Goal: Task Accomplishment & Management: Complete application form

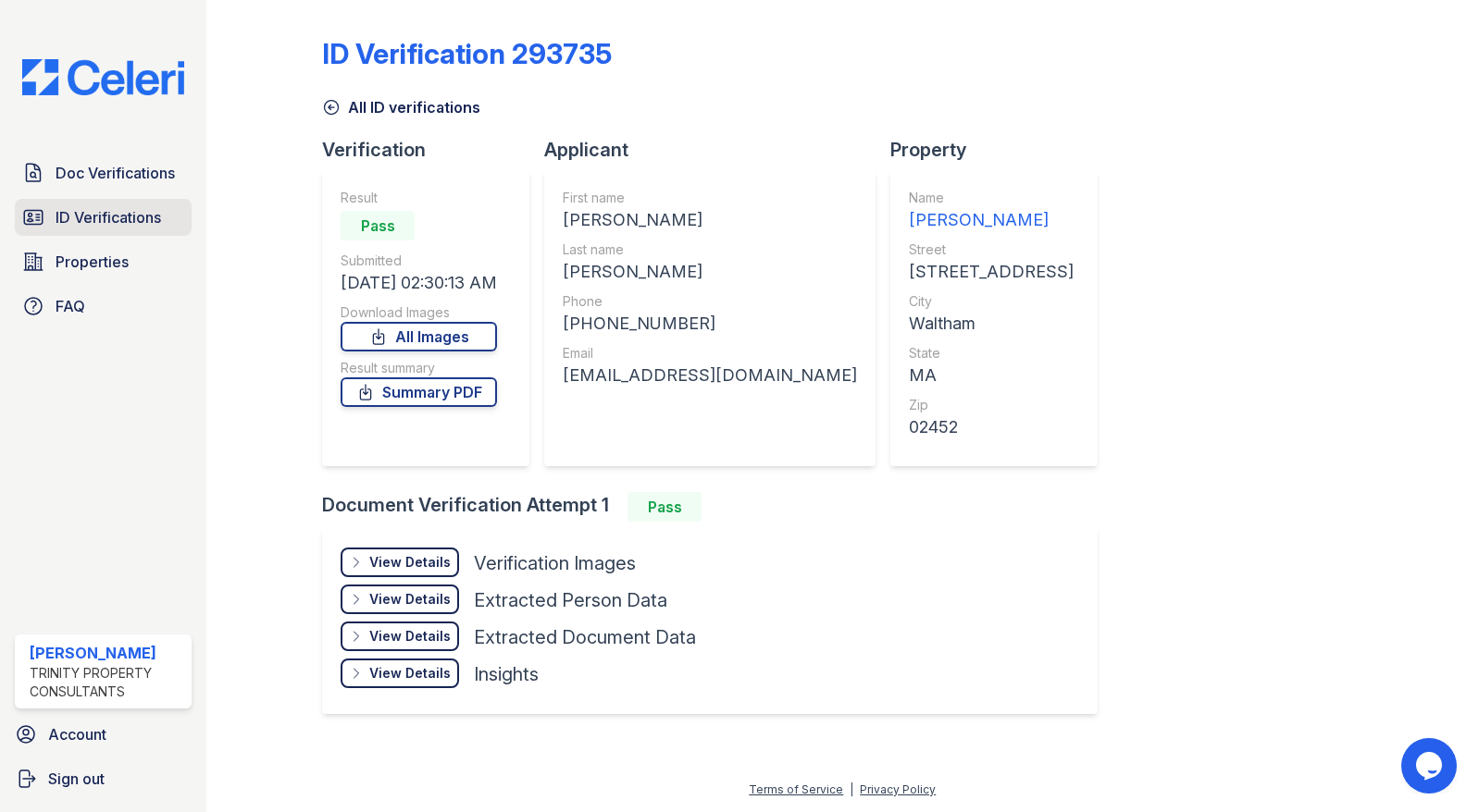
click at [105, 213] on span "ID Verifications" at bounding box center [108, 217] width 106 height 22
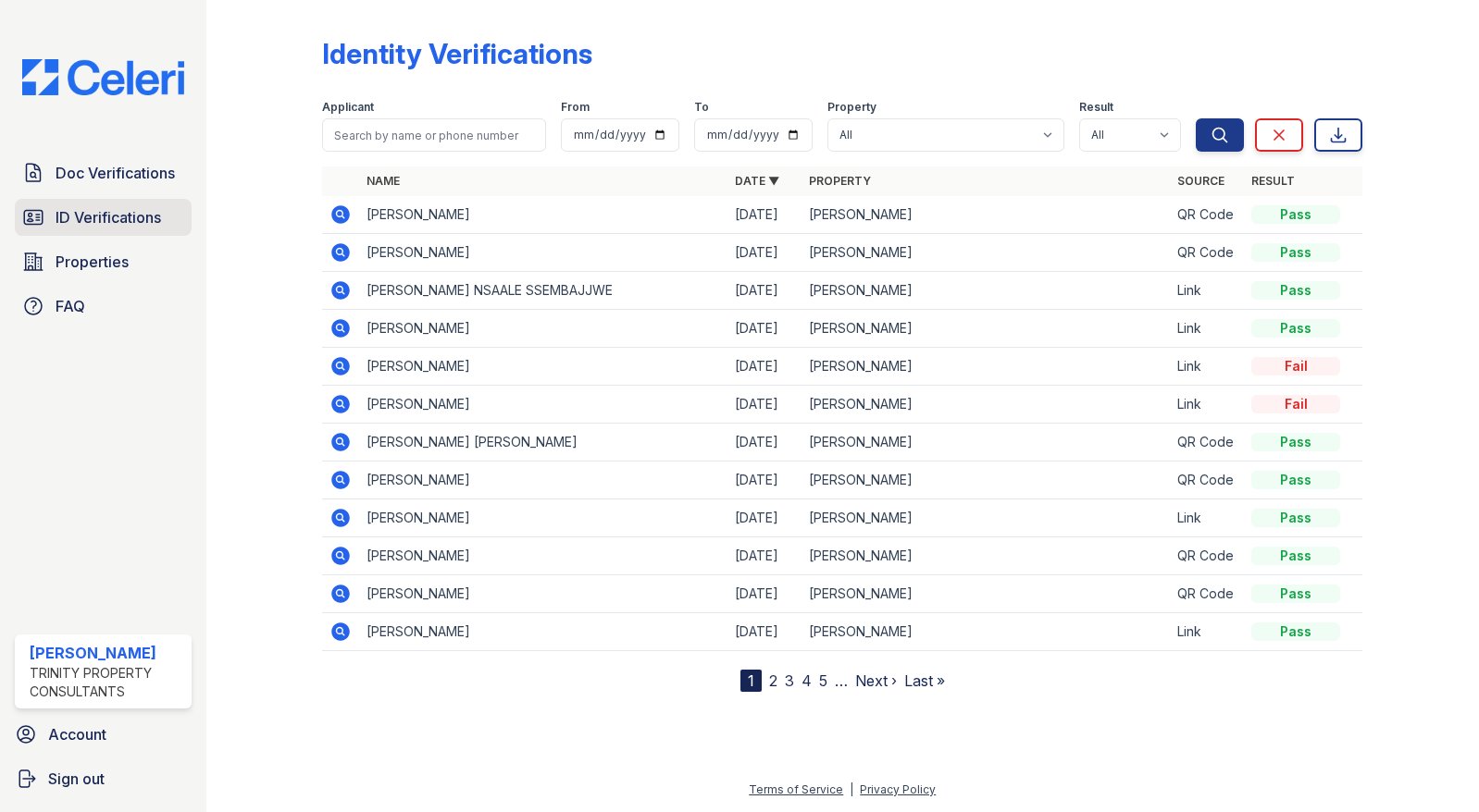
click at [93, 212] on span "ID Verifications" at bounding box center [108, 217] width 106 height 22
click at [83, 177] on span "Doc Verifications" at bounding box center [115, 173] width 119 height 22
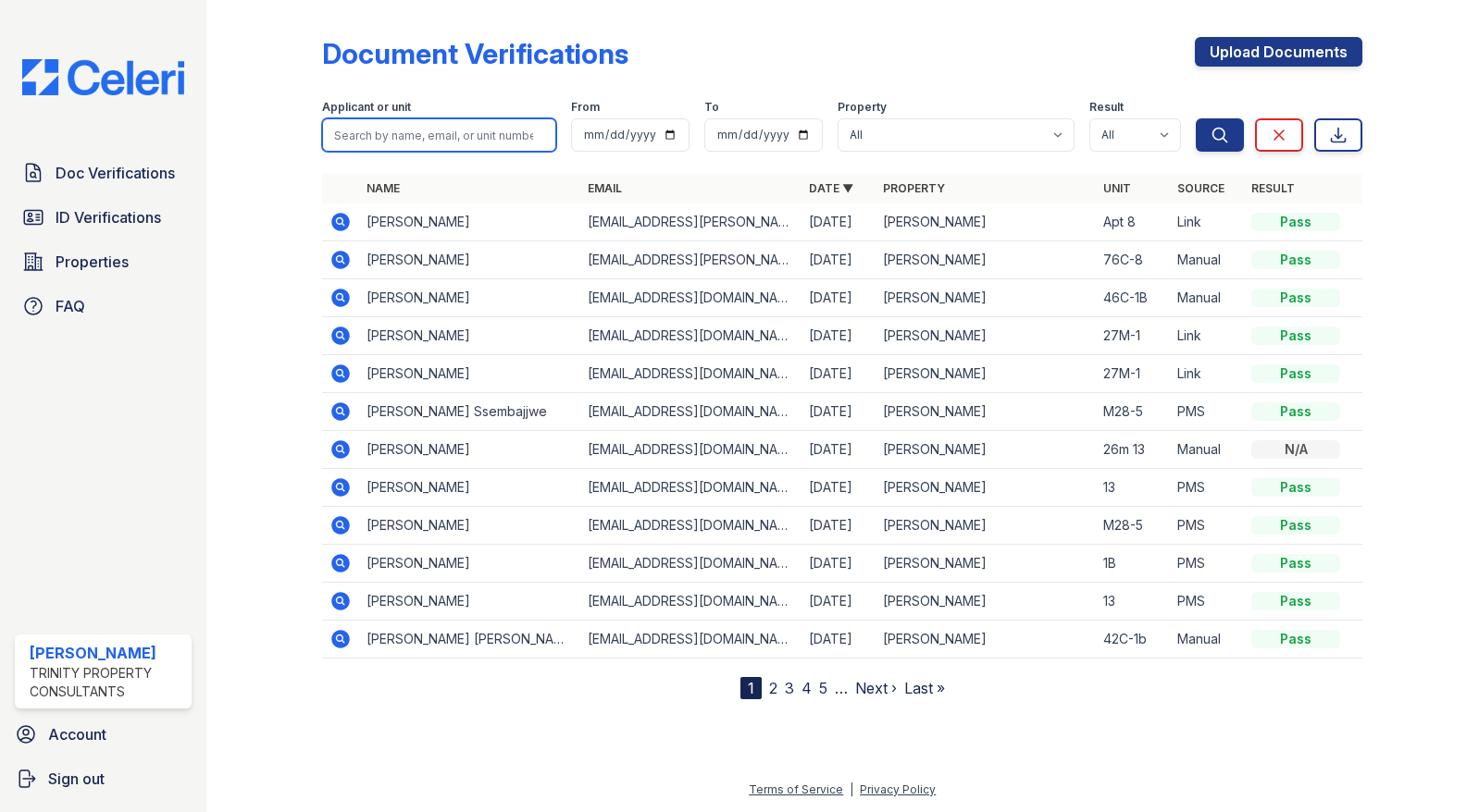
click at [357, 136] on input "search" at bounding box center [439, 135] width 234 height 33
drag, startPoint x: 187, startPoint y: 416, endPoint x: 192, endPoint y: 408, distance: 9.4
click at [187, 416] on div "Doc Verifications ID Verifications Properties FAQ ReNew Waltham Trinity Propert…" at bounding box center [103, 406] width 207 height 812
click at [135, 221] on span "ID Verifications" at bounding box center [108, 217] width 106 height 22
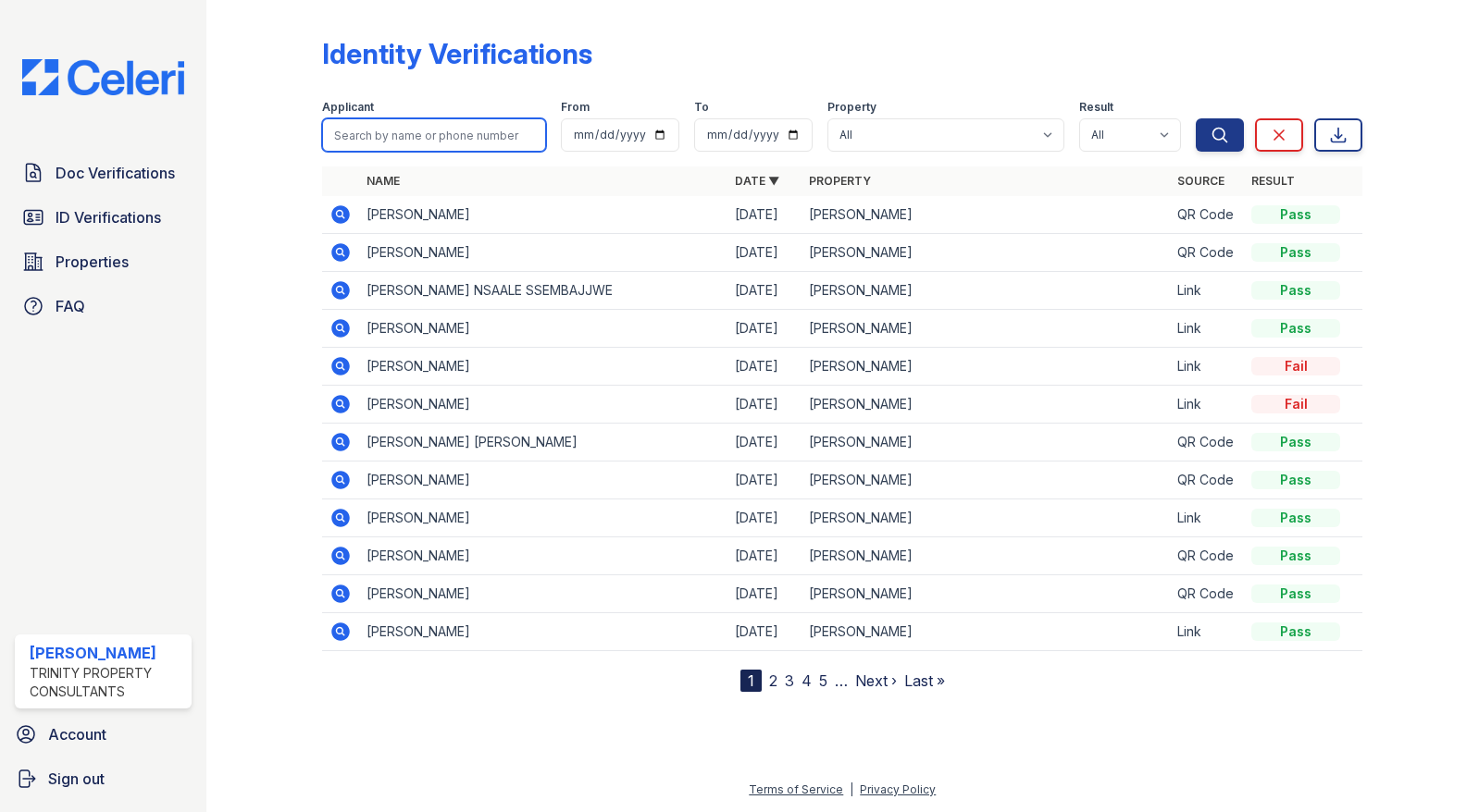
click at [353, 130] on input "search" at bounding box center [434, 135] width 224 height 33
type input "t"
type input "m"
type input "mohamed"
click at [1217, 129] on icon "submit" at bounding box center [1219, 135] width 18 height 18
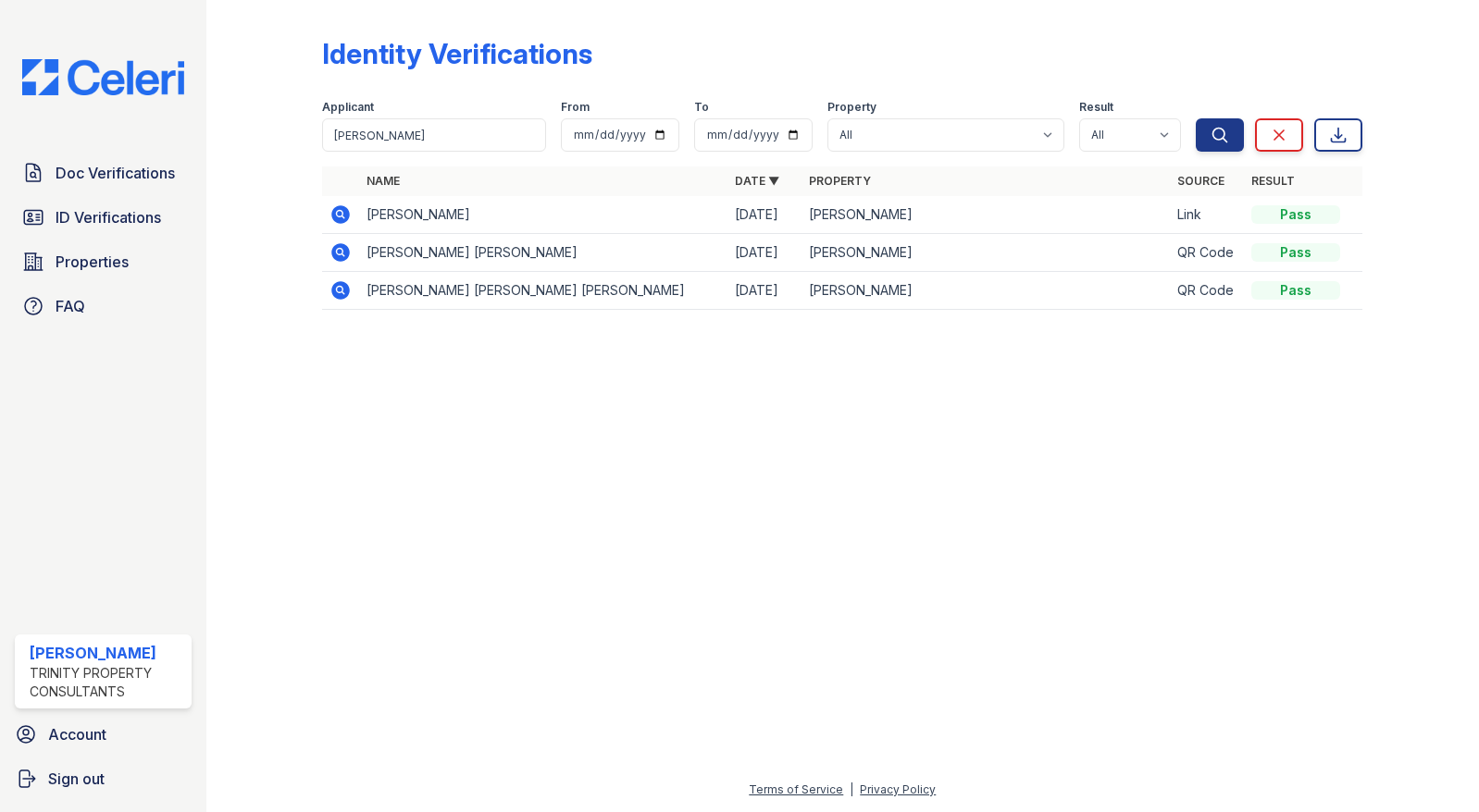
click at [343, 212] on icon at bounding box center [340, 214] width 22 height 22
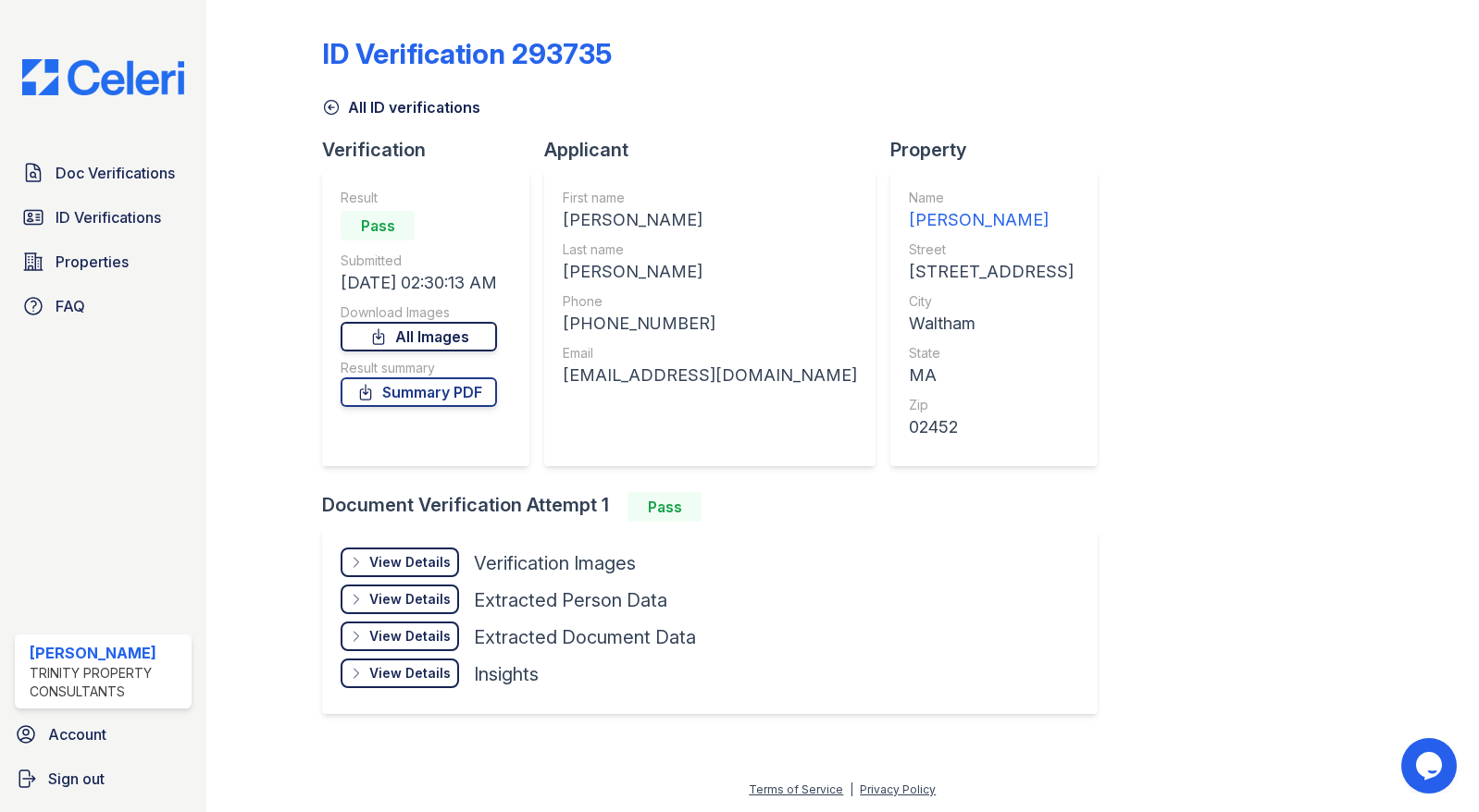
click at [447, 337] on link "All Images" at bounding box center [418, 337] width 156 height 30
click at [246, 93] on div at bounding box center [279, 374] width 87 height 732
click at [406, 384] on link "Summary PDF" at bounding box center [418, 392] width 156 height 30
click at [84, 166] on span "Doc Verifications" at bounding box center [115, 173] width 119 height 22
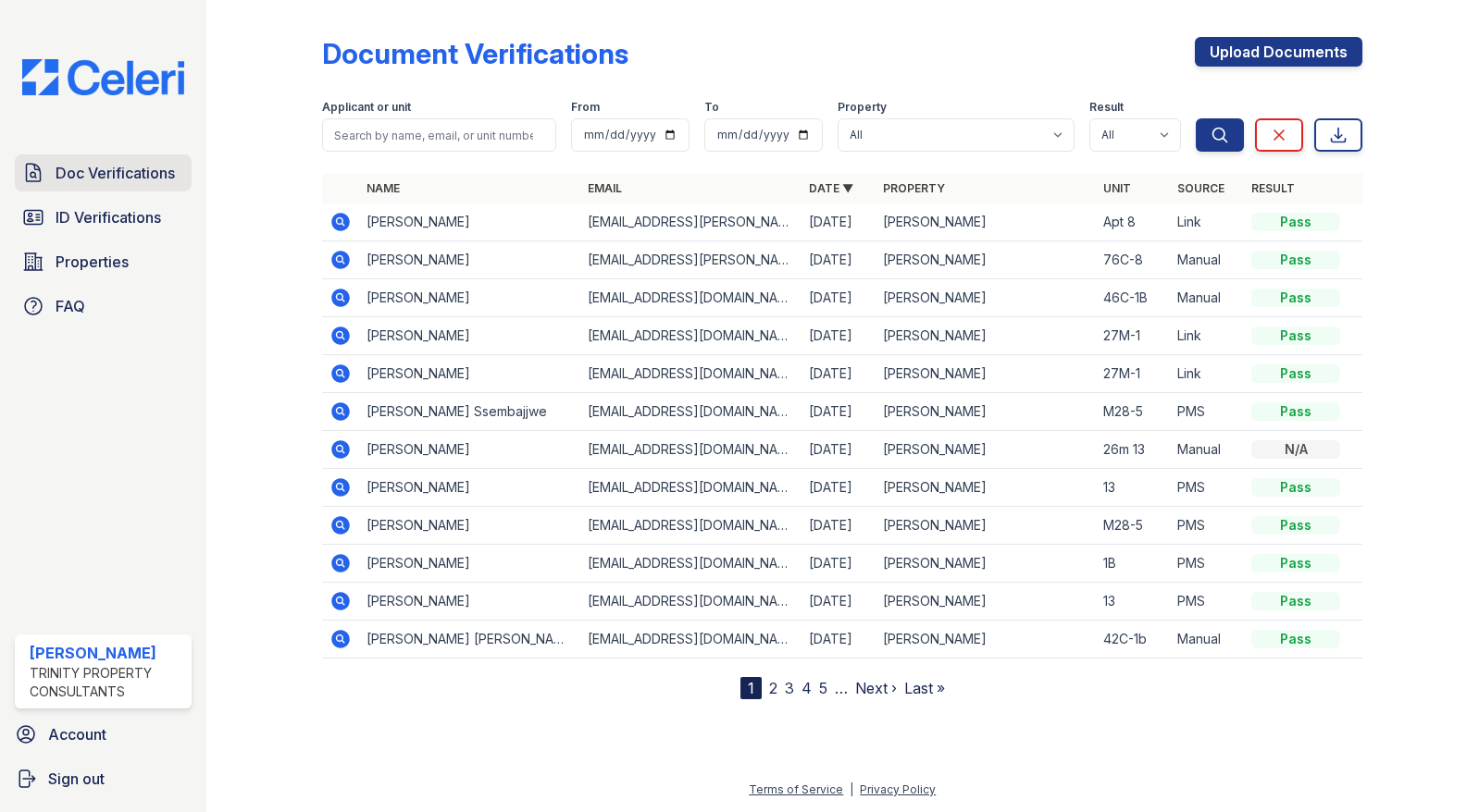
click at [126, 167] on span "Doc Verifications" at bounding box center [115, 173] width 119 height 22
click at [425, 139] on input "search" at bounding box center [439, 135] width 234 height 33
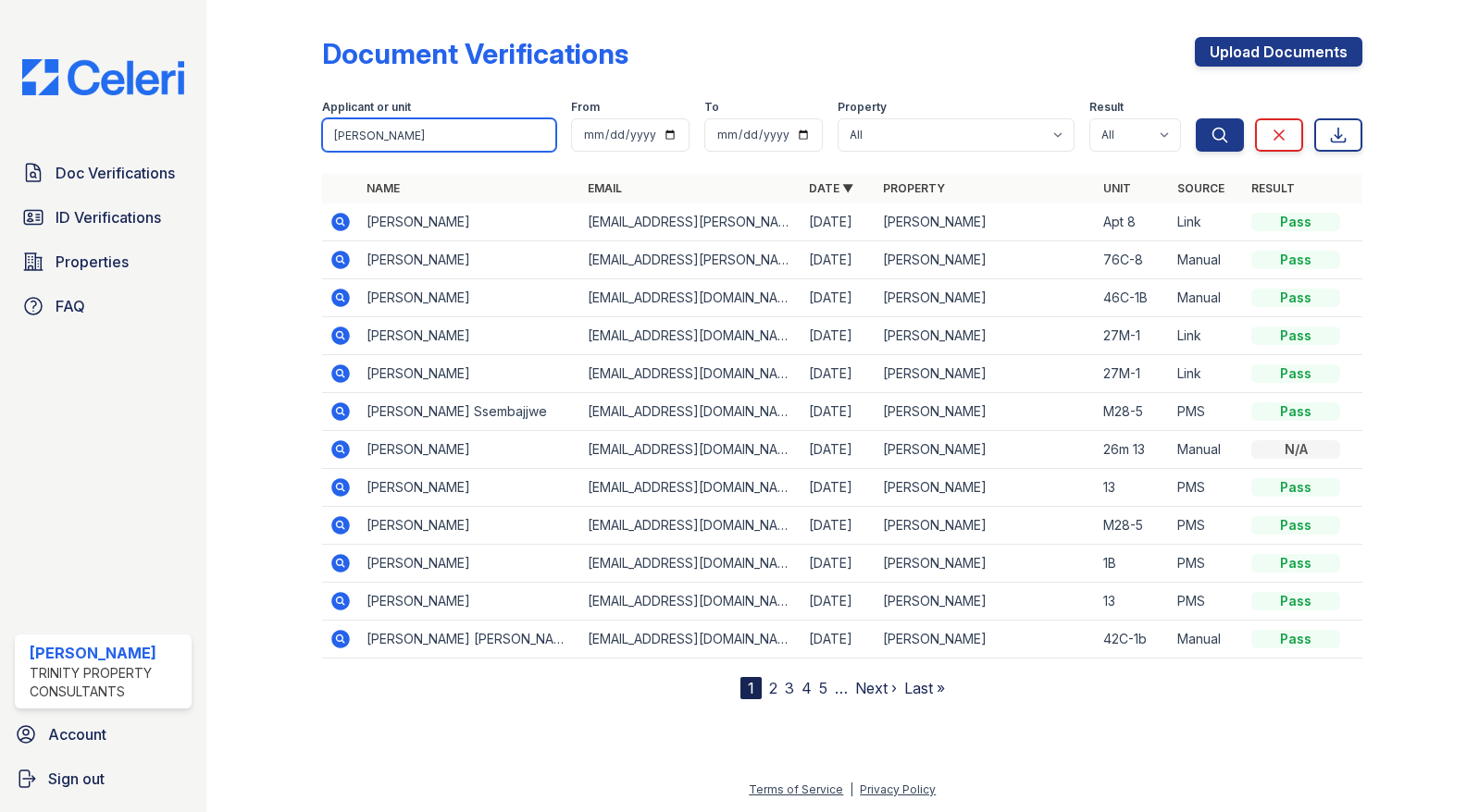
type input "Mohamed Doumbia"
click at [1196, 118] on button "Search" at bounding box center [1220, 135] width 49 height 33
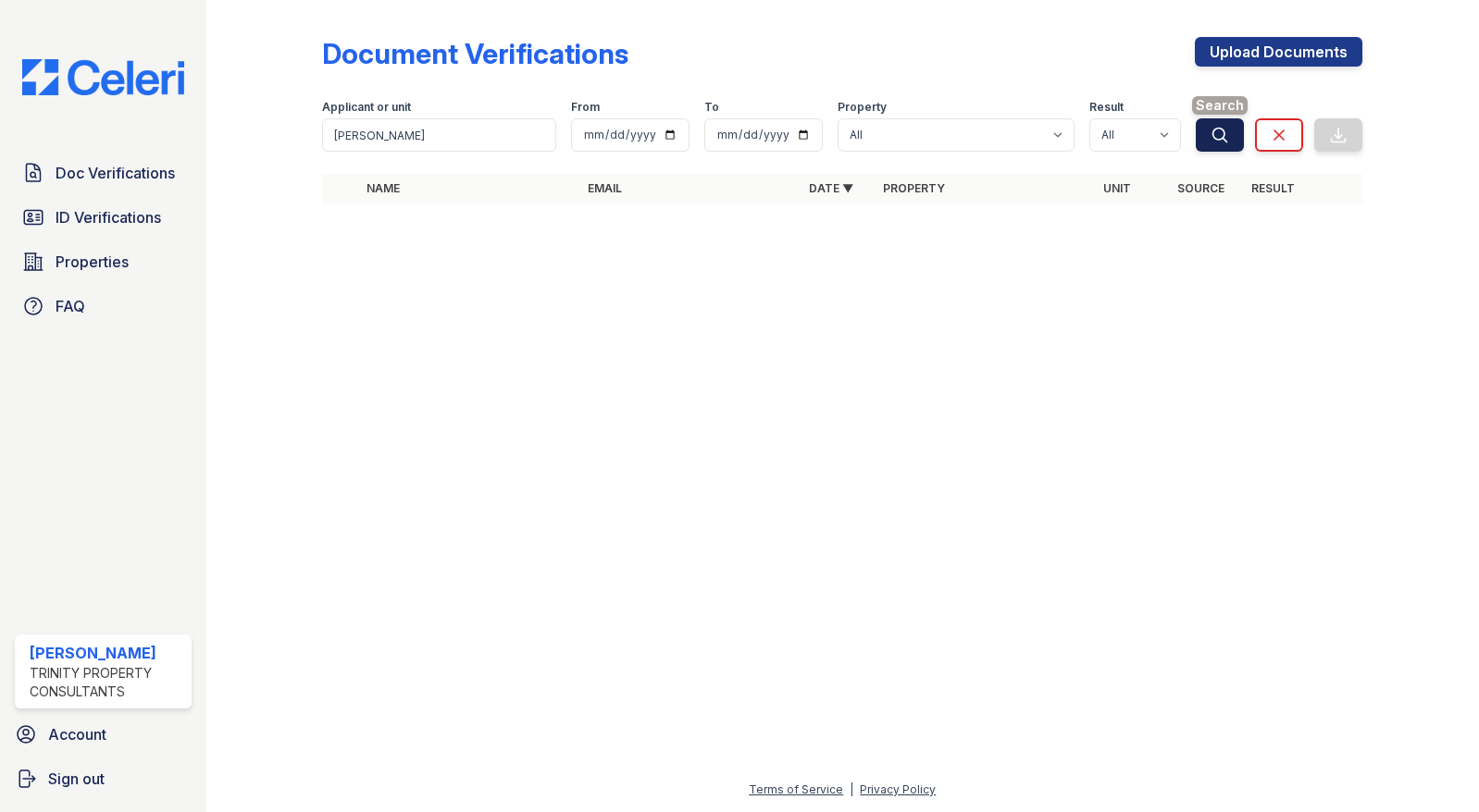
click at [1204, 131] on button "Search" at bounding box center [1220, 135] width 49 height 33
drag, startPoint x: 496, startPoint y: 375, endPoint x: 304, endPoint y: 359, distance: 192.7
click at [489, 375] on div at bounding box center [842, 515] width 1213 height 528
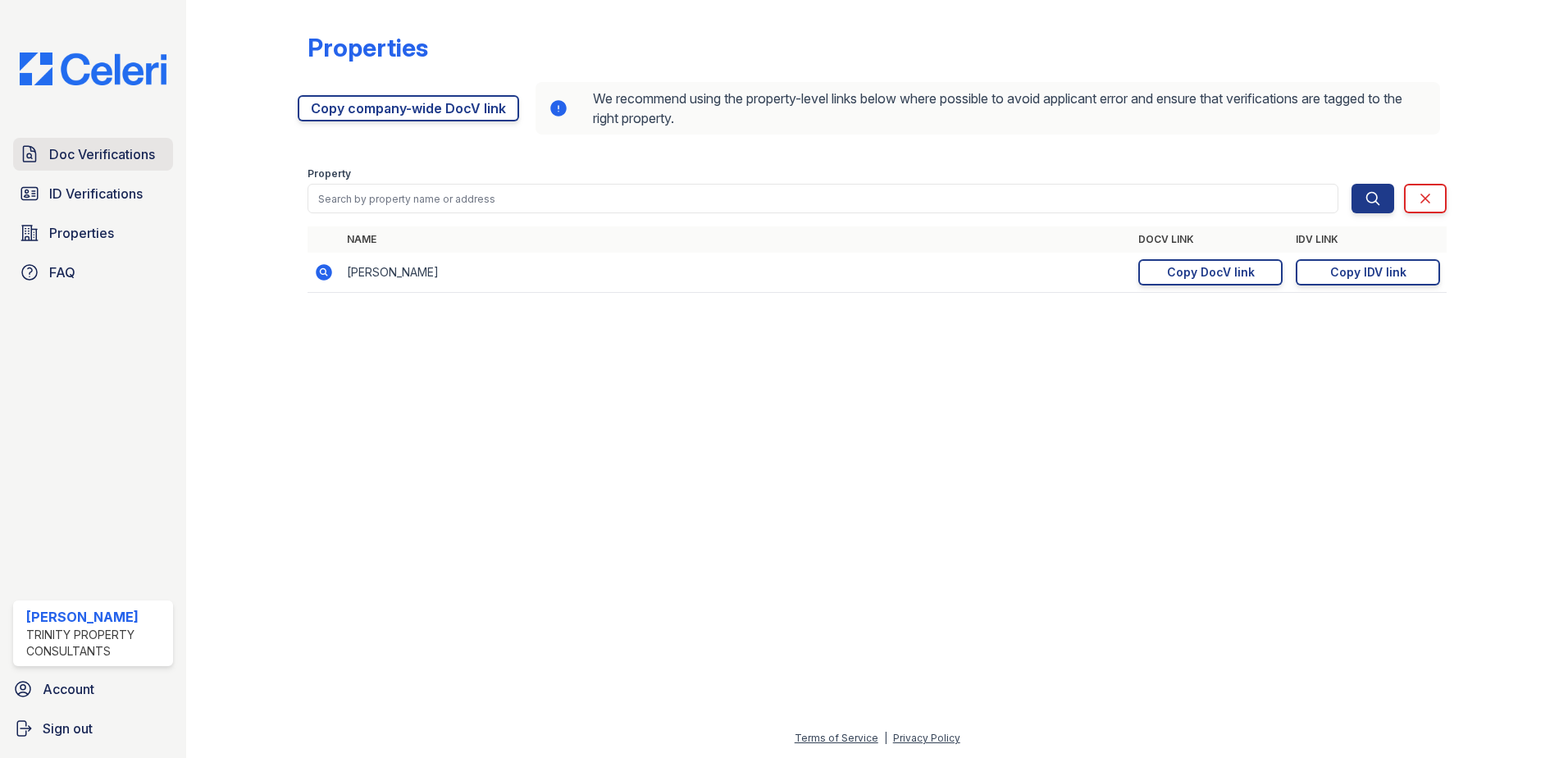
click at [147, 152] on span "Doc Verifications" at bounding box center [101, 154] width 106 height 20
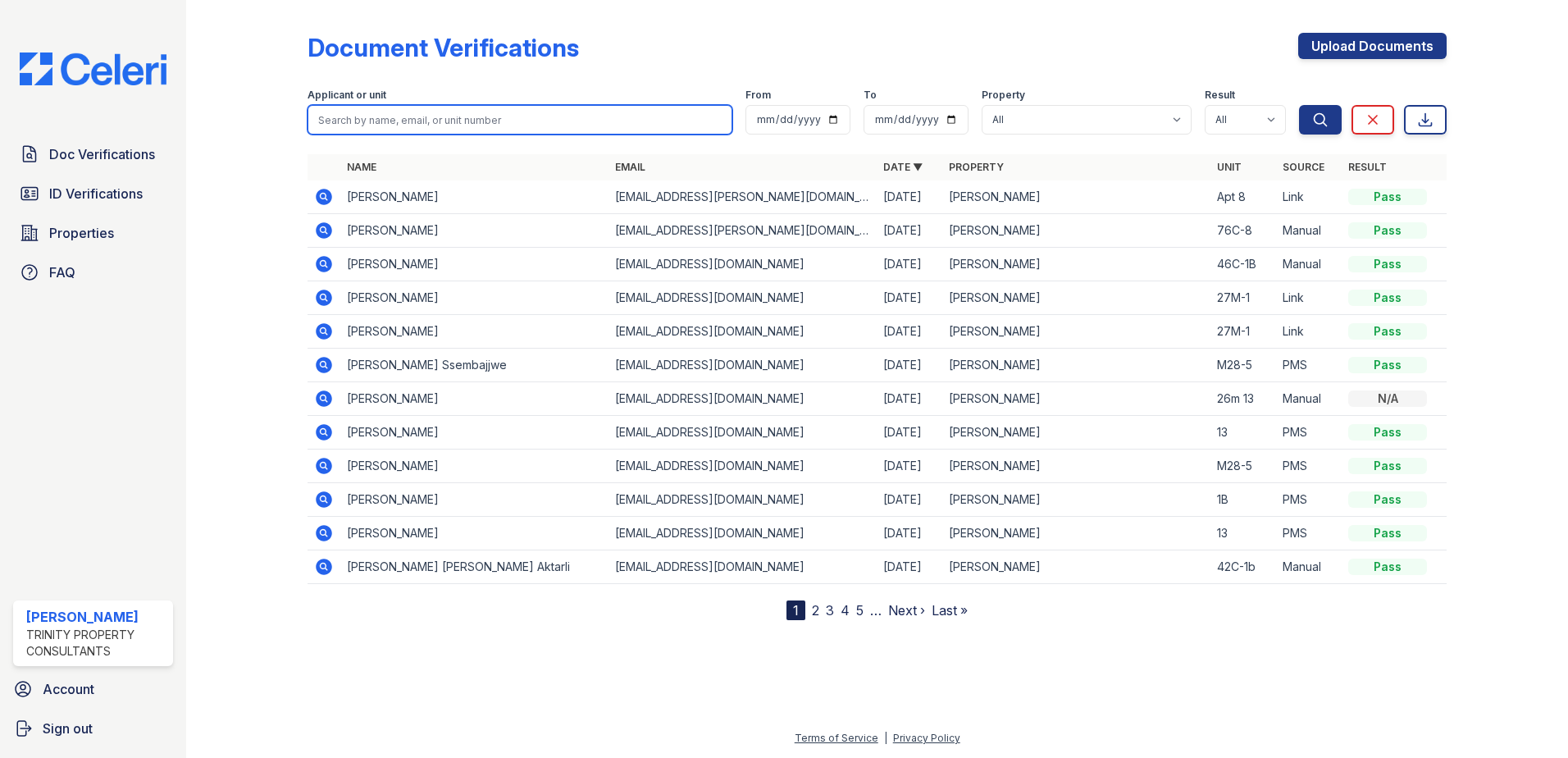
click at [366, 123] on input "search" at bounding box center [520, 120] width 425 height 29
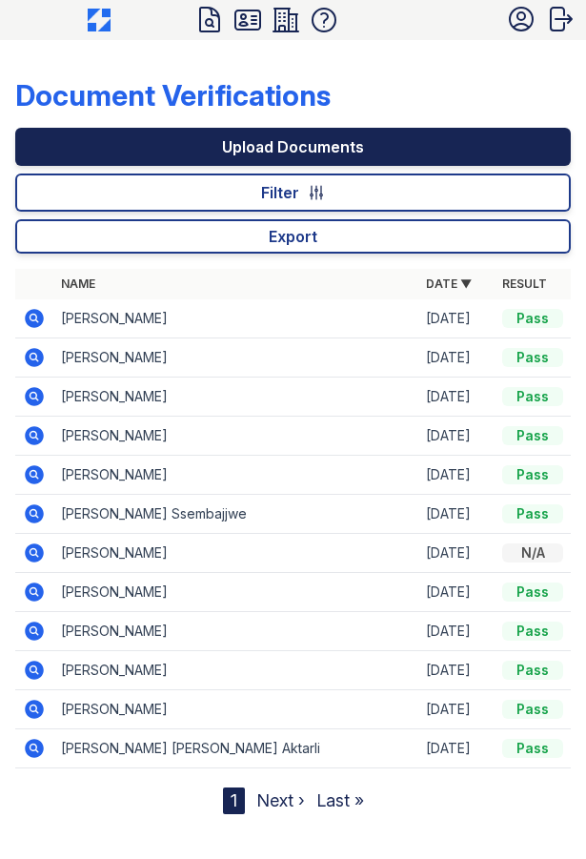
click at [266, 139] on link "Upload Documents" at bounding box center [293, 147] width 556 height 38
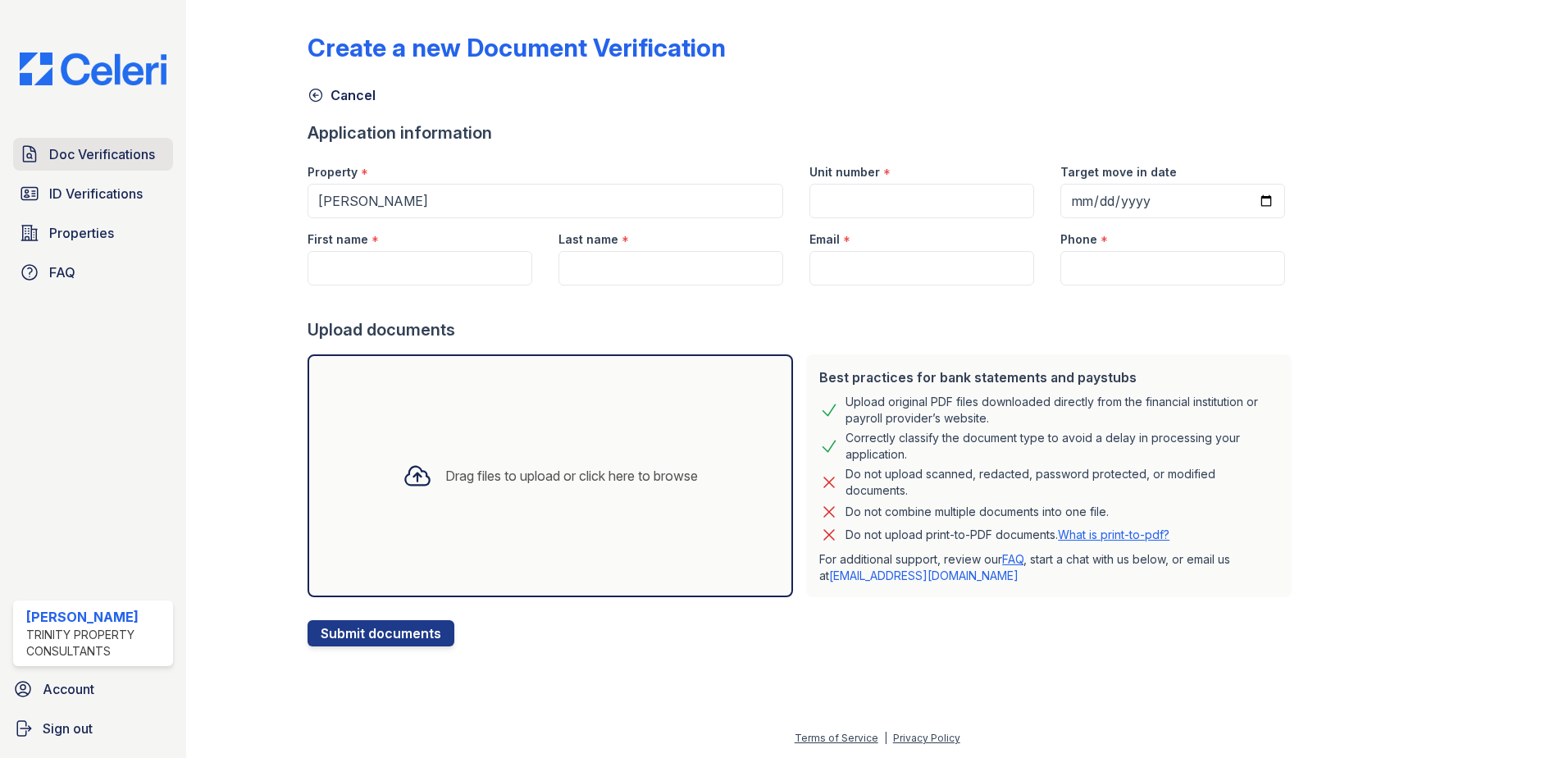
click at [132, 156] on span "Doc Verifications" at bounding box center [101, 154] width 106 height 20
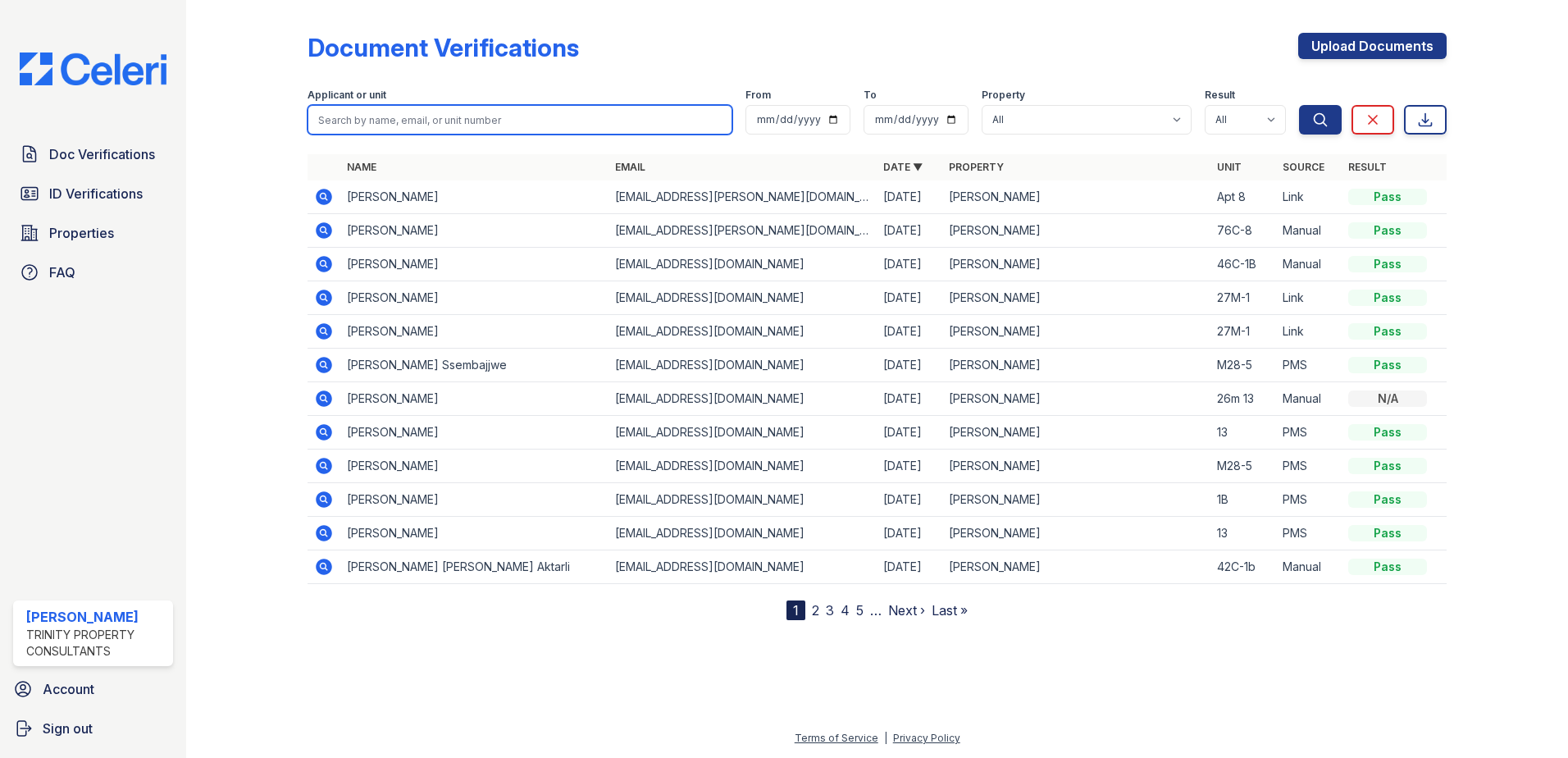
click at [365, 127] on input "search" at bounding box center [520, 120] width 425 height 29
type input "deric ssembajjwe"
click at [1299, 105] on button "Search" at bounding box center [1320, 120] width 43 height 29
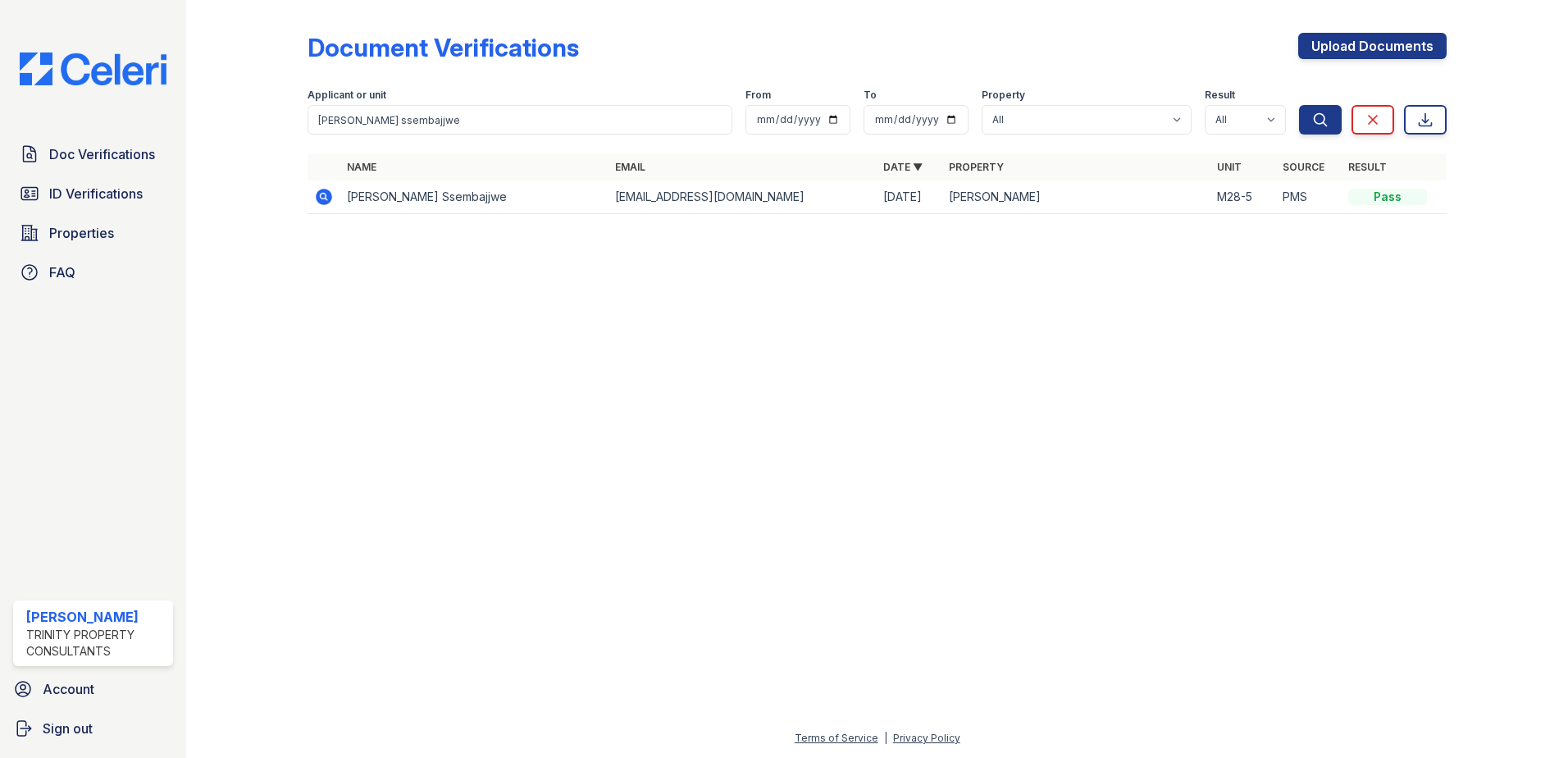
click at [323, 194] on icon at bounding box center [323, 196] width 20 height 20
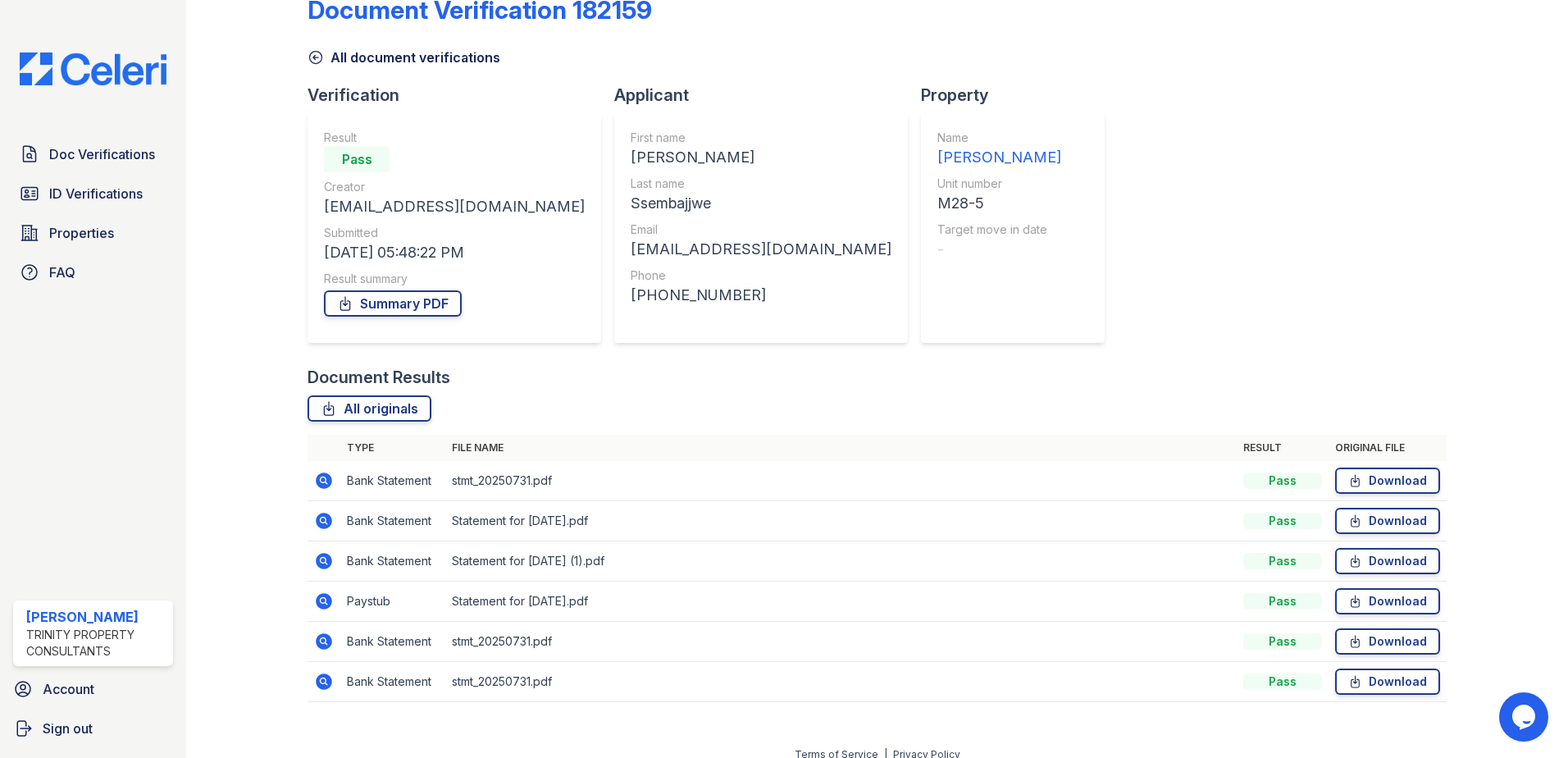
scroll to position [54, 0]
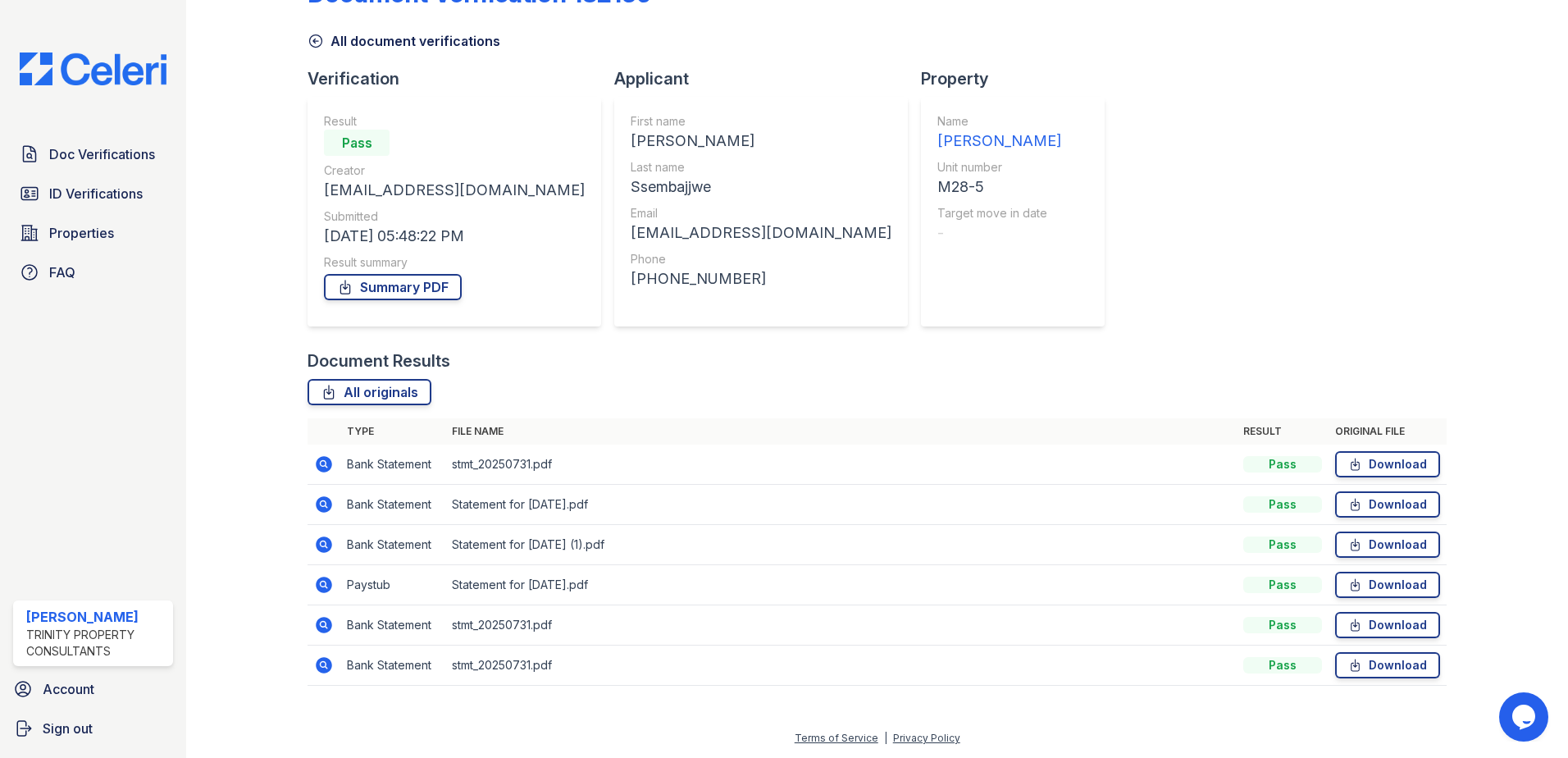
click at [374, 585] on td "Paystub" at bounding box center [393, 585] width 105 height 40
click at [323, 582] on icon at bounding box center [323, 583] width 4 height 4
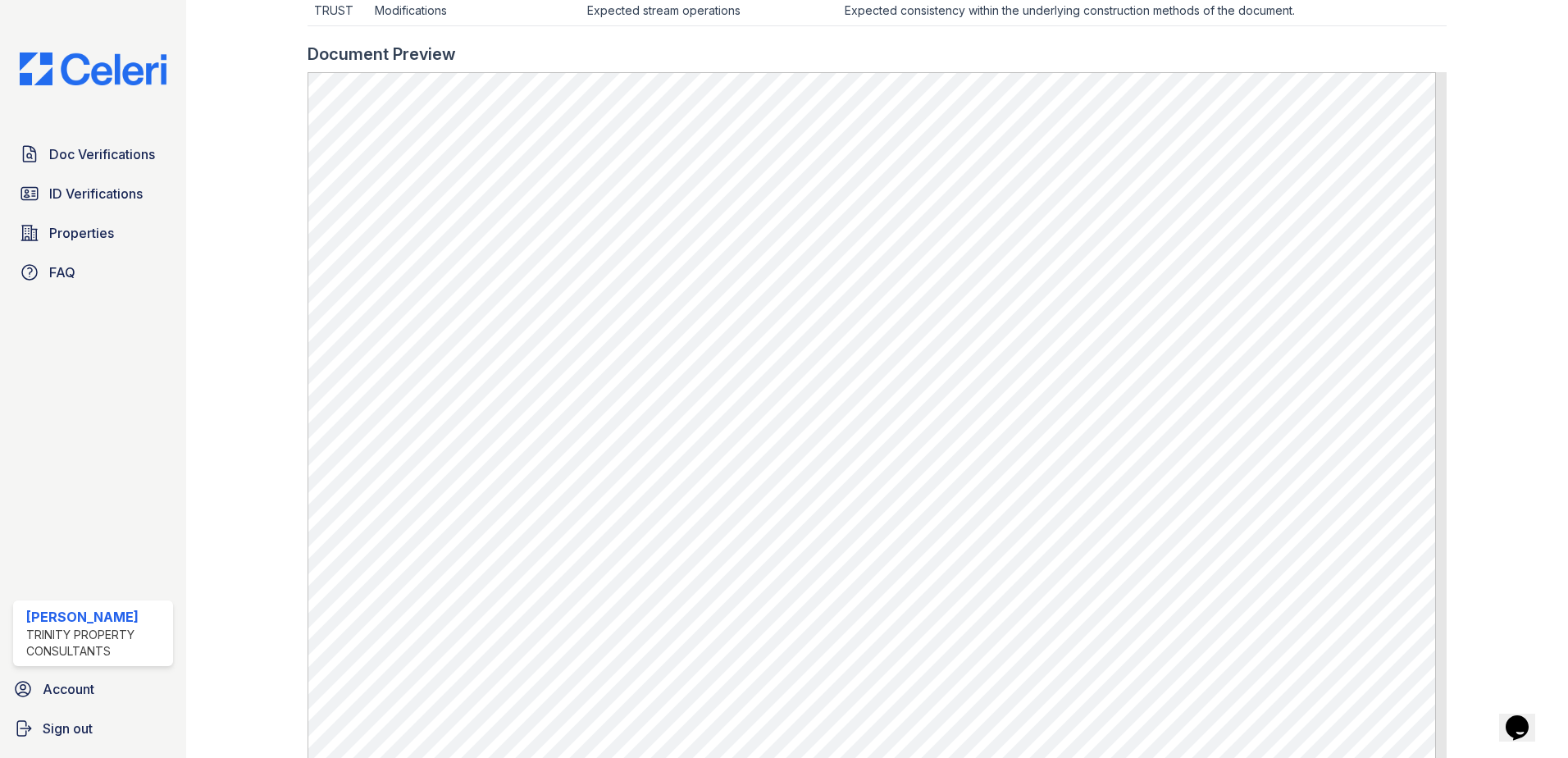
scroll to position [624, 0]
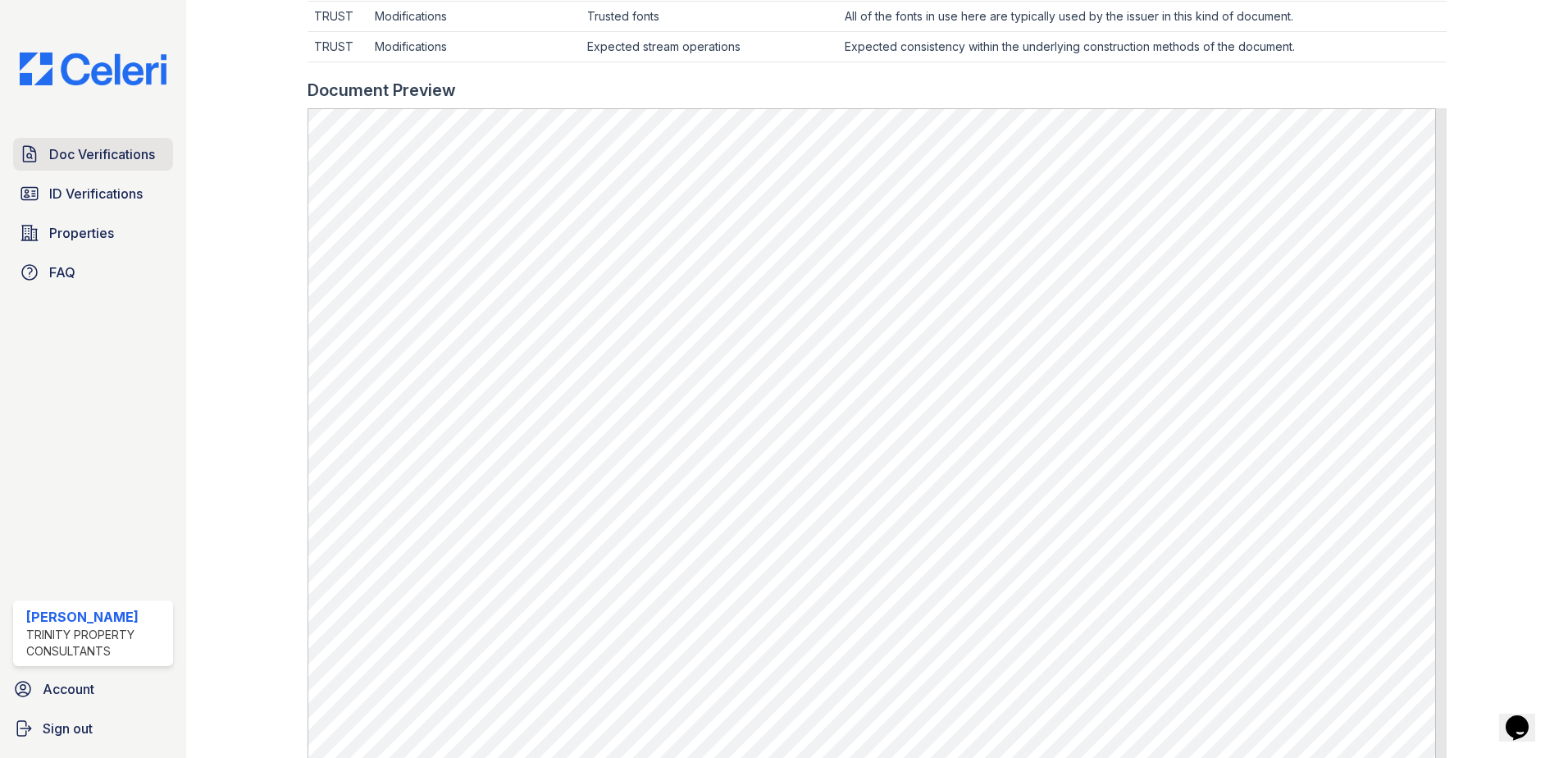
drag, startPoint x: 139, startPoint y: 148, endPoint x: 155, endPoint y: 138, distance: 18.9
click at [139, 148] on span "Doc Verifications" at bounding box center [101, 154] width 106 height 20
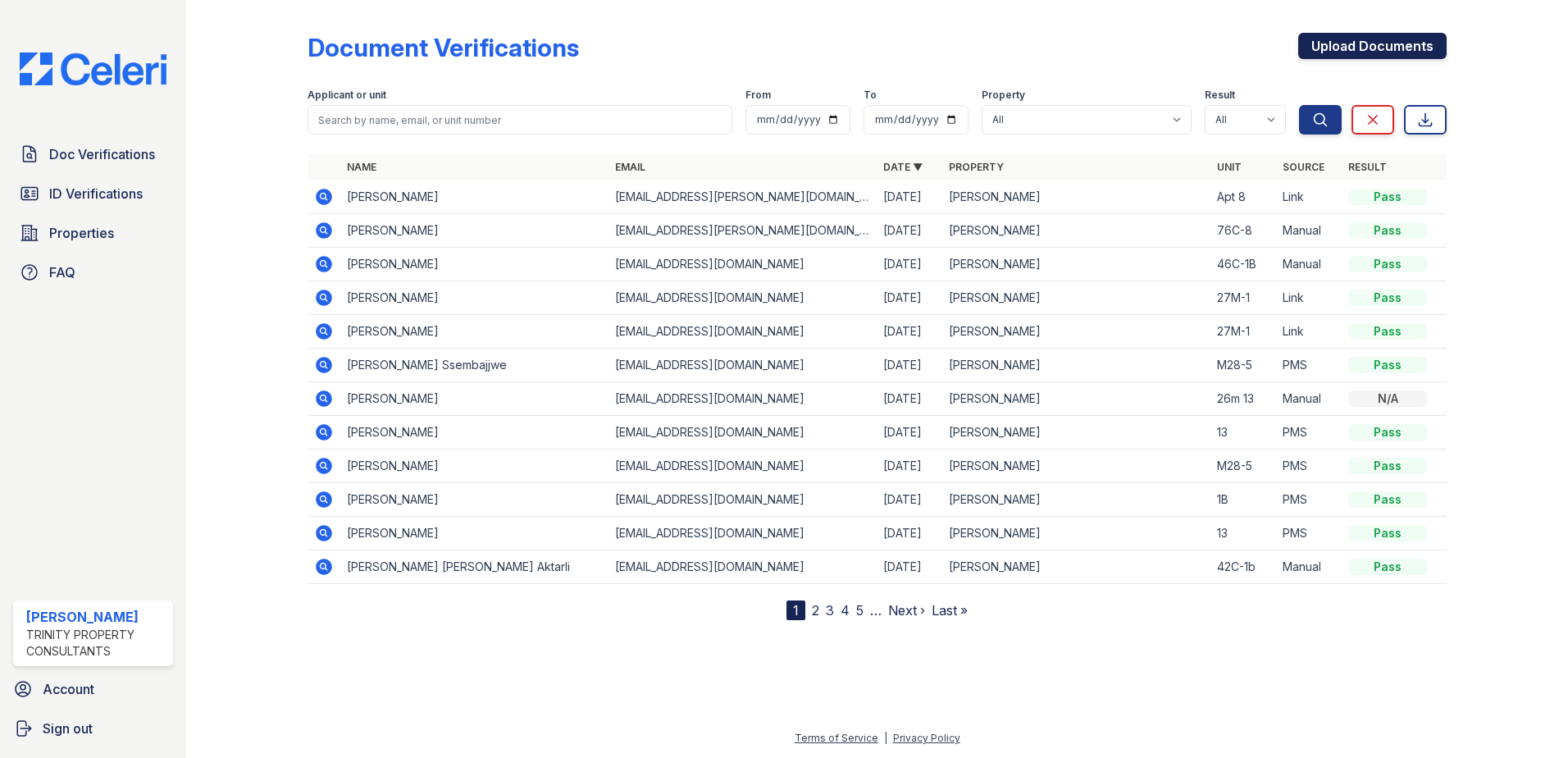
click at [1364, 40] on link "Upload Documents" at bounding box center [1372, 46] width 149 height 27
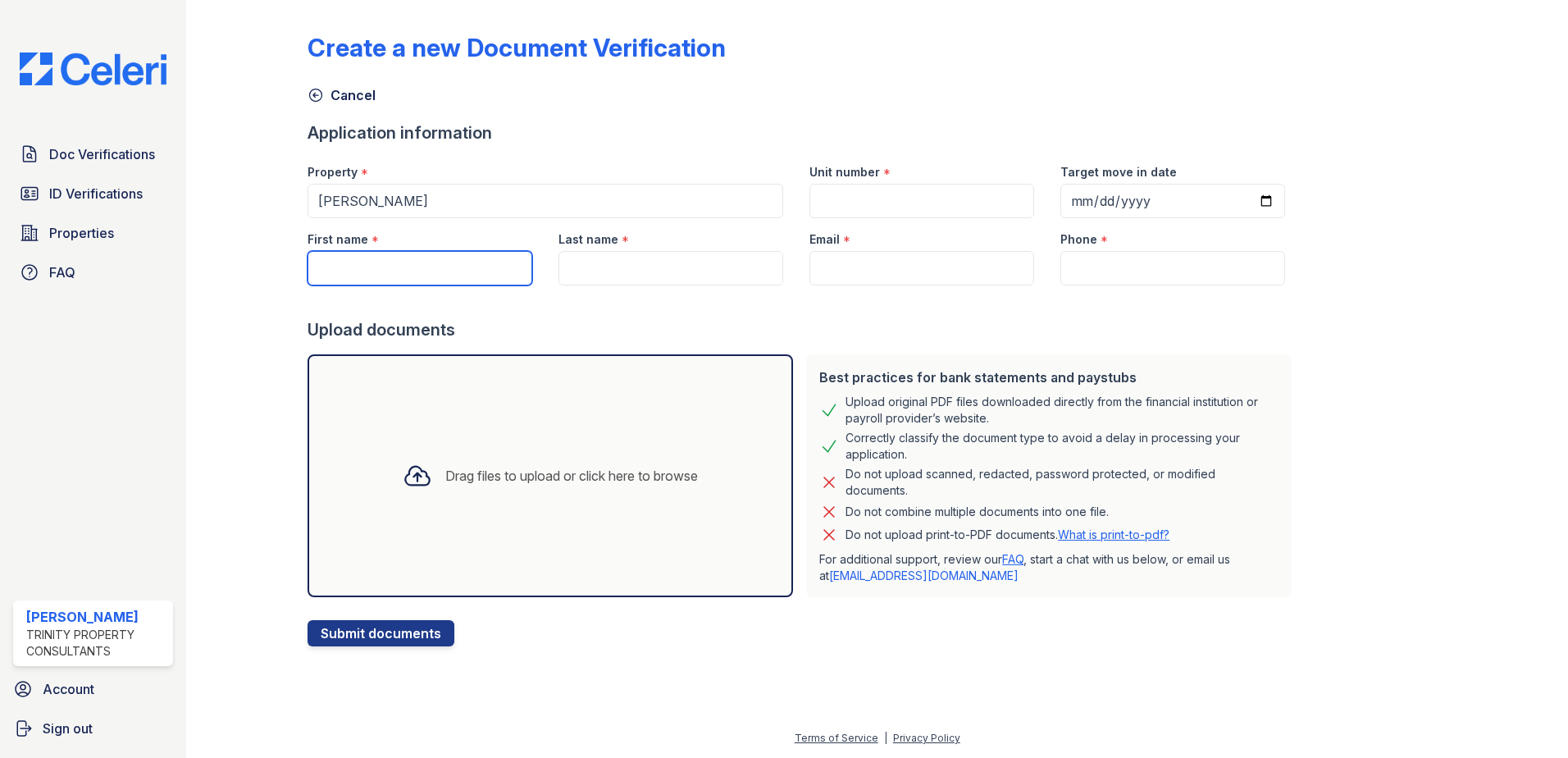
click at [341, 272] on input "First name" at bounding box center [420, 268] width 224 height 34
type input "[PERSON_NAME]"
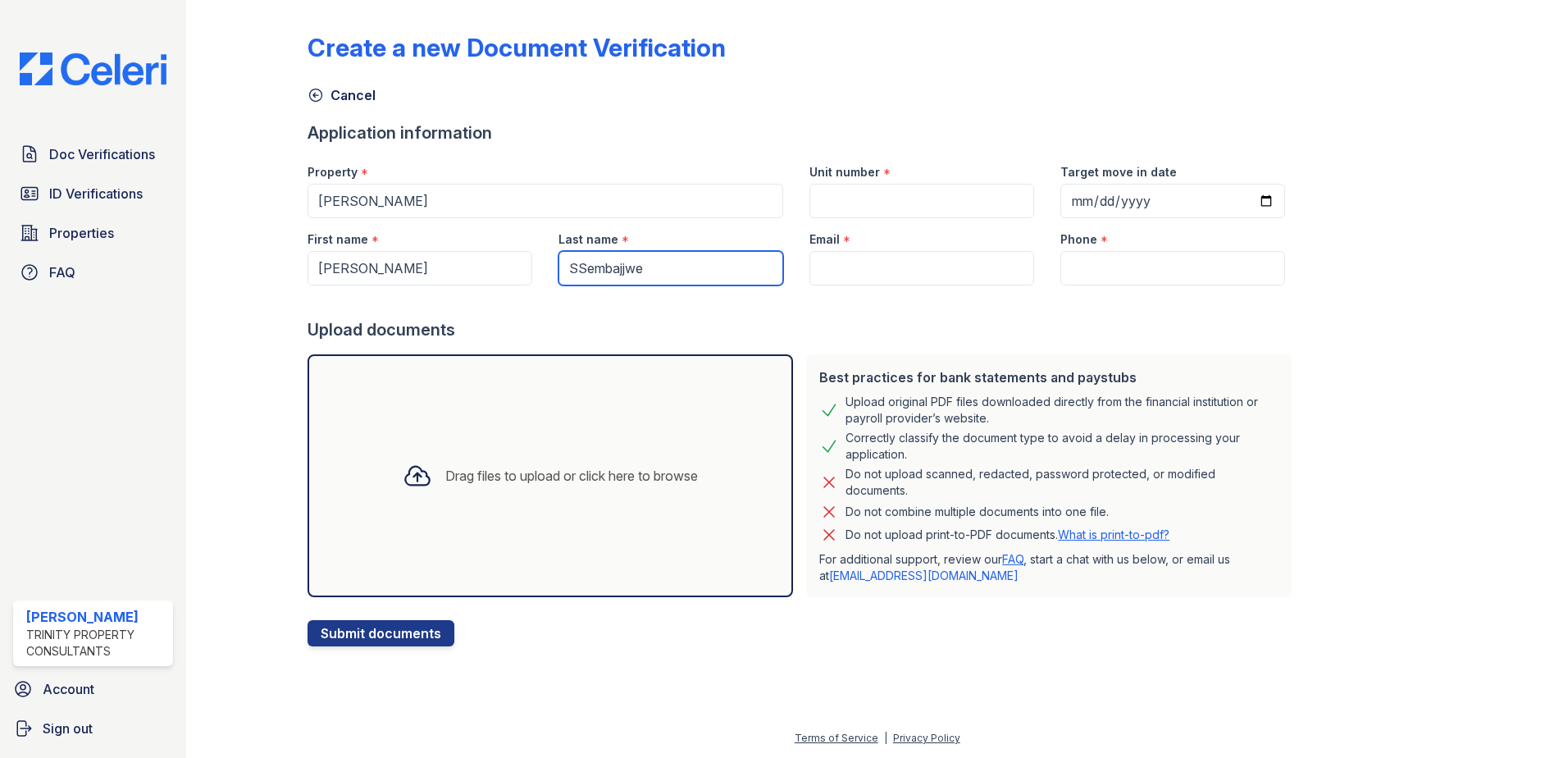
type input "SSembajjwe"
click at [863, 262] on input "Email" at bounding box center [921, 268] width 224 height 34
click at [821, 271] on input "Email" at bounding box center [921, 268] width 224 height 34
click at [77, 190] on span "ID Verifications" at bounding box center [95, 194] width 94 height 20
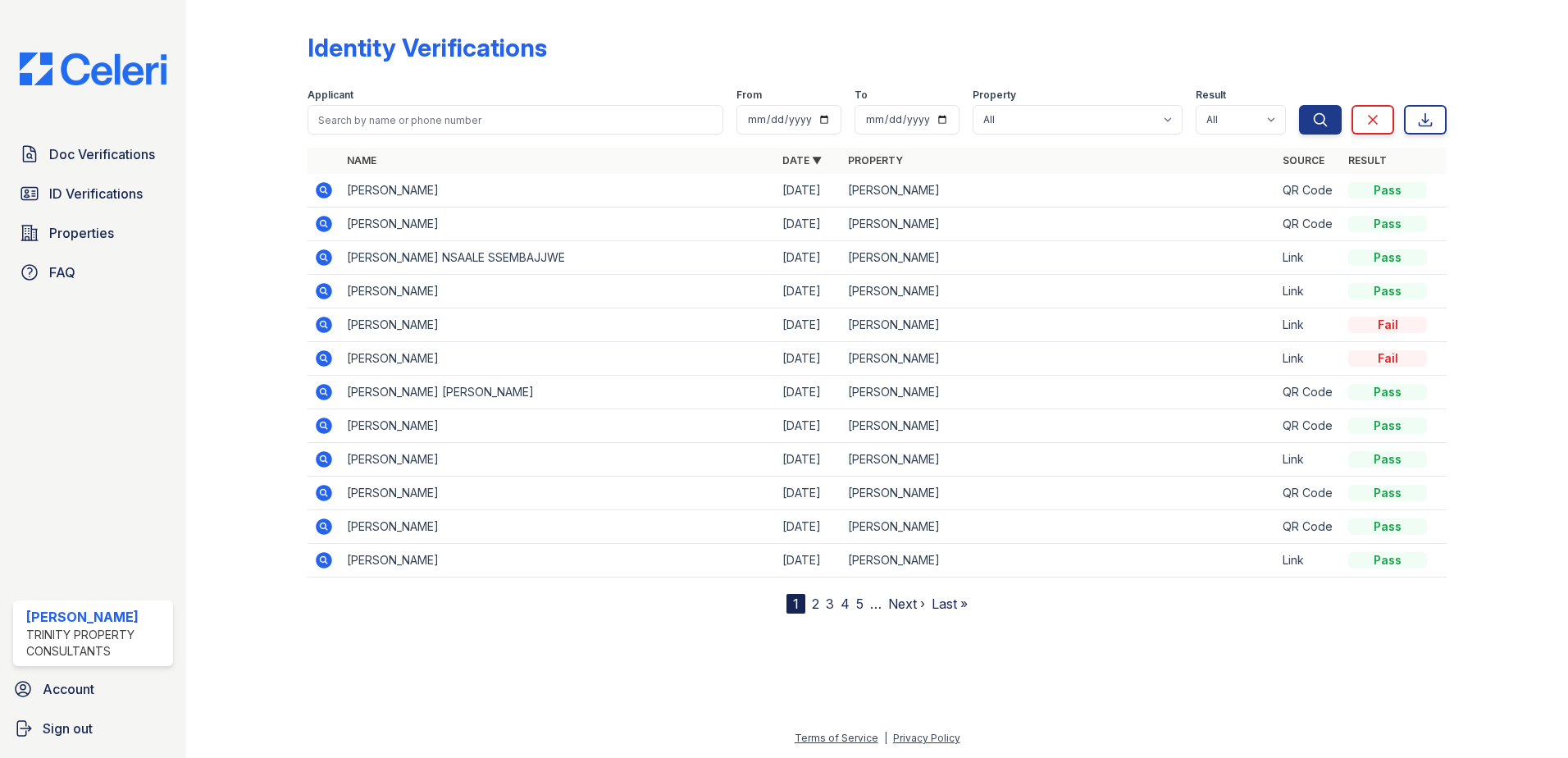
click at [327, 257] on icon at bounding box center [323, 257] width 16 height 16
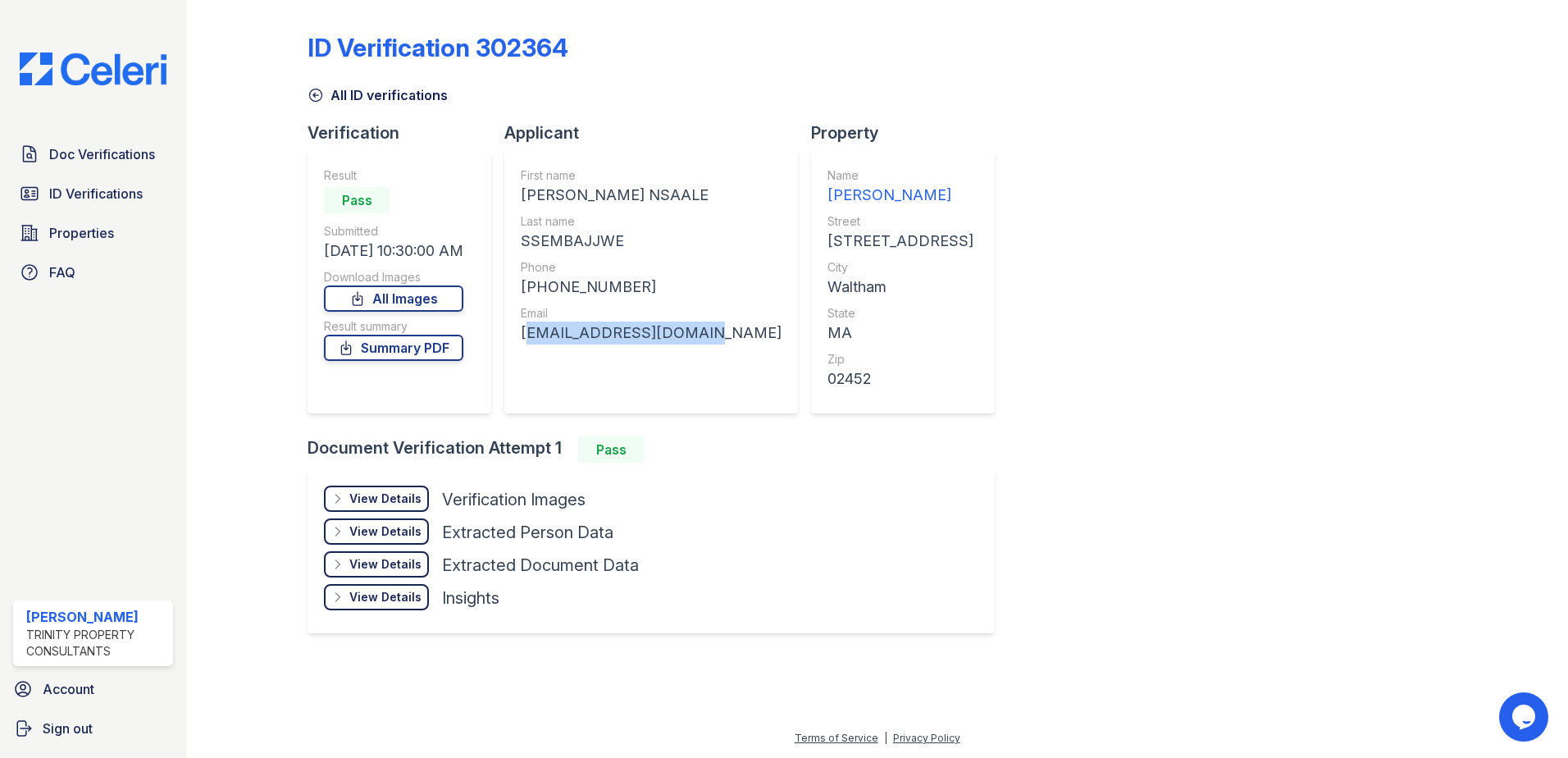
drag, startPoint x: 526, startPoint y: 334, endPoint x: 653, endPoint y: 340, distance: 127.1
click at [686, 337] on div "[EMAIL_ADDRESS][DOMAIN_NAME]" at bounding box center [651, 333] width 261 height 23
drag, startPoint x: 653, startPoint y: 340, endPoint x: 643, endPoint y: 330, distance: 14.1
copy div "[EMAIL_ADDRESS][DOMAIN_NAME]"
drag, startPoint x: 118, startPoint y: 151, endPoint x: 128, endPoint y: 153, distance: 10.2
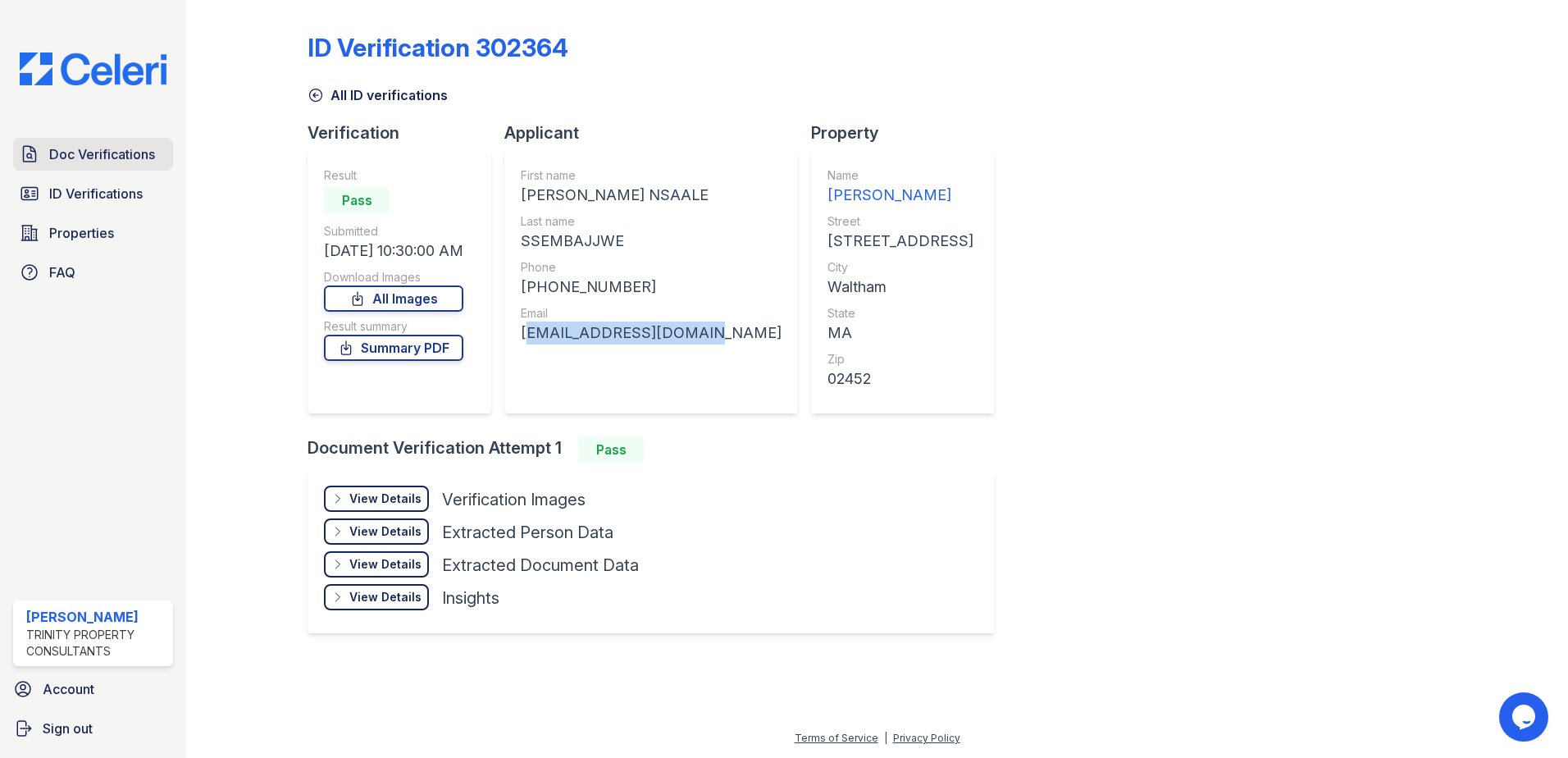
click at [118, 152] on span "Doc Verifications" at bounding box center [101, 154] width 106 height 20
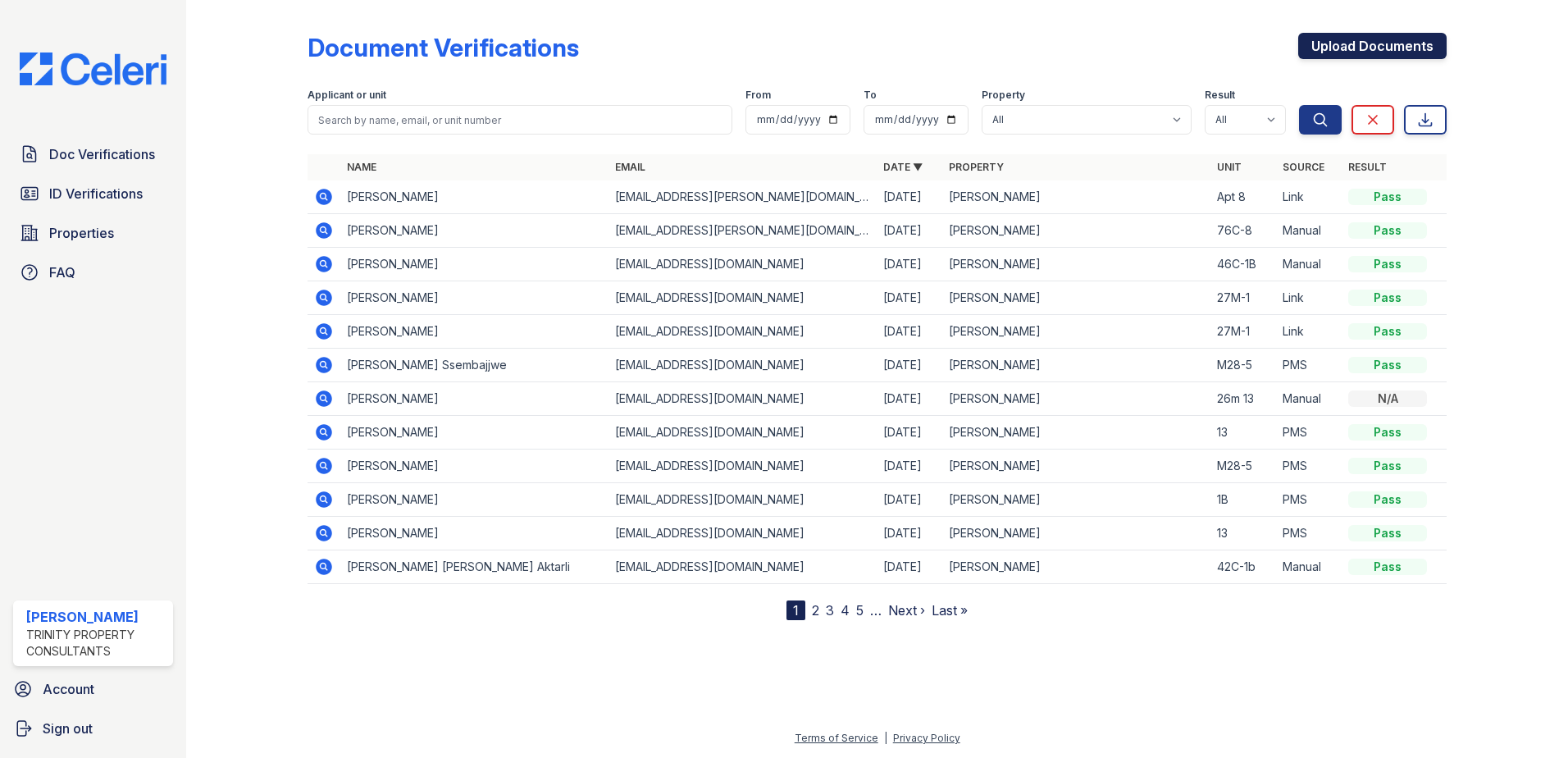
click at [1350, 34] on link "Upload Documents" at bounding box center [1372, 46] width 149 height 27
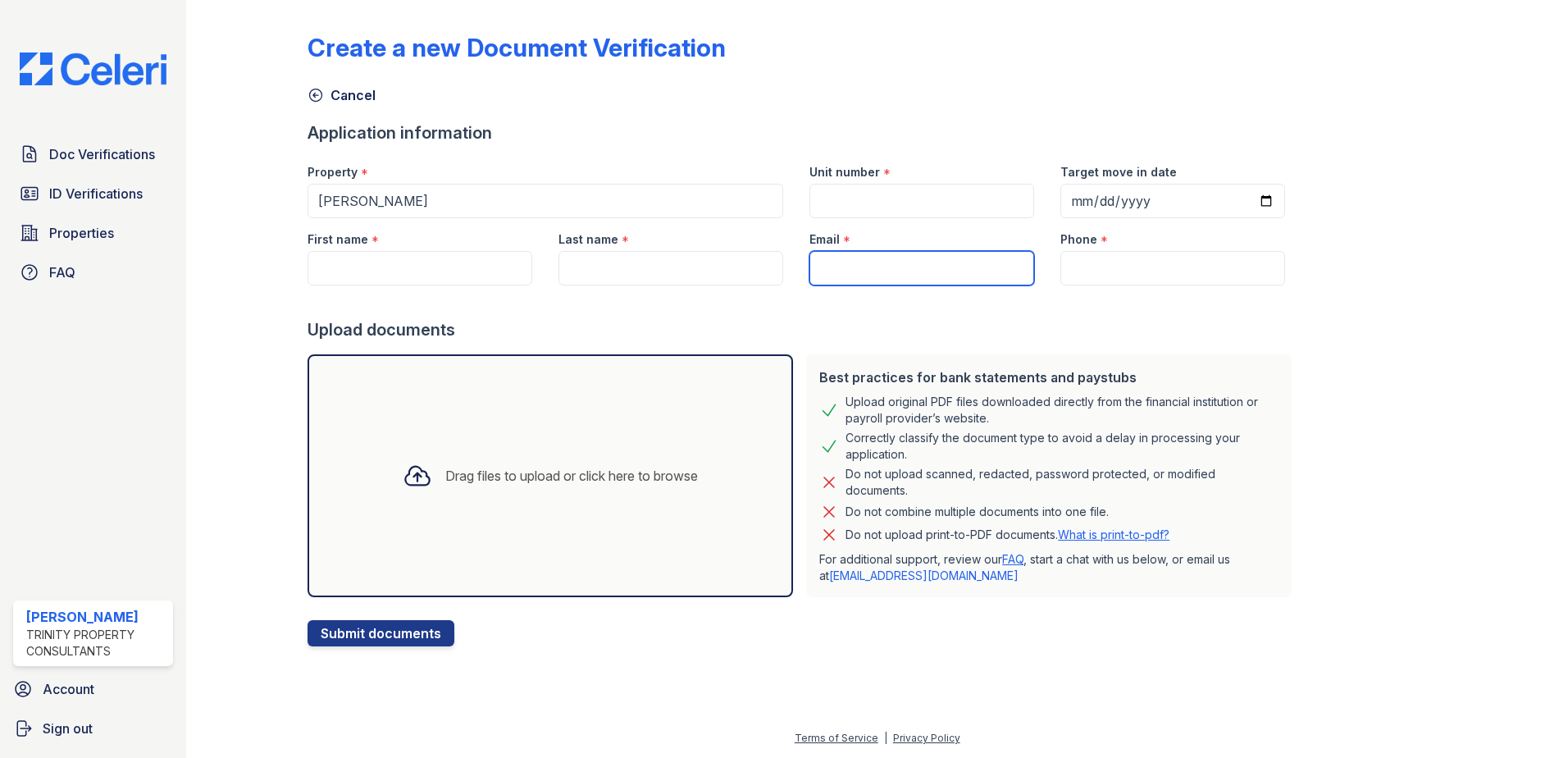
click at [815, 264] on input "Email" at bounding box center [921, 268] width 224 height 34
drag, startPoint x: 821, startPoint y: 264, endPoint x: 802, endPoint y: 268, distance: 19.4
click at [809, 268] on input "Email" at bounding box center [921, 268] width 224 height 34
click at [823, 274] on input "Email" at bounding box center [921, 268] width 224 height 34
click at [809, 267] on input "Email" at bounding box center [921, 268] width 224 height 34
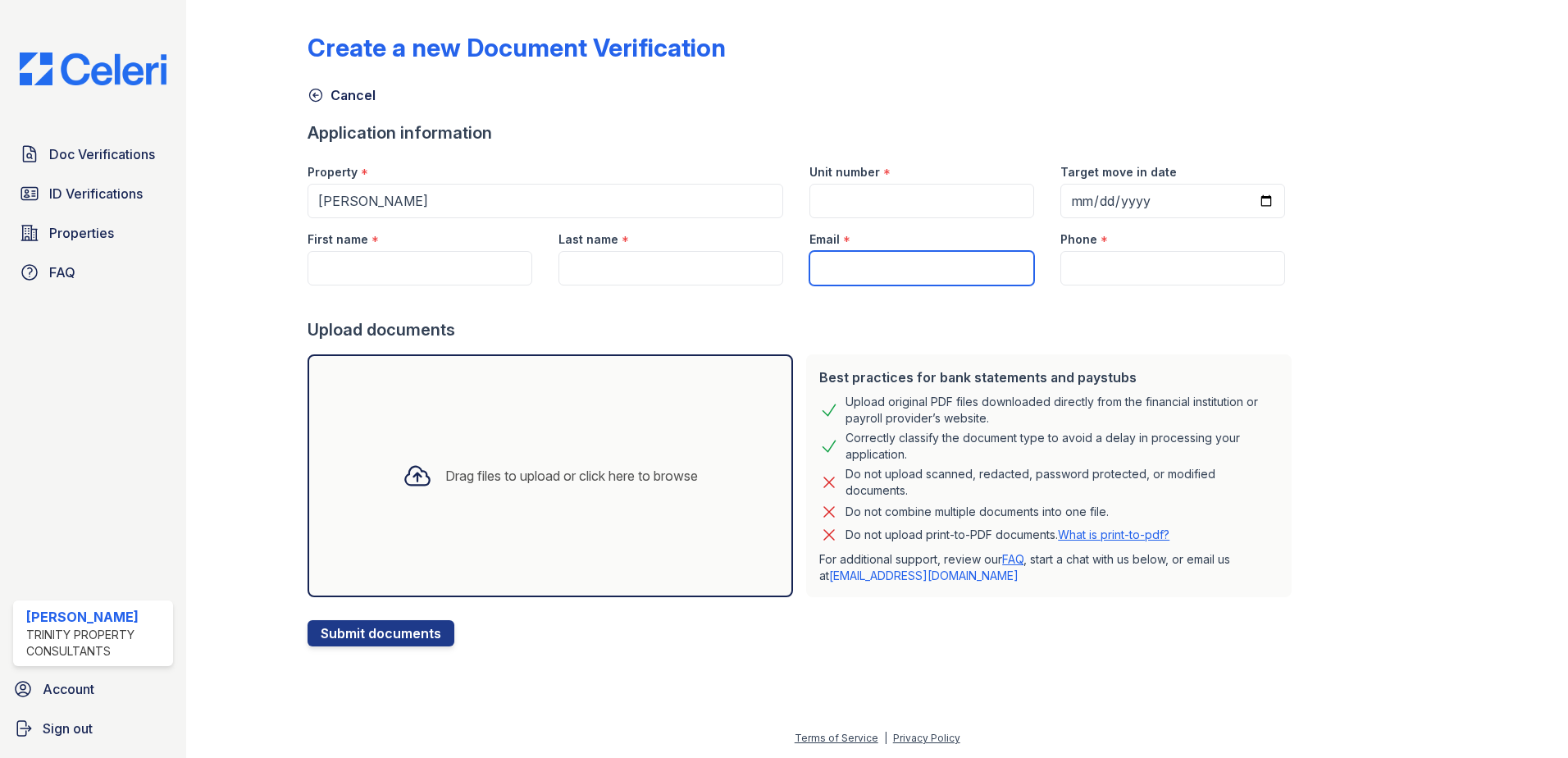
type input "[EMAIL_ADDRESS][DOMAIN_NAME]"
type input "[PERSON_NAME]"
type input "SSembajjwe"
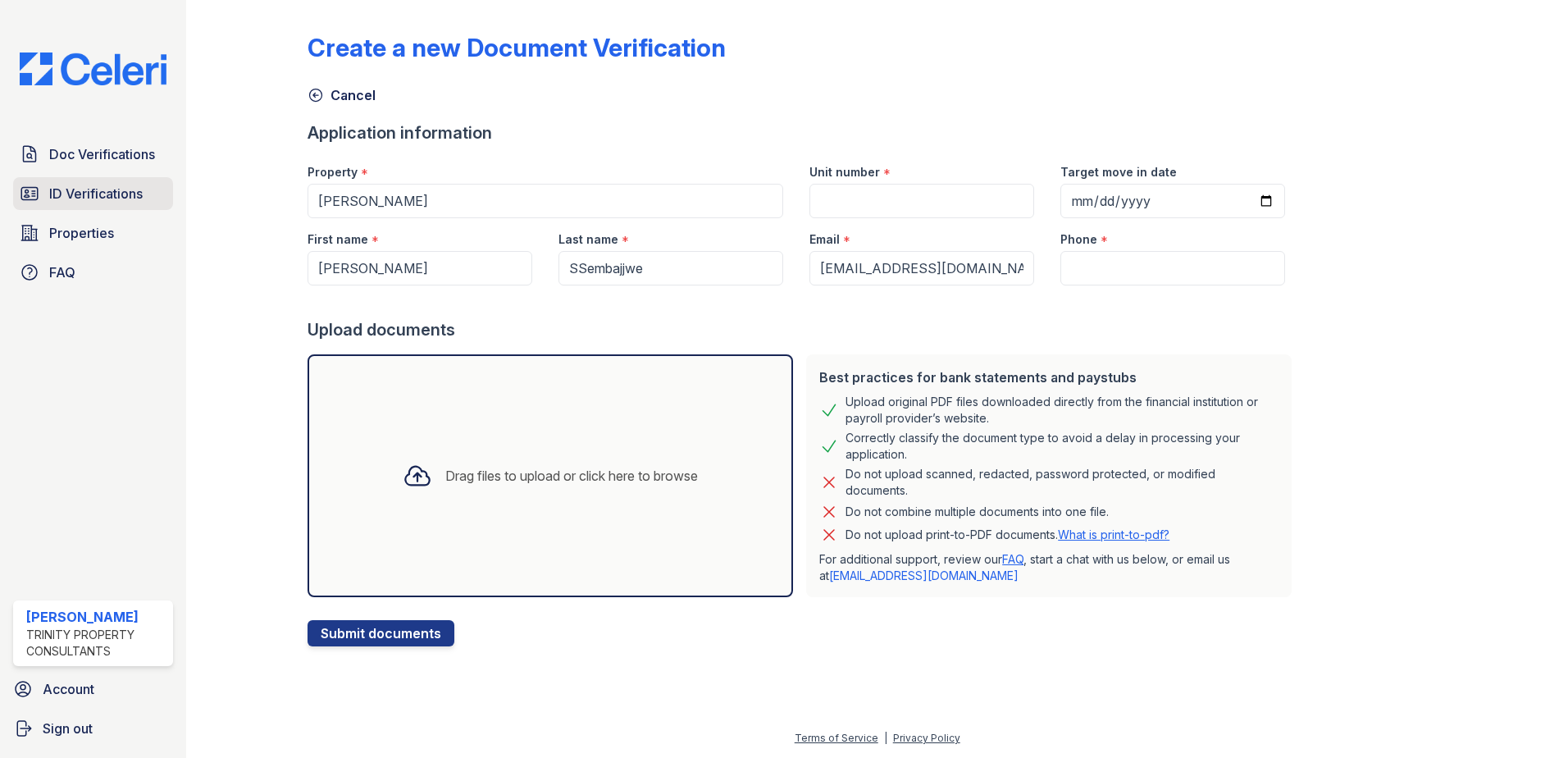
click at [141, 199] on span "ID Verifications" at bounding box center [95, 194] width 94 height 20
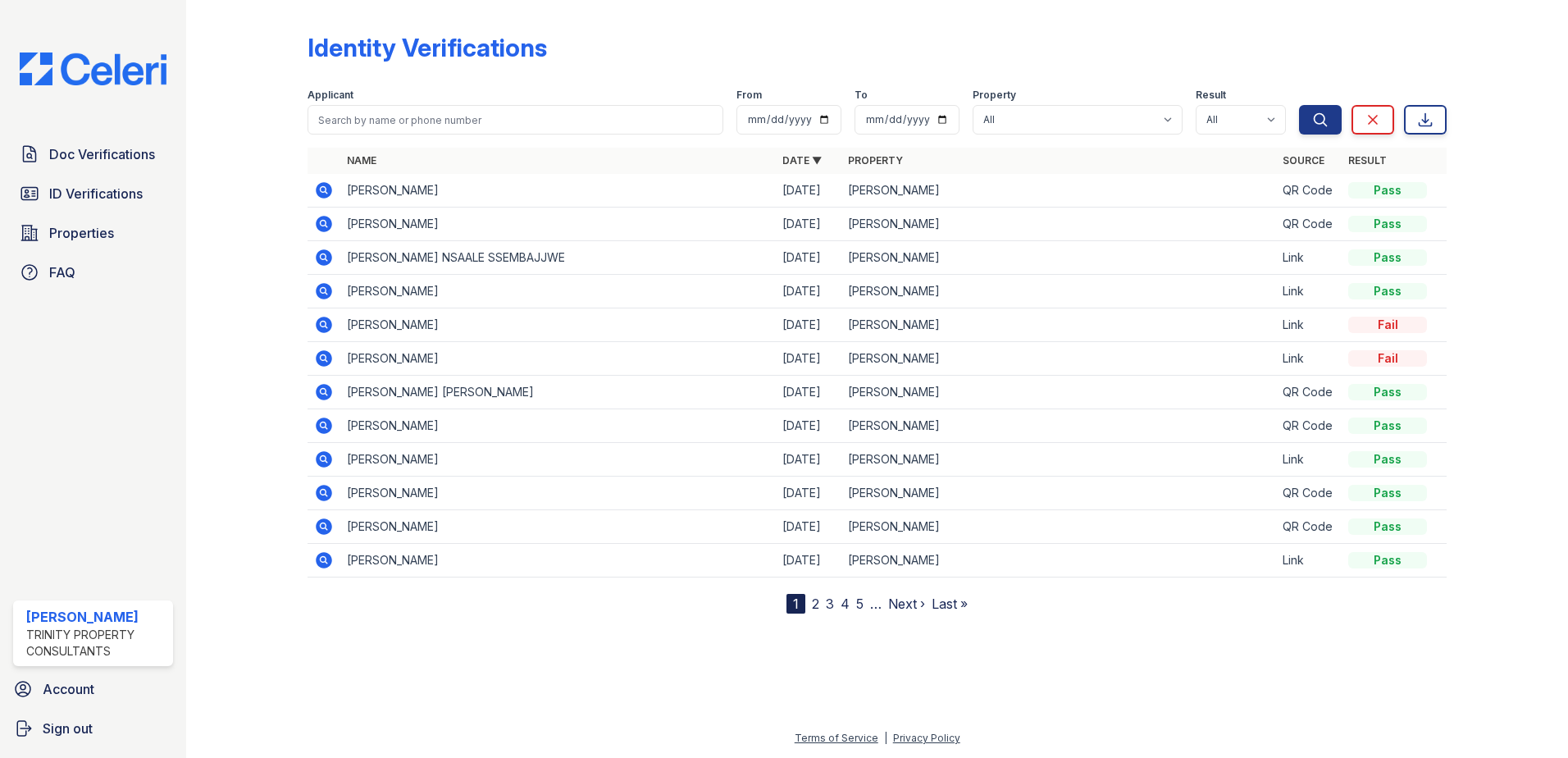
click at [326, 259] on icon at bounding box center [323, 257] width 20 height 20
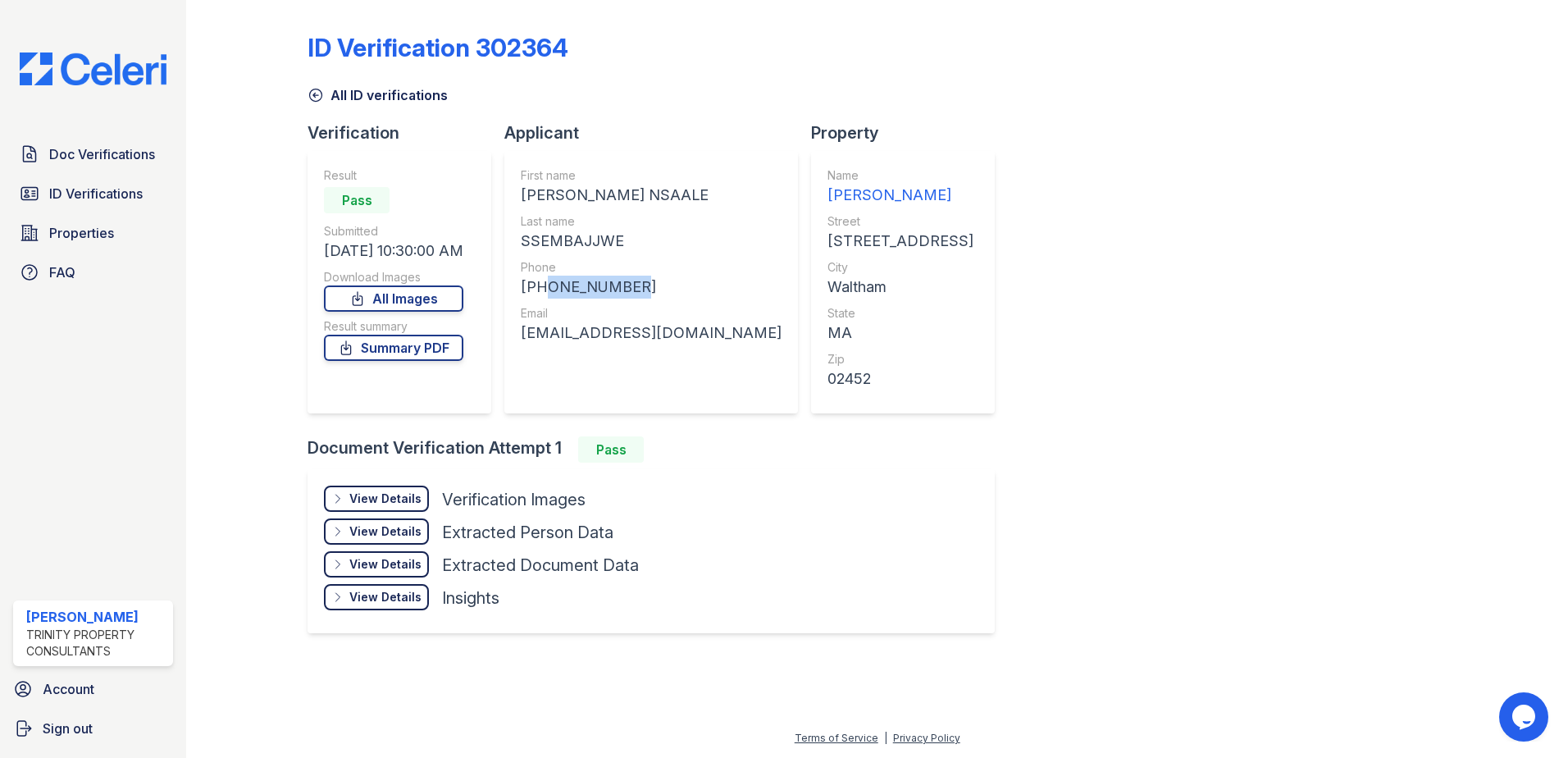
drag, startPoint x: 541, startPoint y: 287, endPoint x: 616, endPoint y: 291, distance: 75.1
click at [624, 291] on div "[PHONE_NUMBER]" at bounding box center [651, 287] width 261 height 23
drag, startPoint x: 616, startPoint y: 291, endPoint x: 583, endPoint y: 285, distance: 33.5
click at [583, 285] on div "[PHONE_NUMBER]" at bounding box center [651, 287] width 261 height 23
drag, startPoint x: 582, startPoint y: 285, endPoint x: 661, endPoint y: 243, distance: 89.5
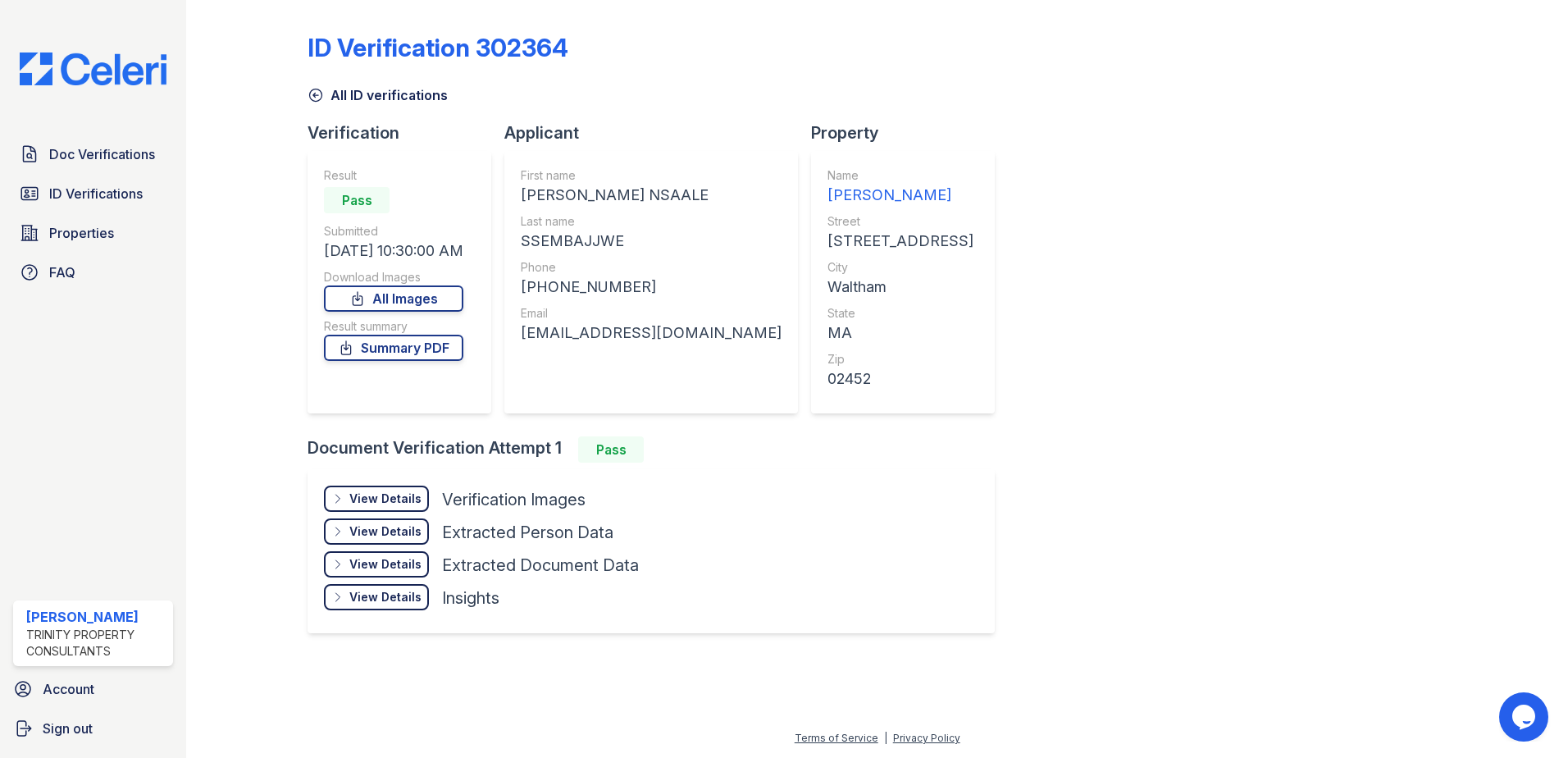
click at [661, 243] on div "SSEMBAJJWE" at bounding box center [651, 241] width 261 height 23
drag, startPoint x: 539, startPoint y: 289, endPoint x: 681, endPoint y: 281, distance: 142.2
click at [681, 281] on div "[PHONE_NUMBER]" at bounding box center [651, 287] width 261 height 23
drag, startPoint x: 681, startPoint y: 281, endPoint x: 612, endPoint y: 288, distance: 69.4
copy div "9785596034"
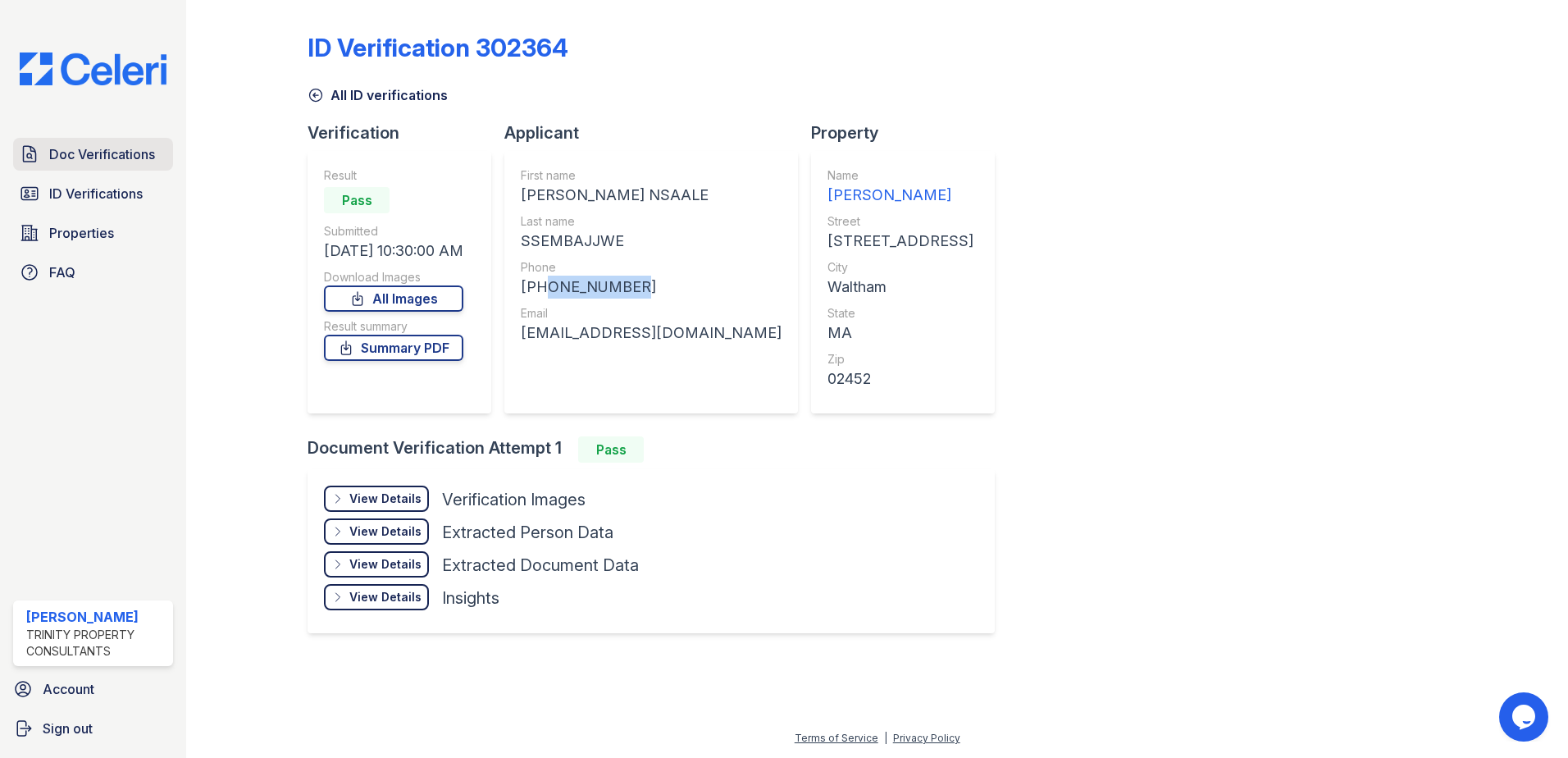
click at [132, 151] on span "Doc Verifications" at bounding box center [101, 154] width 106 height 20
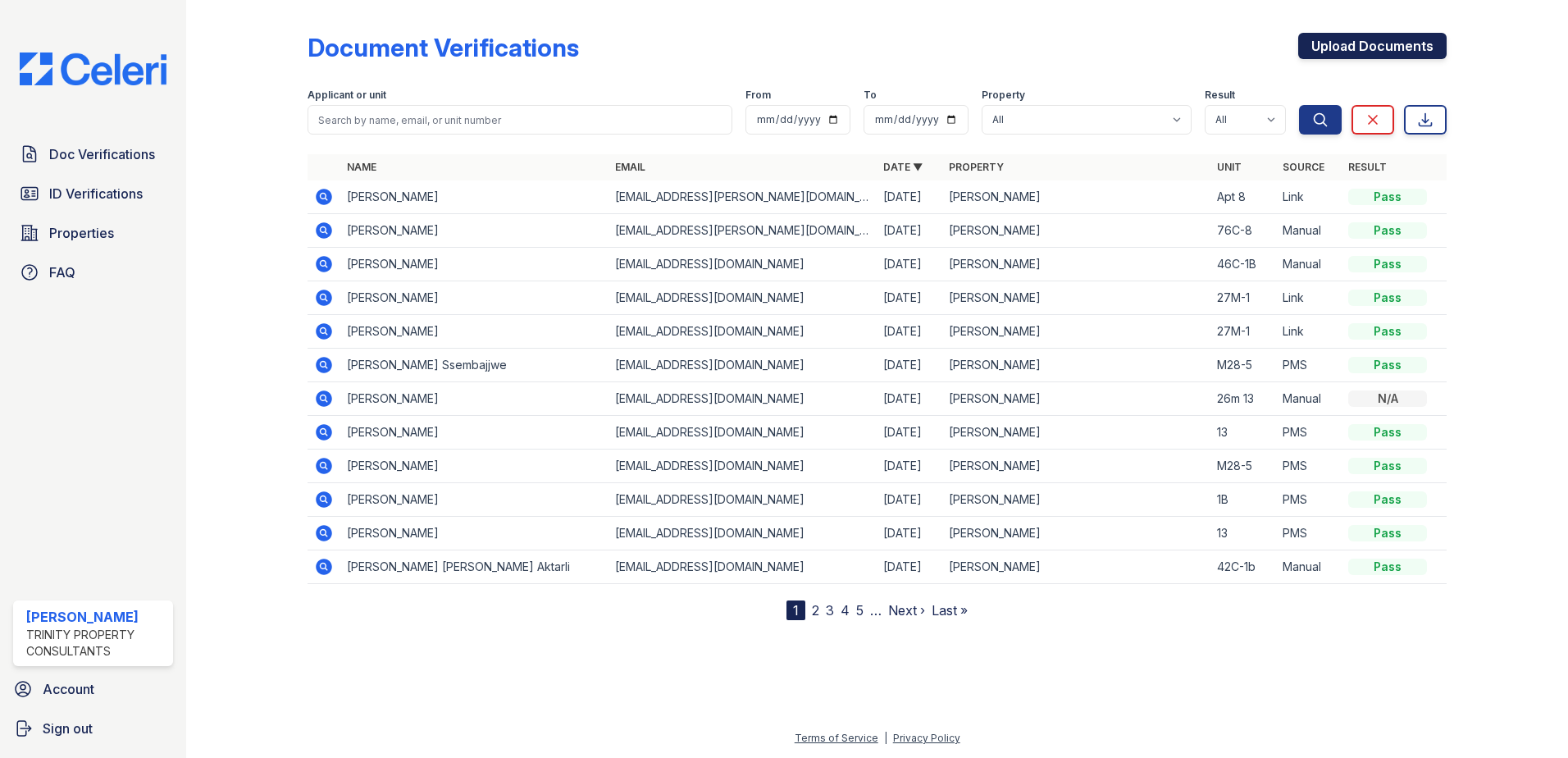
drag, startPoint x: 1344, startPoint y: 38, endPoint x: 1321, endPoint y: 40, distance: 23.1
click at [1343, 38] on link "Upload Documents" at bounding box center [1372, 46] width 149 height 27
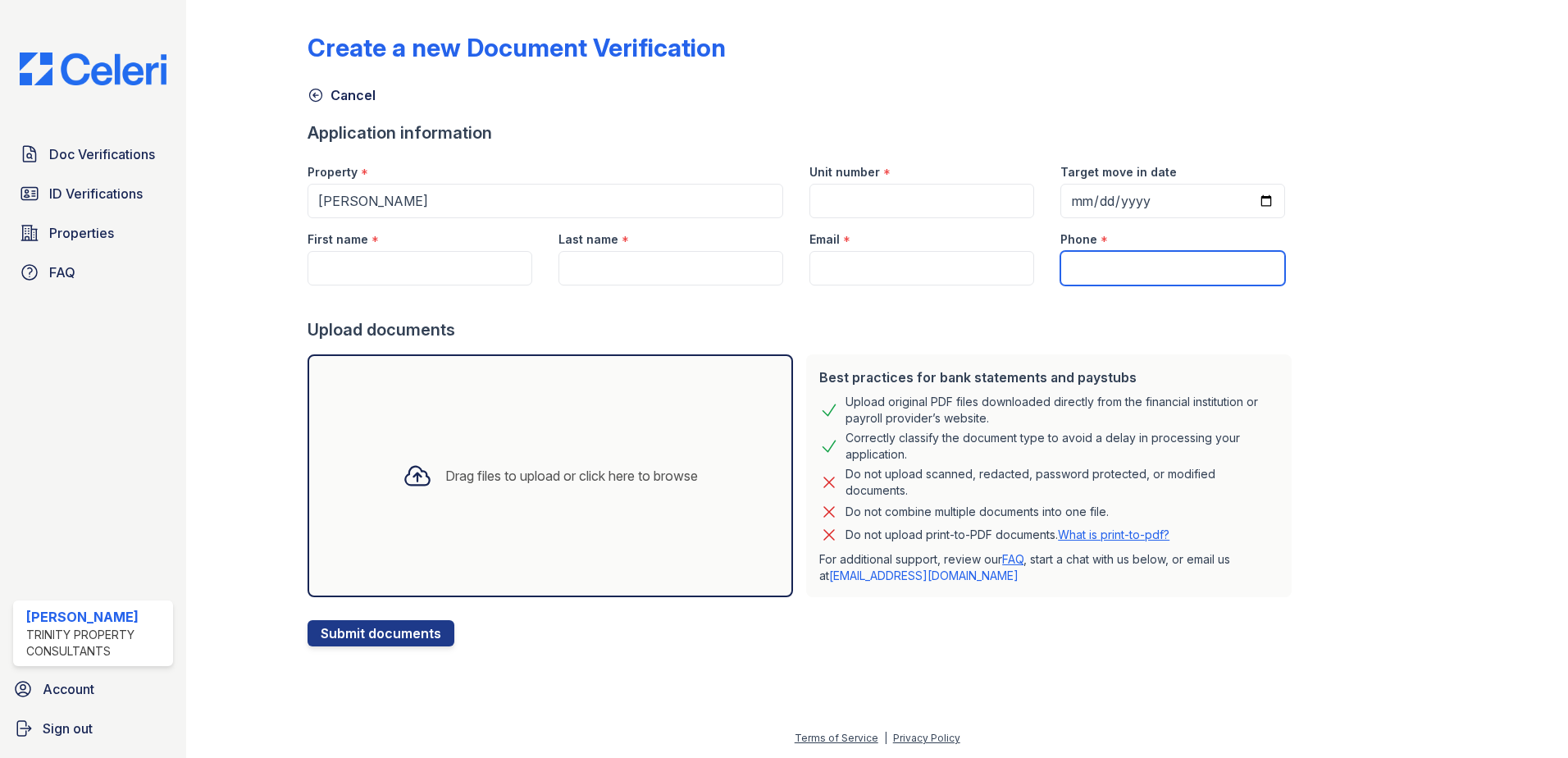
click at [1082, 270] on input "Phone" at bounding box center [1172, 268] width 224 height 34
drag, startPoint x: 1065, startPoint y: 273, endPoint x: 1054, endPoint y: 270, distance: 11.4
click at [1061, 270] on input "Phone" at bounding box center [1172, 268] width 224 height 34
paste input "9785596034"
type input "9785596034"
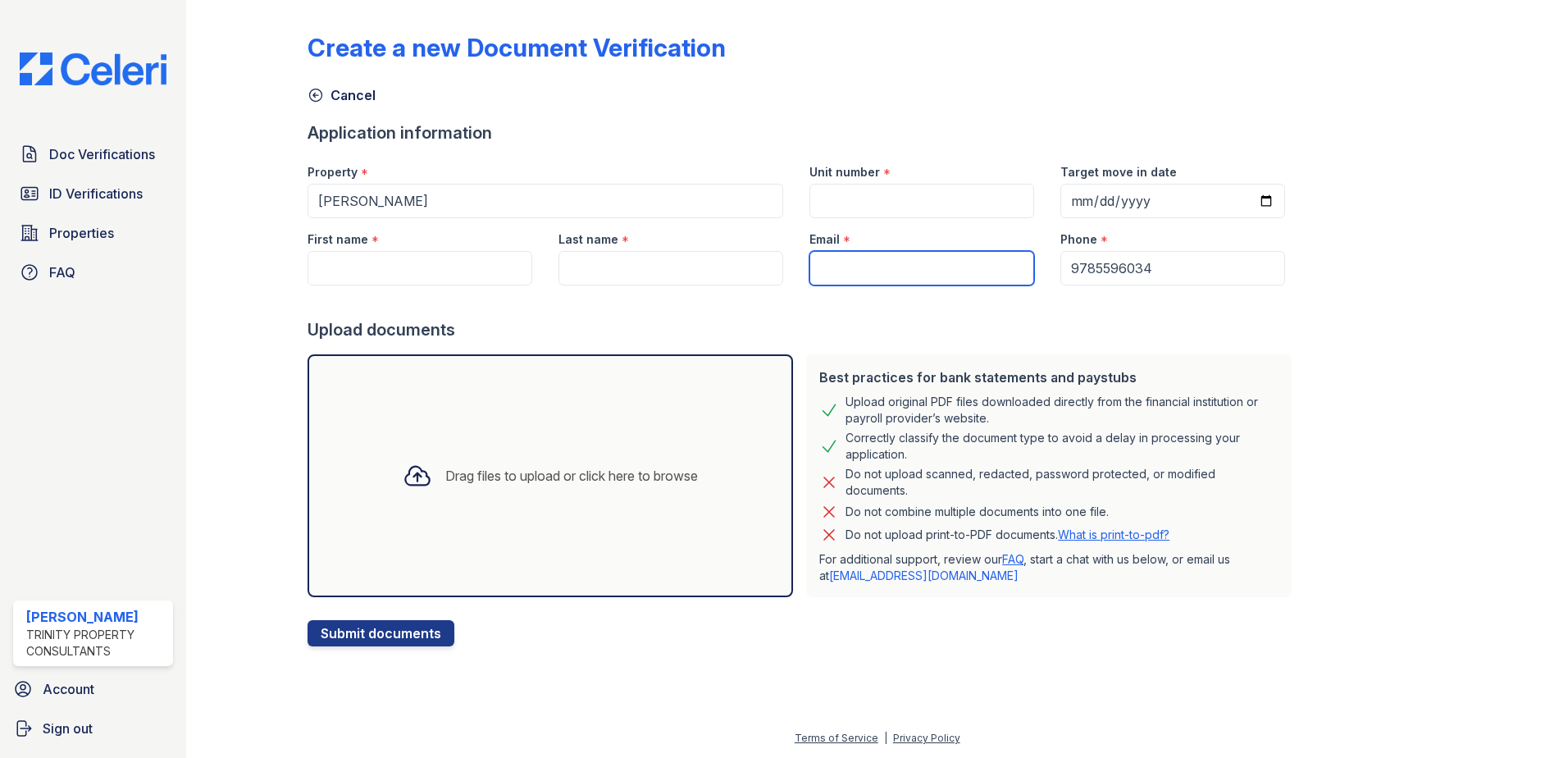
click at [839, 268] on input "Email" at bounding box center [921, 268] width 224 height 34
type input "[EMAIL_ADDRESS][DOMAIN_NAME]"
type input "[PERSON_NAME]"
type input "SSembajjwe"
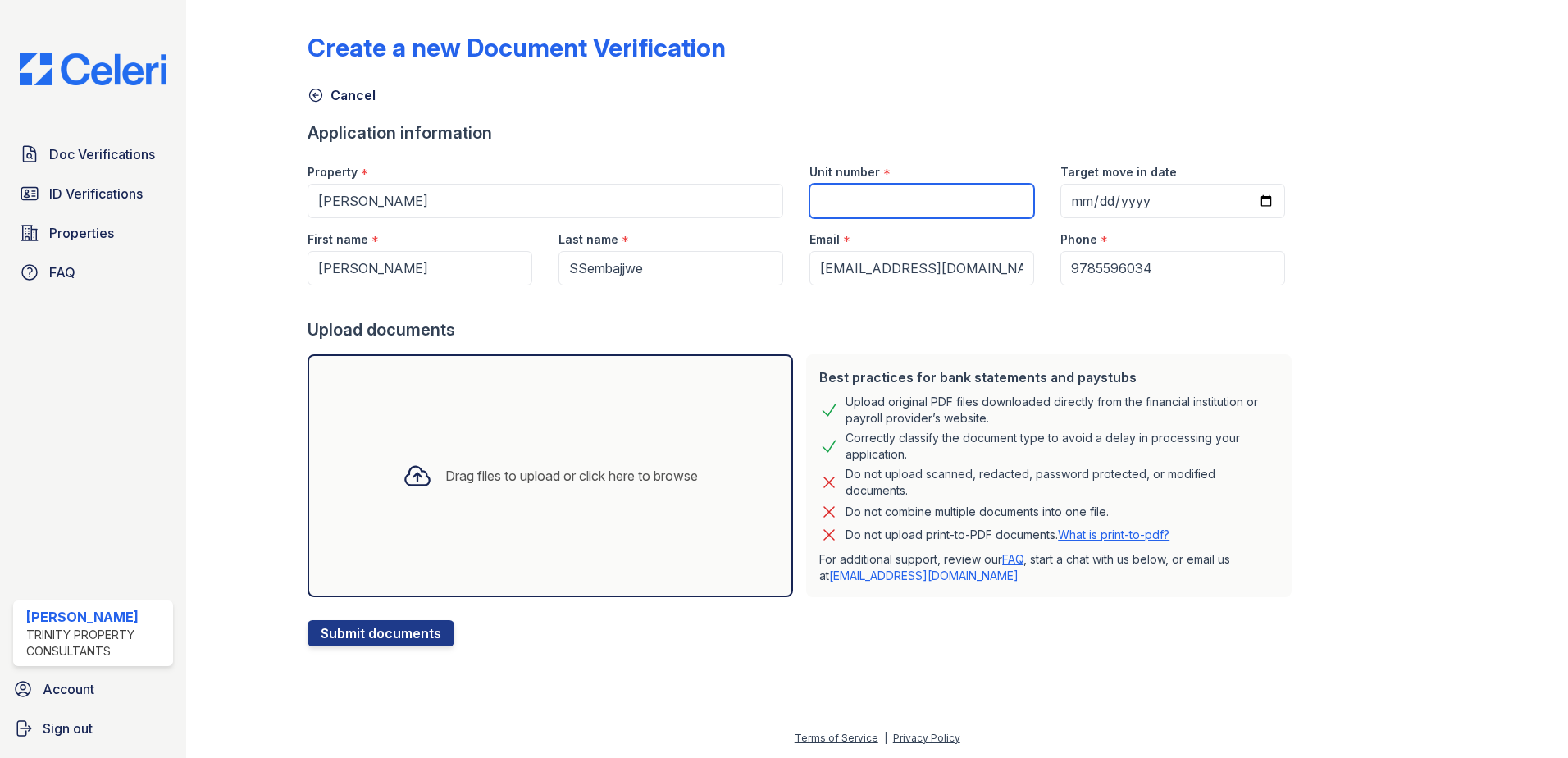
click at [833, 196] on input "Unit number" at bounding box center [921, 201] width 224 height 34
type input "28M-5"
click at [1061, 194] on input "Target move in date" at bounding box center [1172, 201] width 224 height 34
type input "[DATE]"
click at [637, 471] on div "Drag files to upload or click here to browse" at bounding box center [572, 476] width 253 height 20
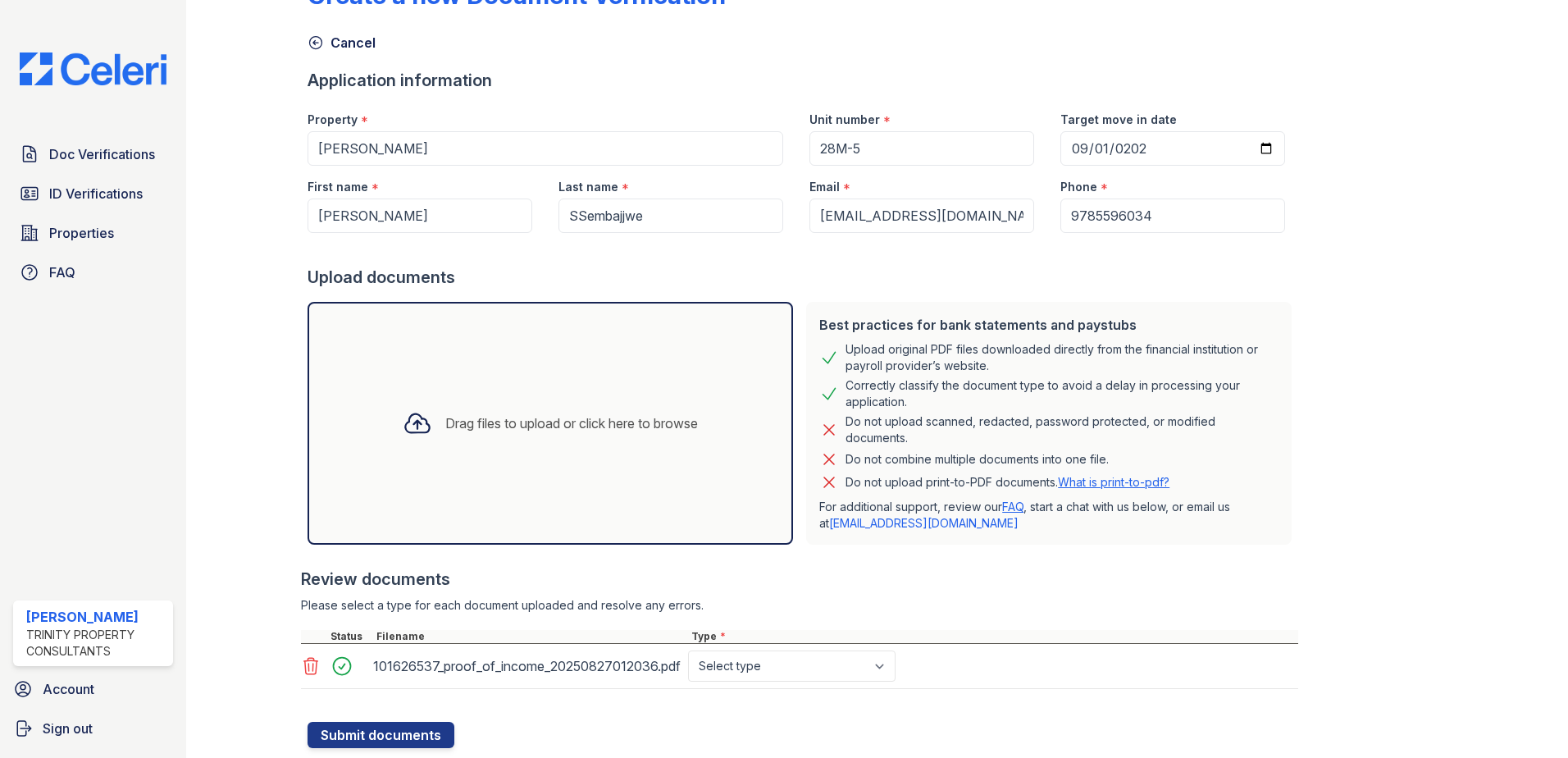
scroll to position [98, 0]
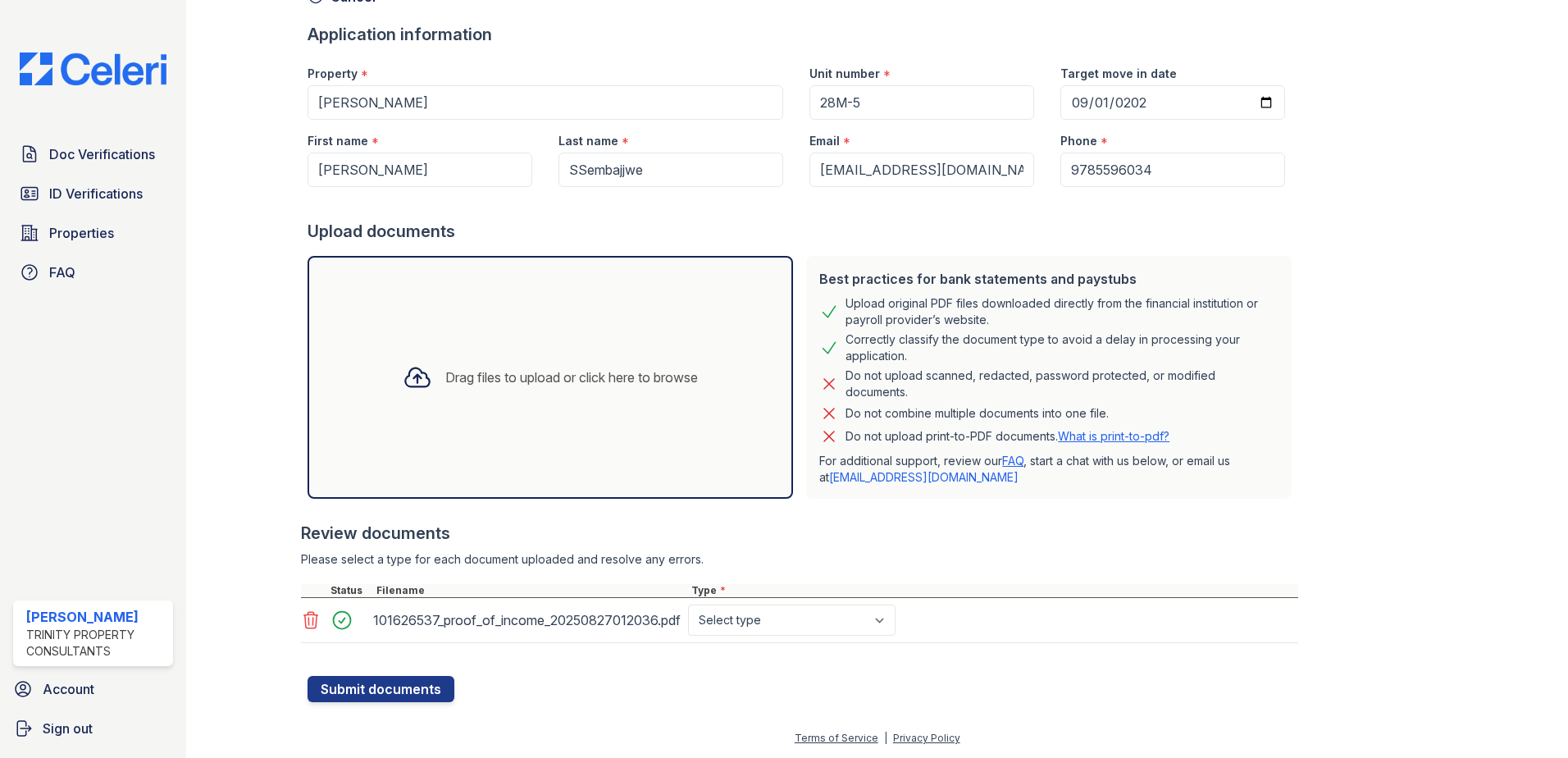
click at [495, 623] on div "101626537_proof_of_income_20250827012036.pdf" at bounding box center [527, 620] width 309 height 27
click at [435, 616] on div "101626537_proof_of_income_20250827012036.pdf" at bounding box center [527, 620] width 309 height 27
click at [431, 627] on div "101626537_proof_of_income_20250827012036.pdf" at bounding box center [527, 620] width 309 height 27
click at [432, 627] on div "101626537_proof_of_income_20250827012036.pdf" at bounding box center [527, 620] width 309 height 27
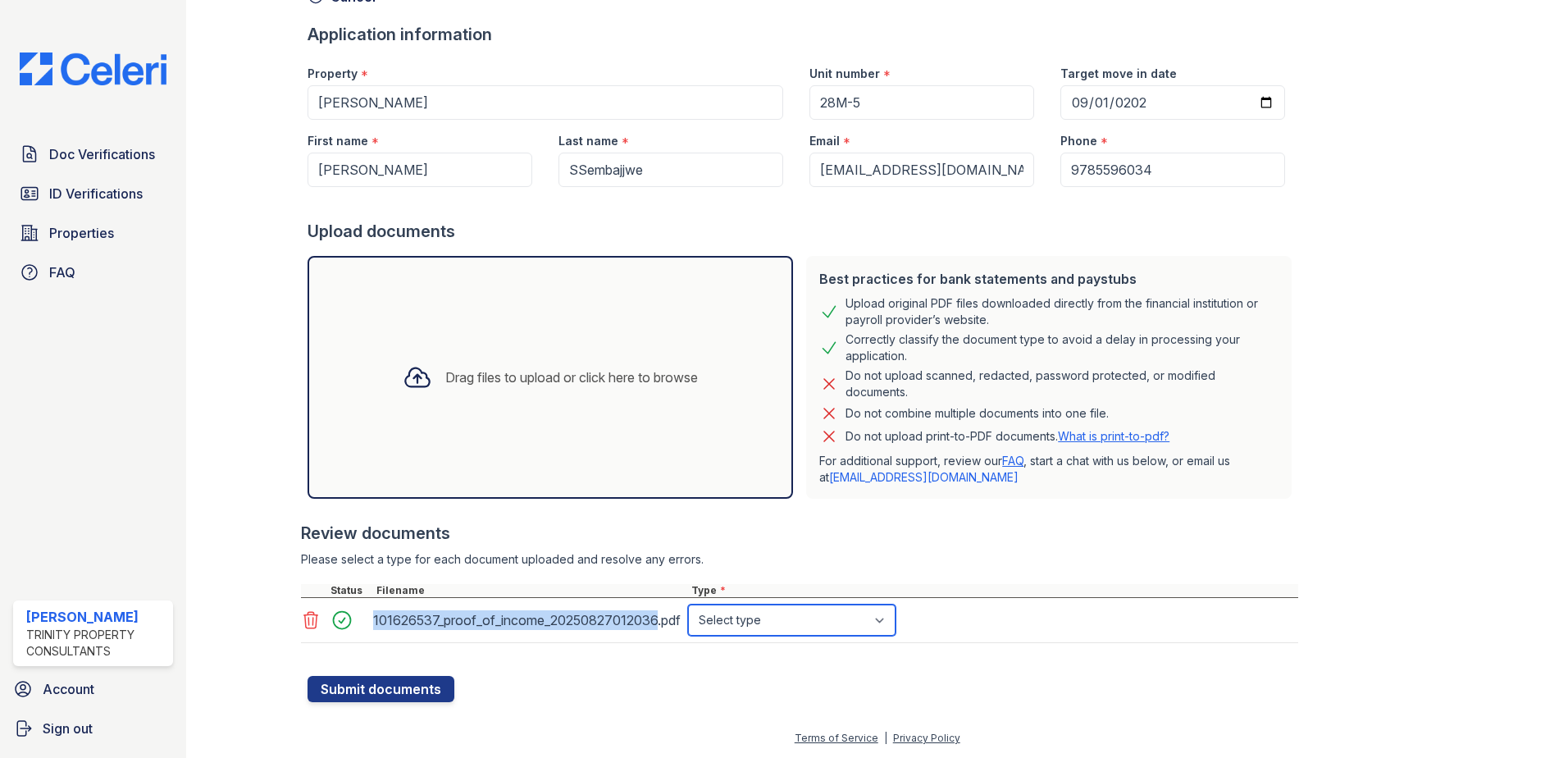
click at [811, 622] on select "Select type Paystub Bank Statement Offer Letter Tax Documents Benefit Award Let…" at bounding box center [791, 620] width 207 height 31
select select "paystub"
click at [688, 605] on select "Select type Paystub Bank Statement Offer Letter Tax Documents Benefit Award Let…" at bounding box center [791, 620] width 207 height 31
click at [403, 682] on button "Submit documents" at bounding box center [381, 689] width 147 height 27
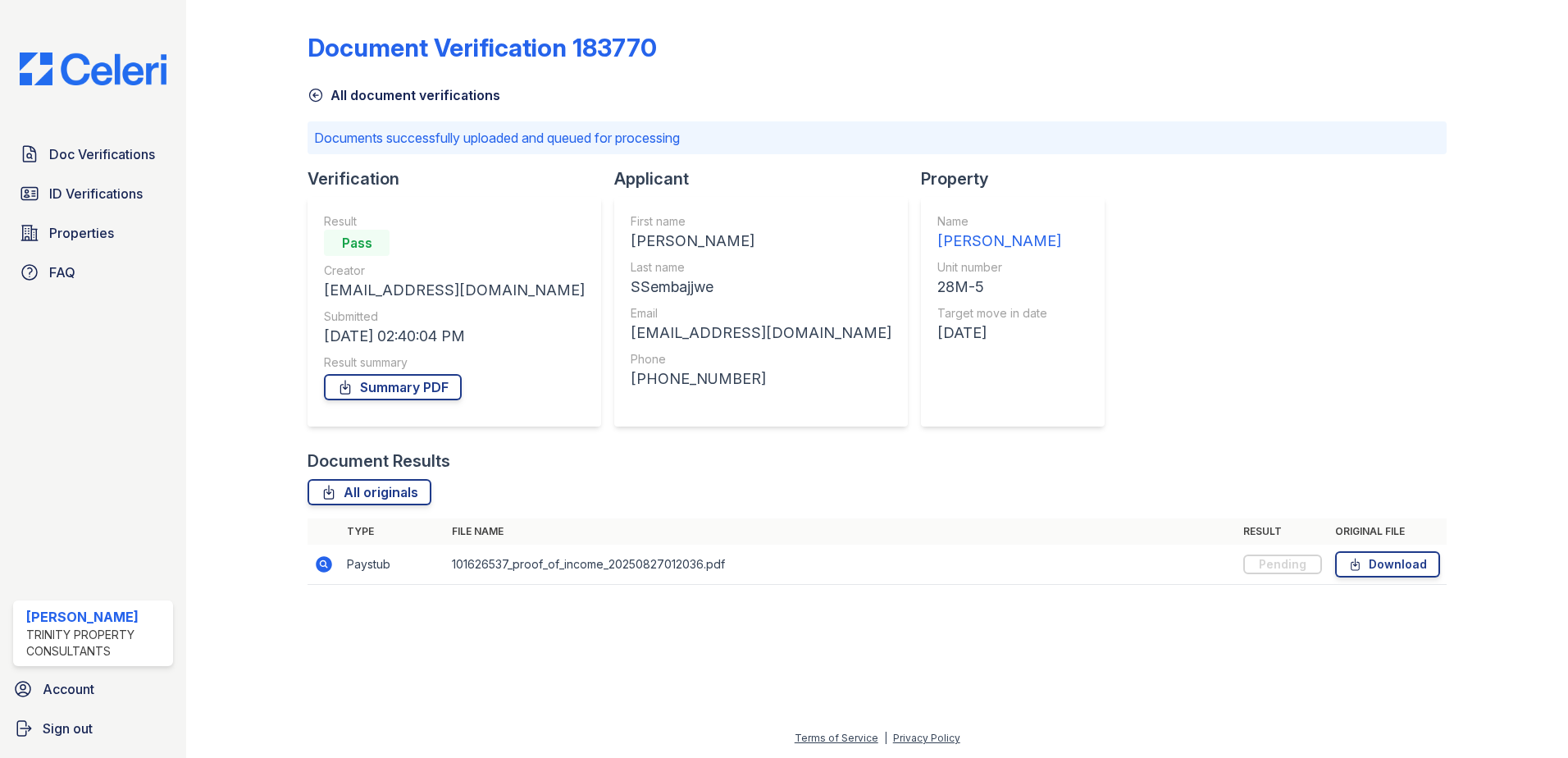
click at [489, 566] on td "101626537_proof_of_income_20250827012036.pdf" at bounding box center [841, 564] width 791 height 40
click at [325, 564] on icon at bounding box center [323, 563] width 4 height 4
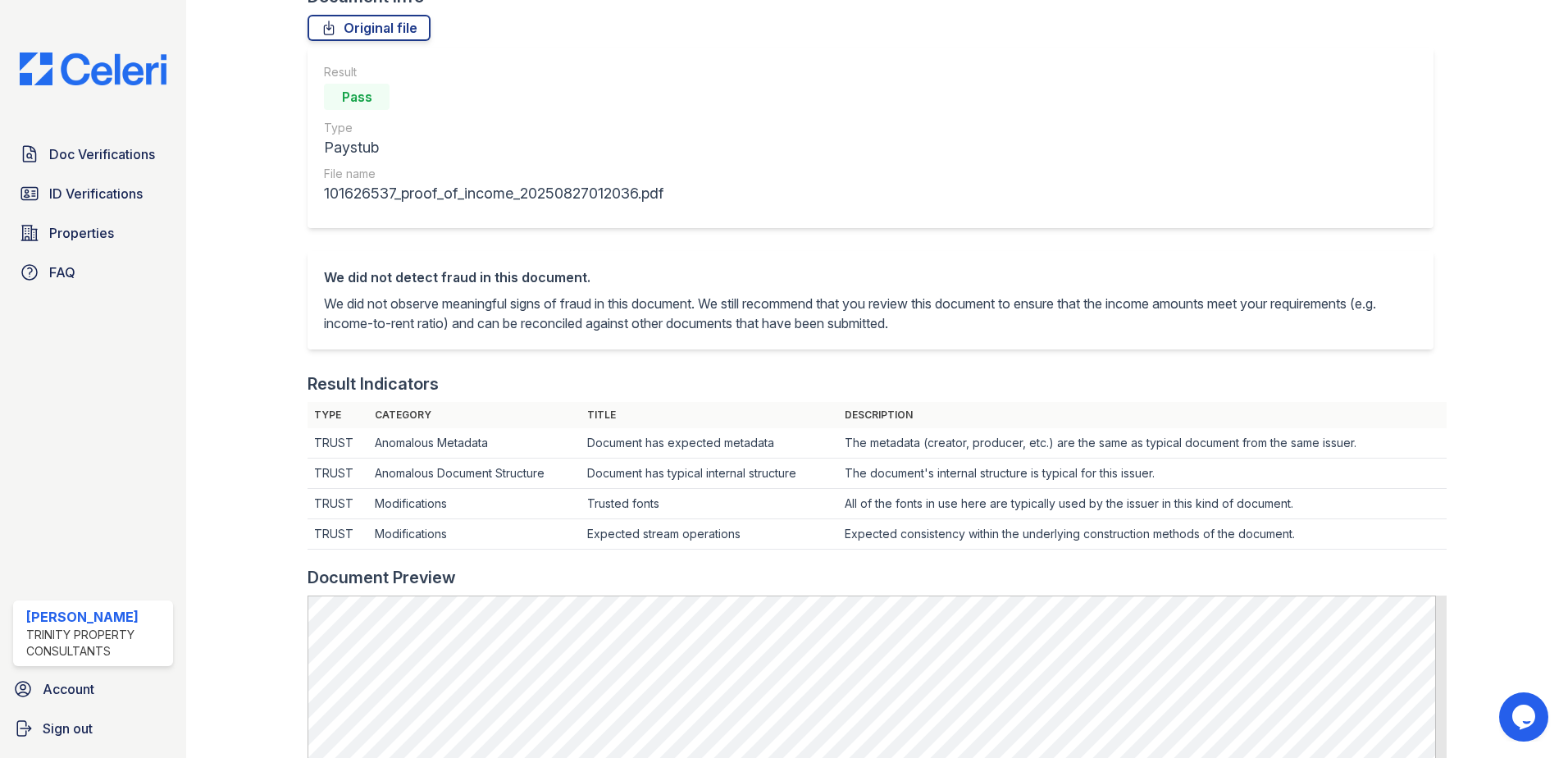
scroll to position [410, 0]
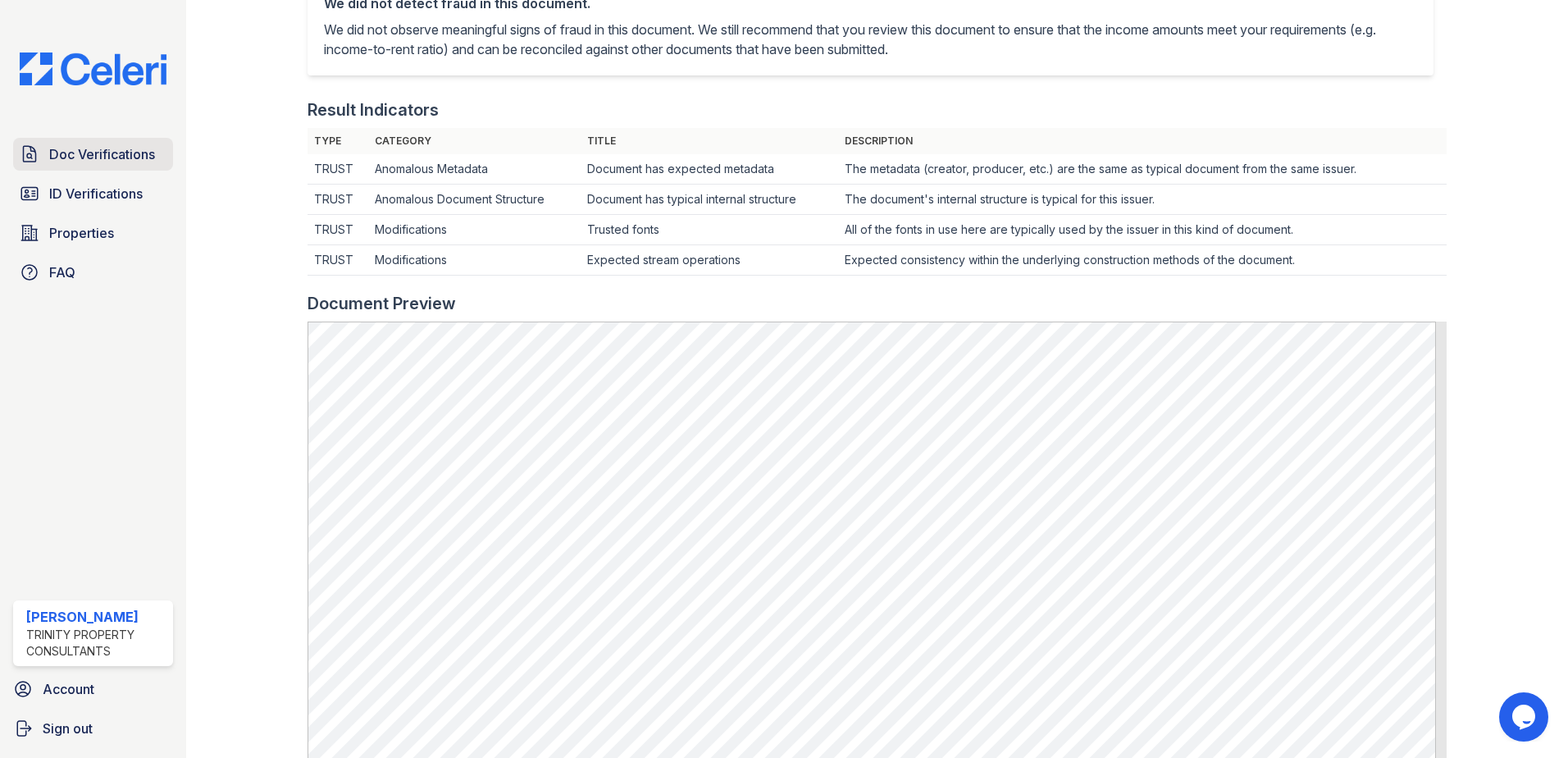
drag, startPoint x: 114, startPoint y: 153, endPoint x: 164, endPoint y: 157, distance: 50.2
click at [114, 153] on span "Doc Verifications" at bounding box center [101, 154] width 106 height 20
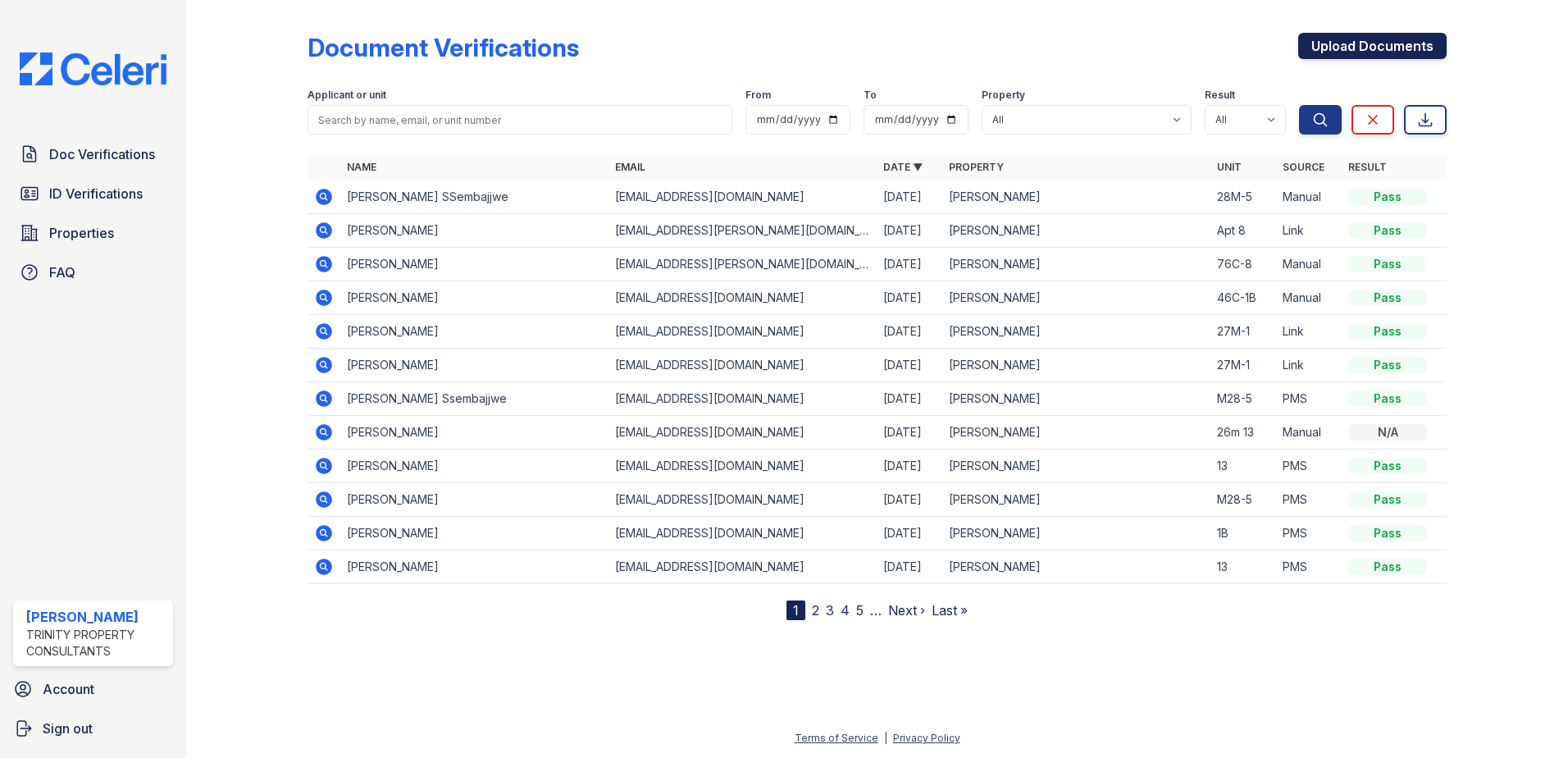
click at [1390, 45] on link "Upload Documents" at bounding box center [1372, 46] width 149 height 27
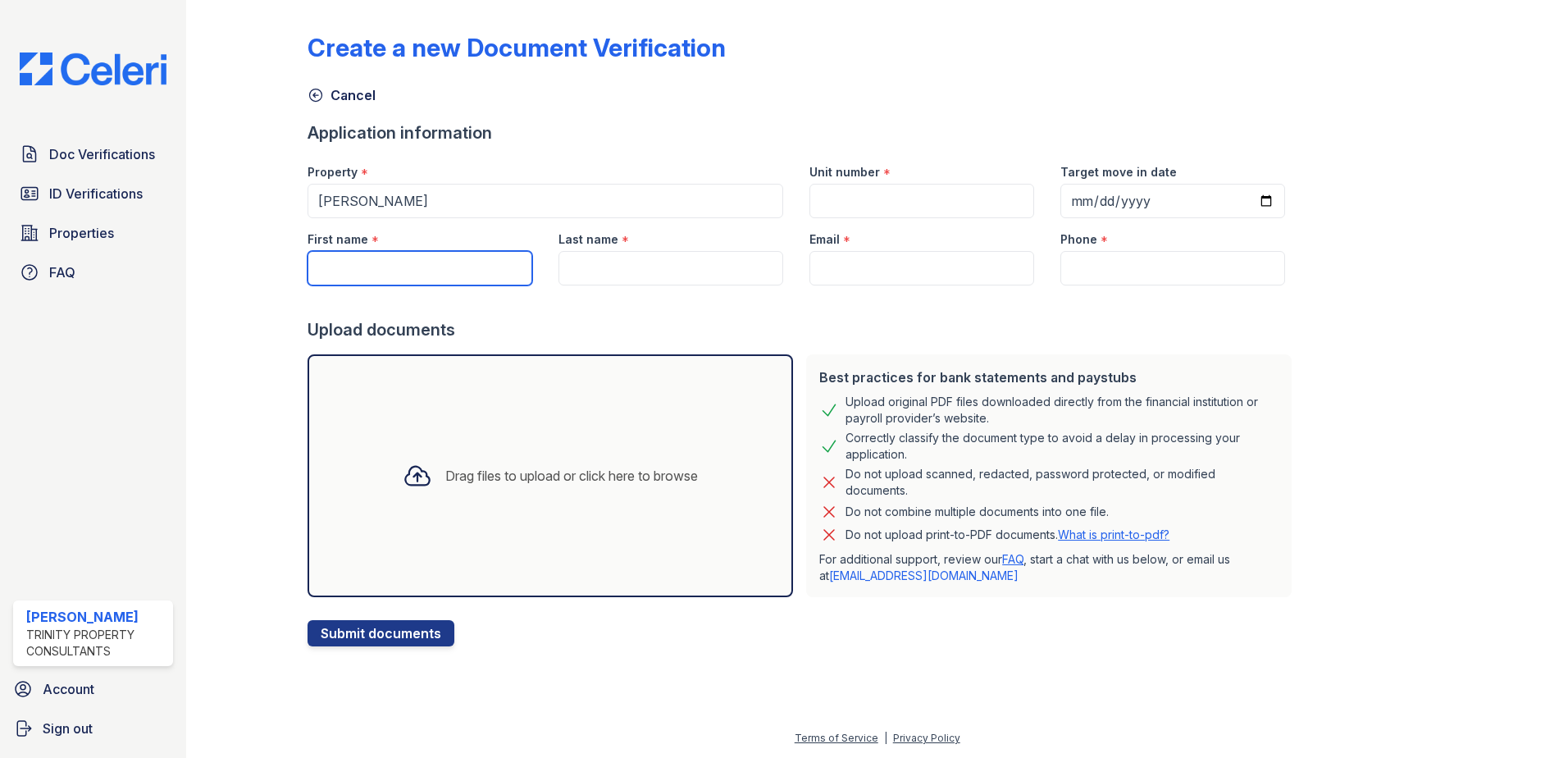
click at [360, 274] on input "First name" at bounding box center [420, 268] width 224 height 34
type input "[PERSON_NAME]"
type input "28M-5"
type input "[DATE]"
type input "SSembajjwe"
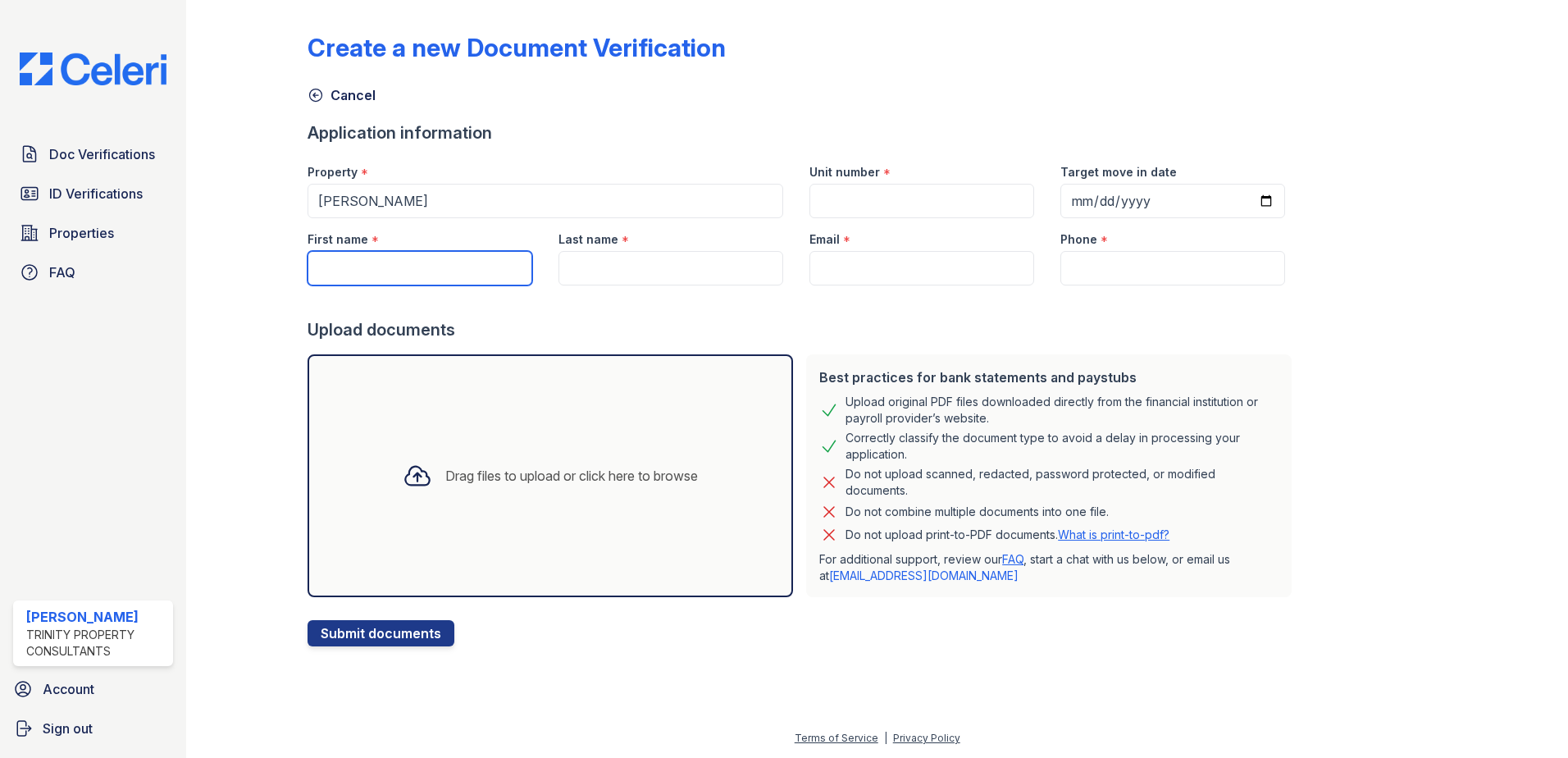
type input "[EMAIL_ADDRESS][DOMAIN_NAME]"
type input "9785596034"
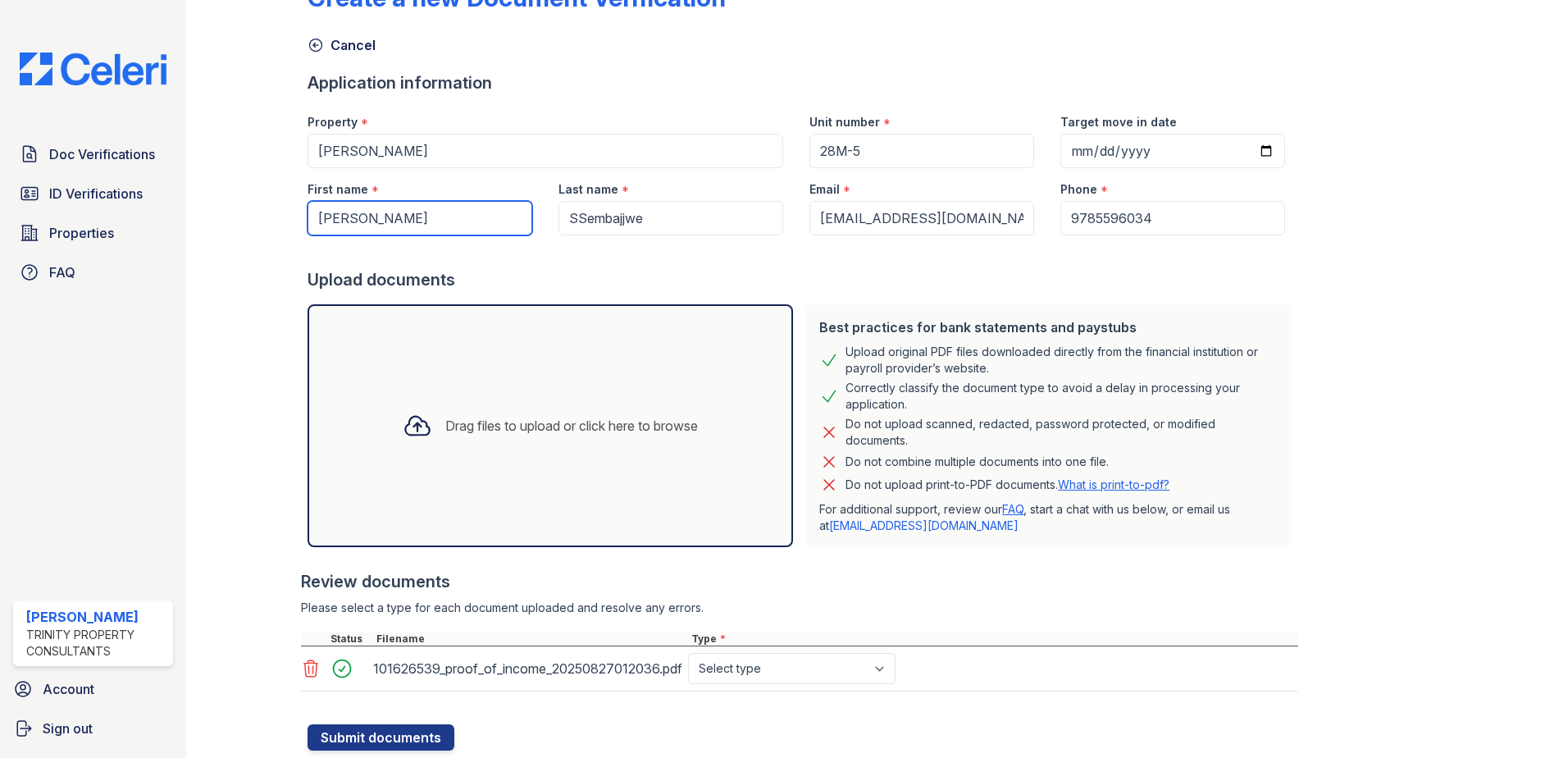
scroll to position [98, 0]
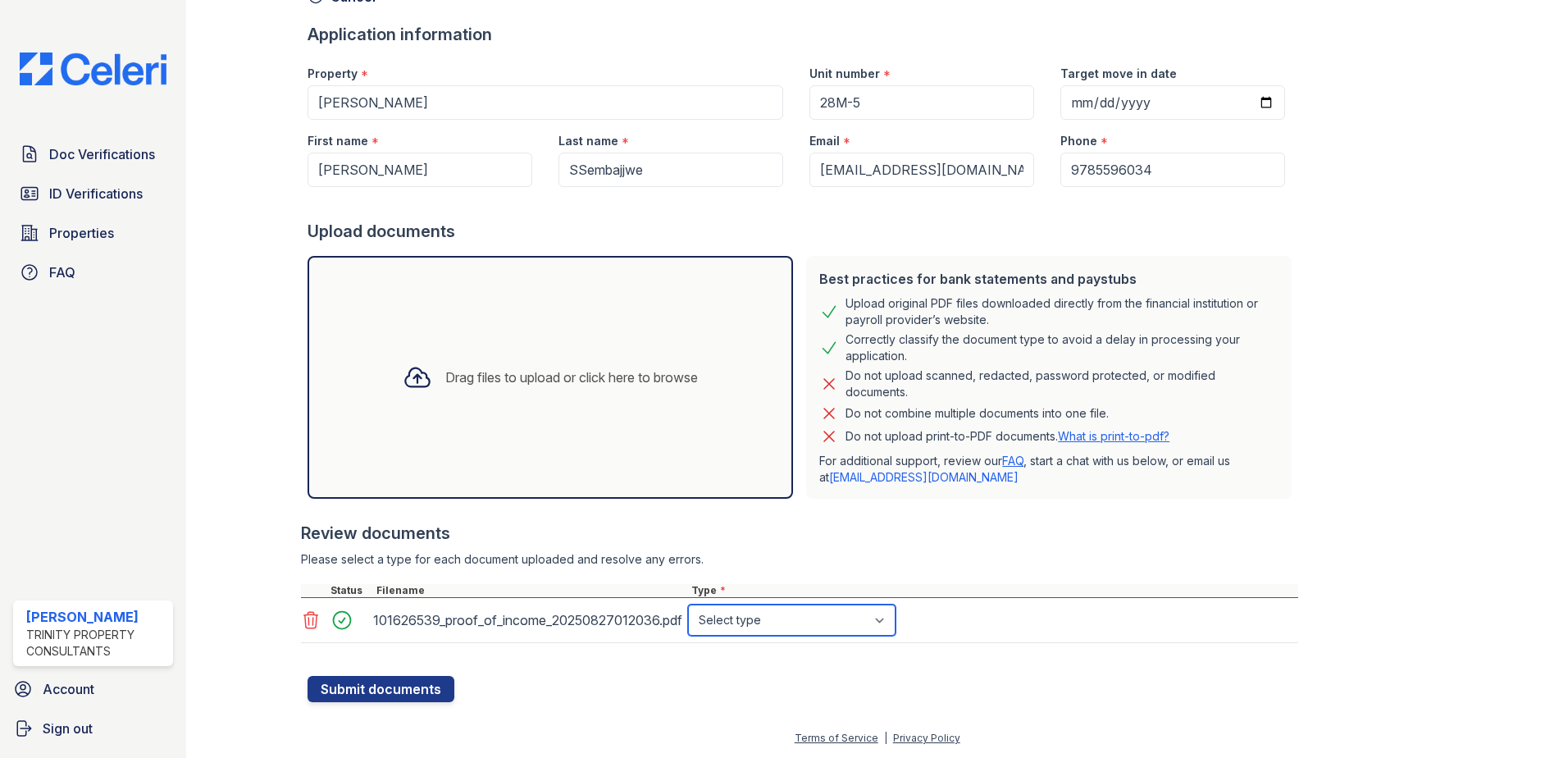
click at [741, 619] on select "Select type Paystub Bank Statement Offer Letter Tax Documents Benefit Award Let…" at bounding box center [791, 620] width 207 height 31
select select "paystub"
click at [688, 605] on select "Select type Paystub Bank Statement Offer Letter Tax Documents Benefit Award Let…" at bounding box center [791, 620] width 207 height 31
click at [750, 657] on div at bounding box center [800, 651] width 998 height 16
click at [402, 686] on button "Submit documents" at bounding box center [381, 689] width 147 height 27
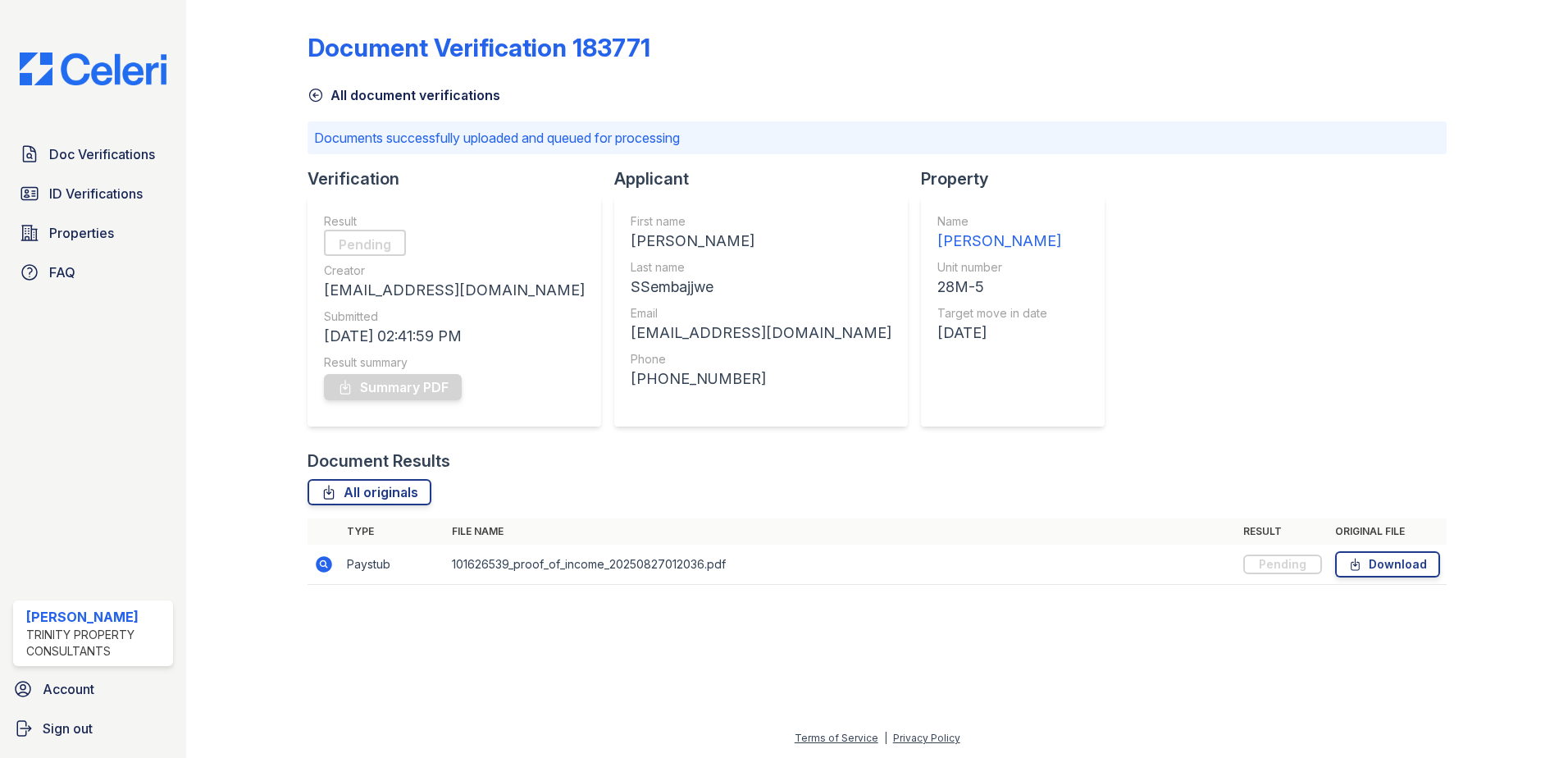
click at [327, 566] on icon at bounding box center [323, 564] width 16 height 16
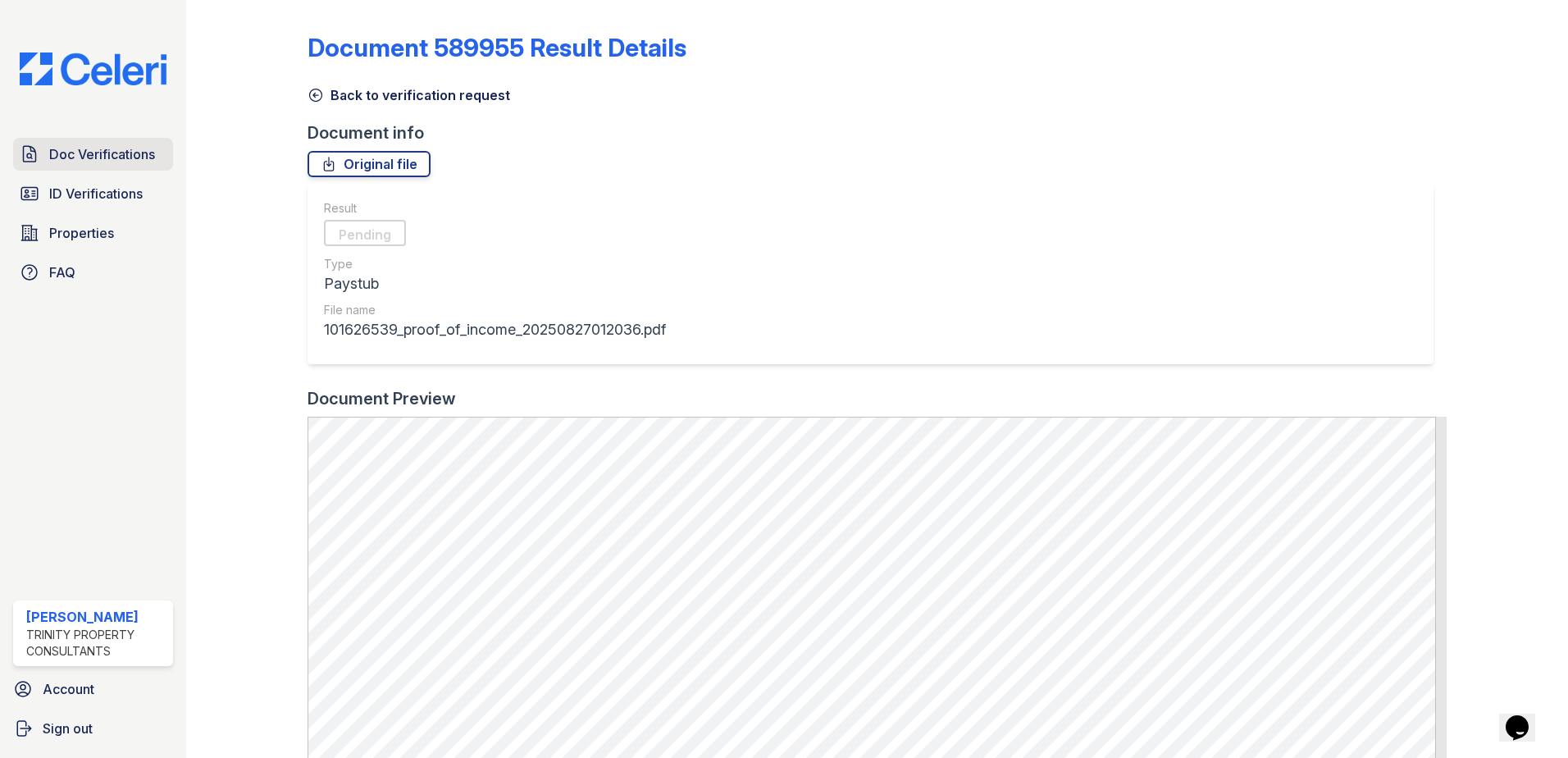
drag, startPoint x: 89, startPoint y: 154, endPoint x: 113, endPoint y: 154, distance: 24.0
click at [89, 154] on span "Doc Verifications" at bounding box center [101, 154] width 106 height 20
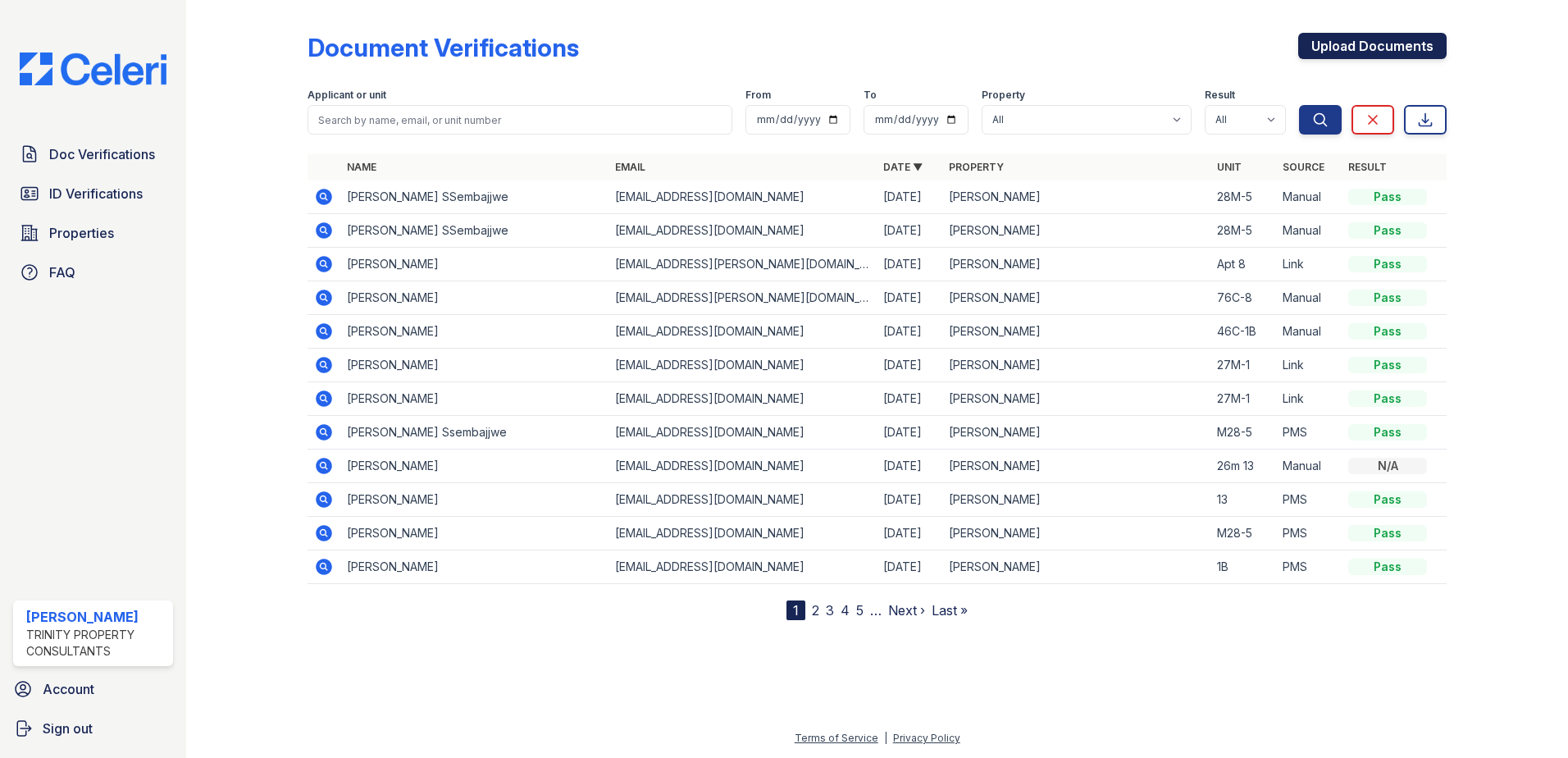
click at [1329, 49] on link "Upload Documents" at bounding box center [1372, 46] width 149 height 27
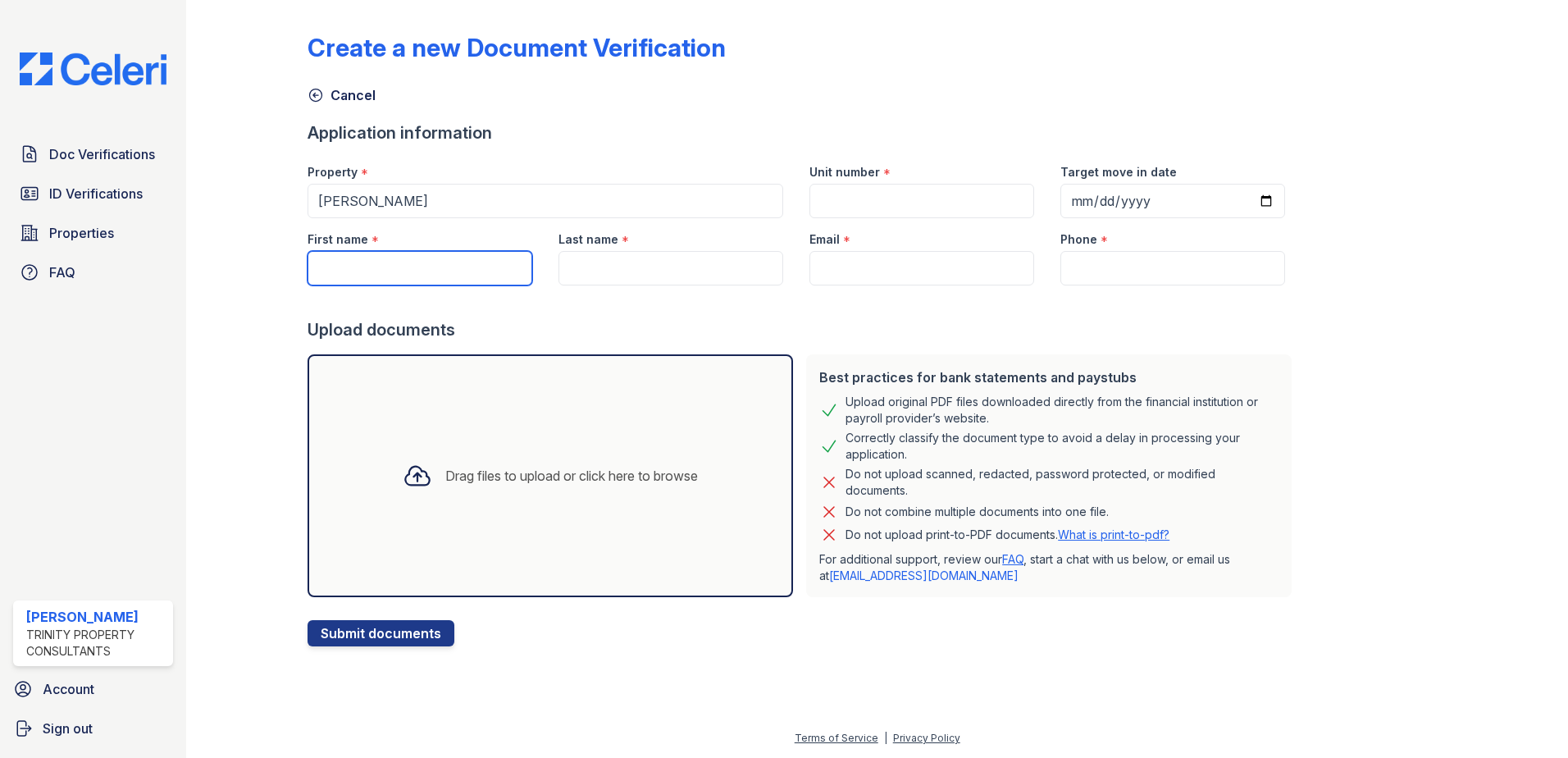
click at [354, 274] on input "First name" at bounding box center [420, 268] width 224 height 34
type input "[PERSON_NAME]"
type input "28M-5"
type input "[DATE]"
type input "SSembajjwe"
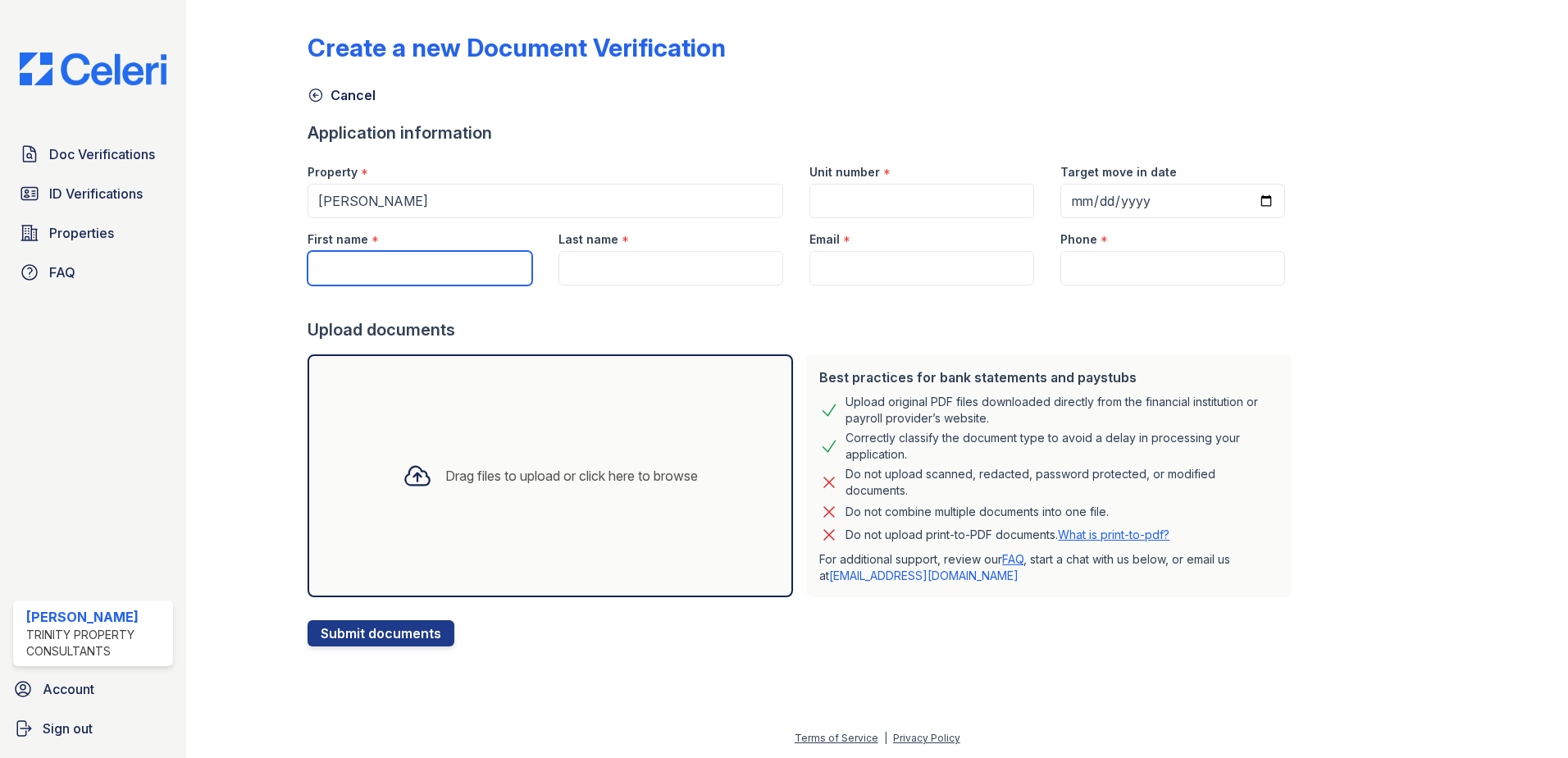
type input "[EMAIL_ADDRESS][DOMAIN_NAME]"
type input "9785596034"
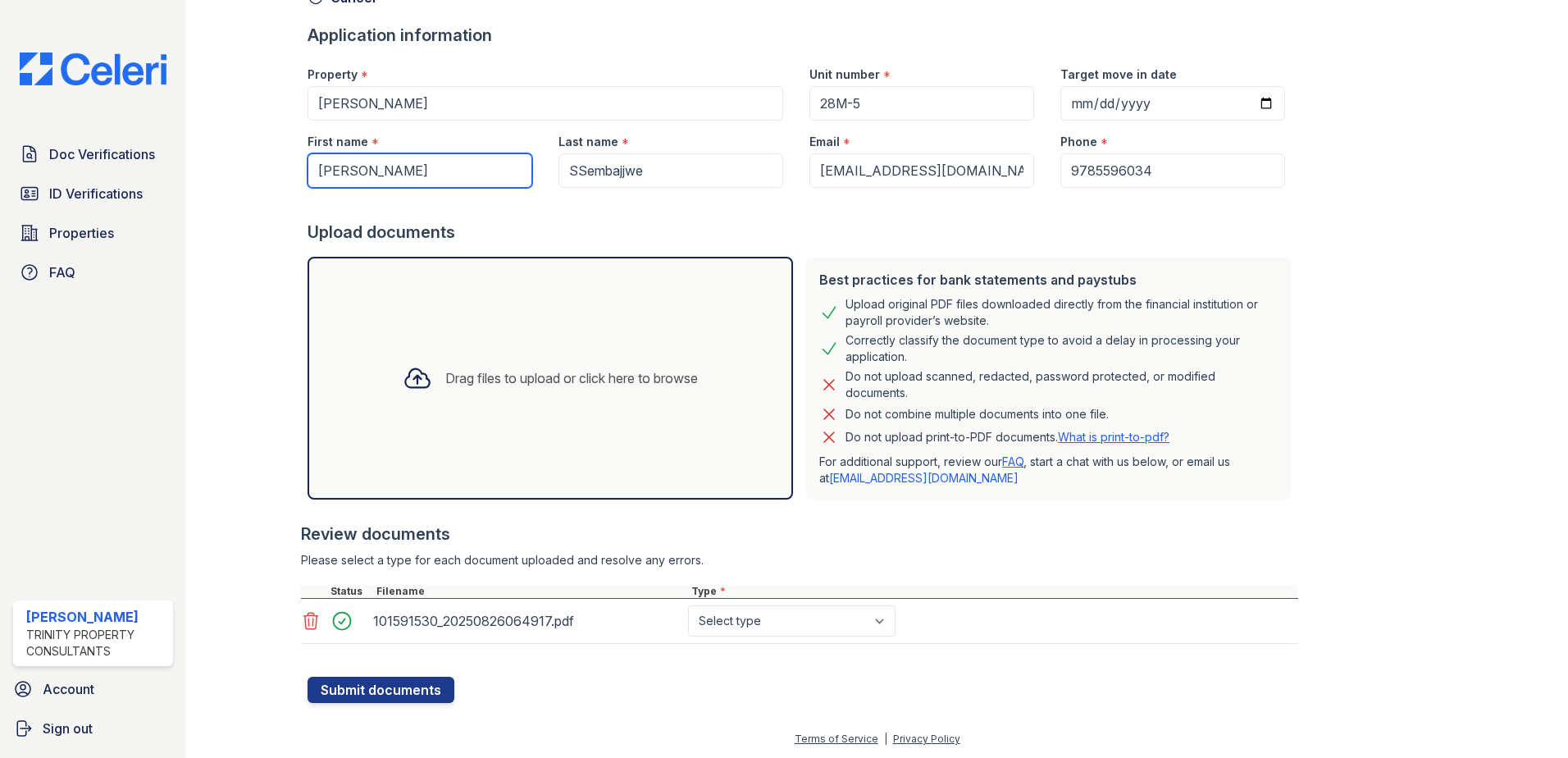
scroll to position [98, 0]
click at [796, 620] on select "Select type Paystub Bank Statement Offer Letter Tax Documents Benefit Award Let…" at bounding box center [791, 620] width 207 height 31
select select "paystub"
click at [688, 605] on select "Select type Paystub Bank Statement Offer Letter Tax Documents Benefit Award Let…" at bounding box center [791, 620] width 207 height 31
click at [403, 684] on button "Submit documents" at bounding box center [381, 689] width 147 height 27
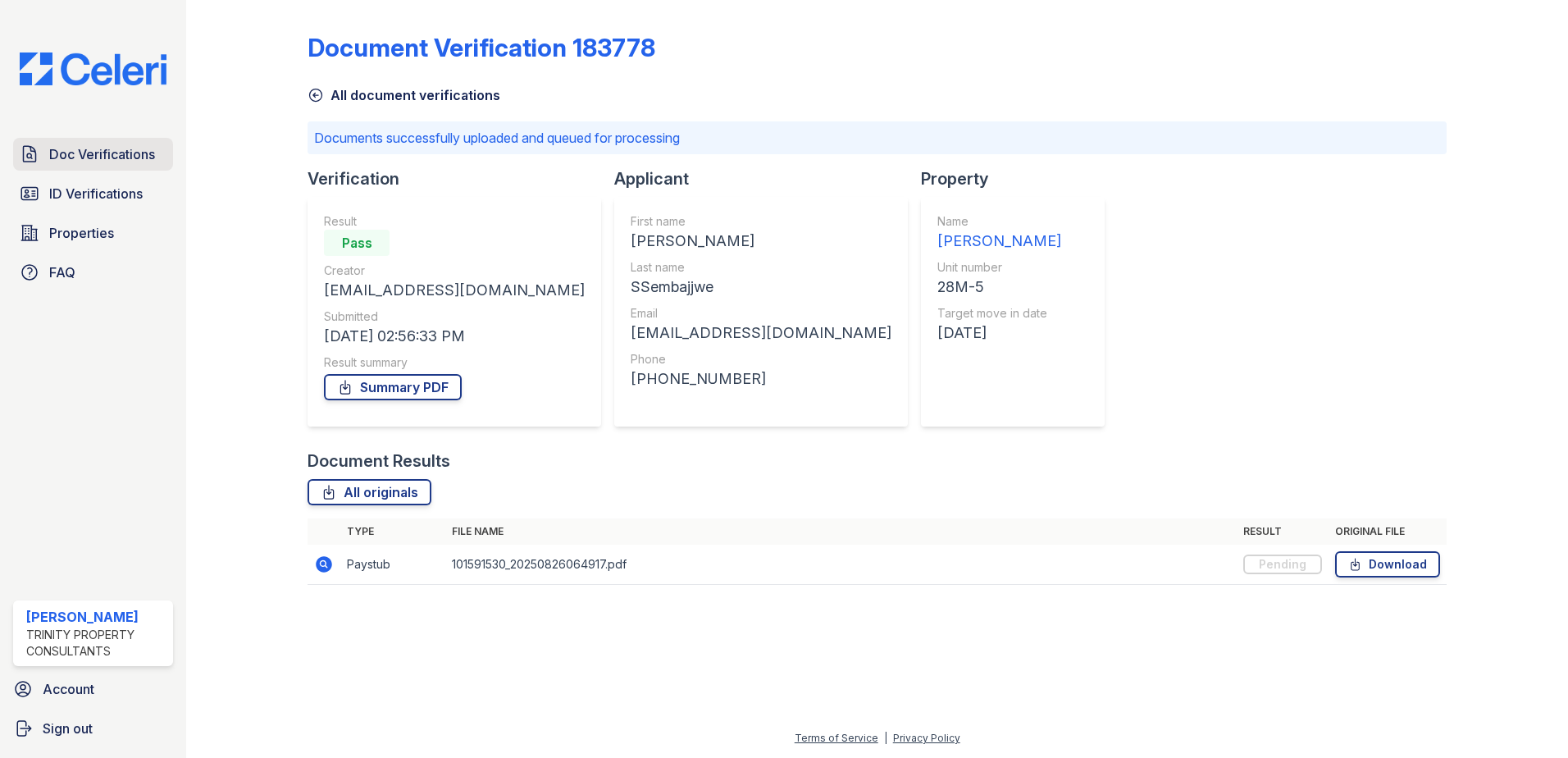
click at [102, 151] on span "Doc Verifications" at bounding box center [101, 154] width 106 height 20
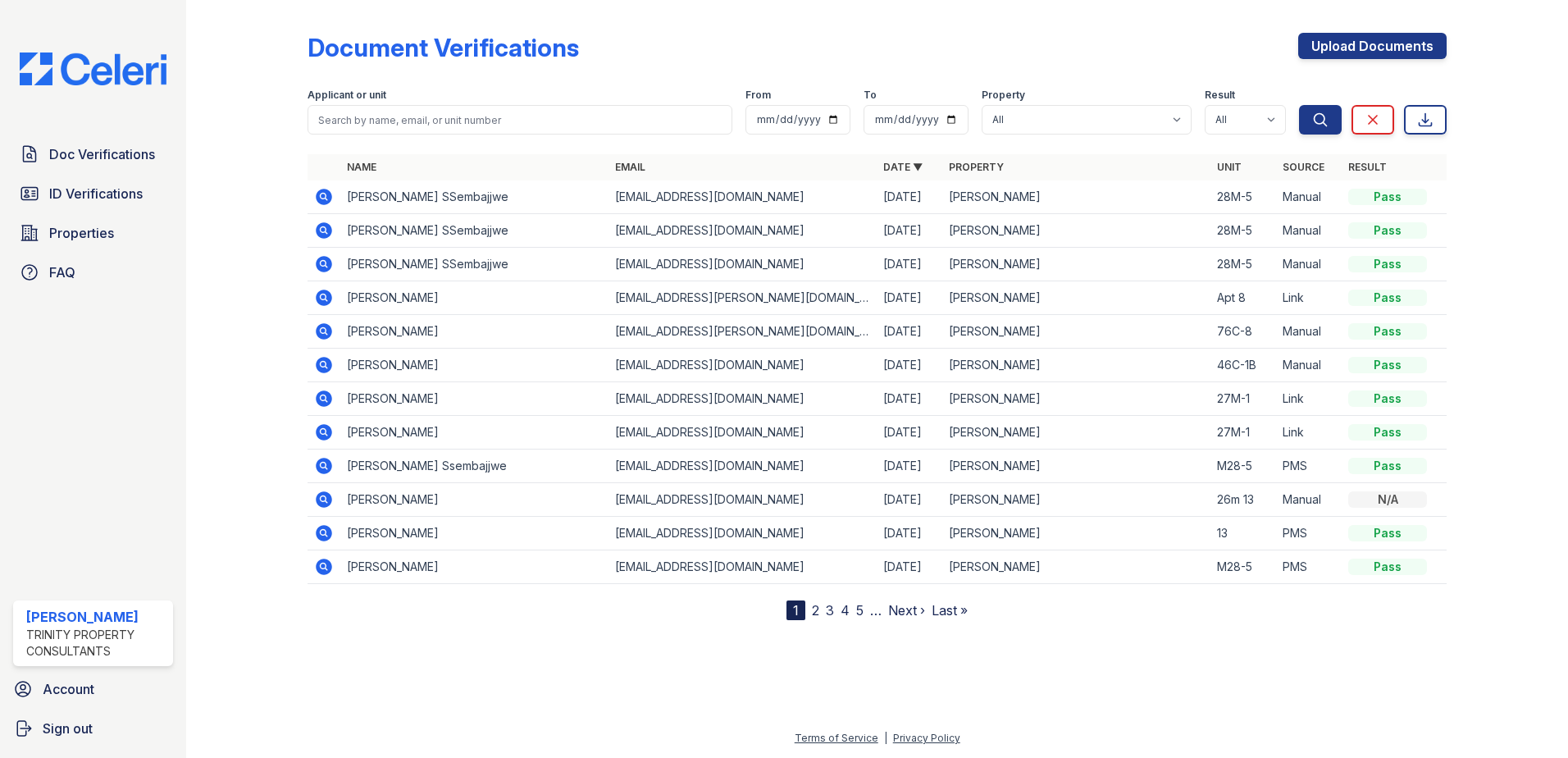
drag, startPoint x: 1571, startPoint y: 150, endPoint x: 1571, endPoint y: 122, distance: 28.0
drag, startPoint x: 1571, startPoint y: 122, endPoint x: 1359, endPoint y: 40, distance: 227.3
click at [1359, 40] on link "Upload Documents" at bounding box center [1372, 46] width 149 height 27
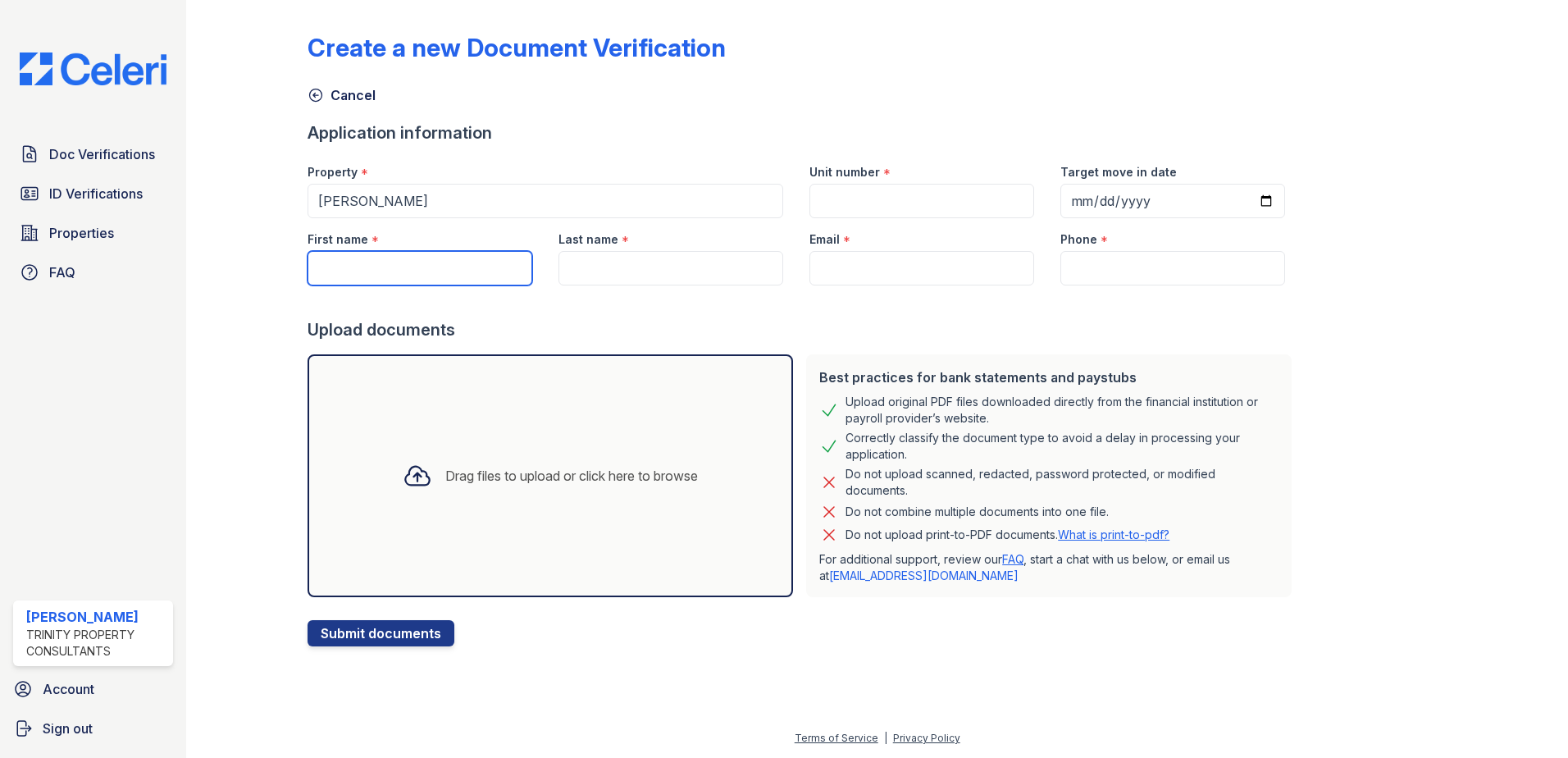
click at [334, 262] on input "First name" at bounding box center [420, 268] width 224 height 34
click at [332, 271] on input "First name" at bounding box center [420, 268] width 224 height 34
click at [140, 148] on span "Doc Verifications" at bounding box center [101, 154] width 106 height 20
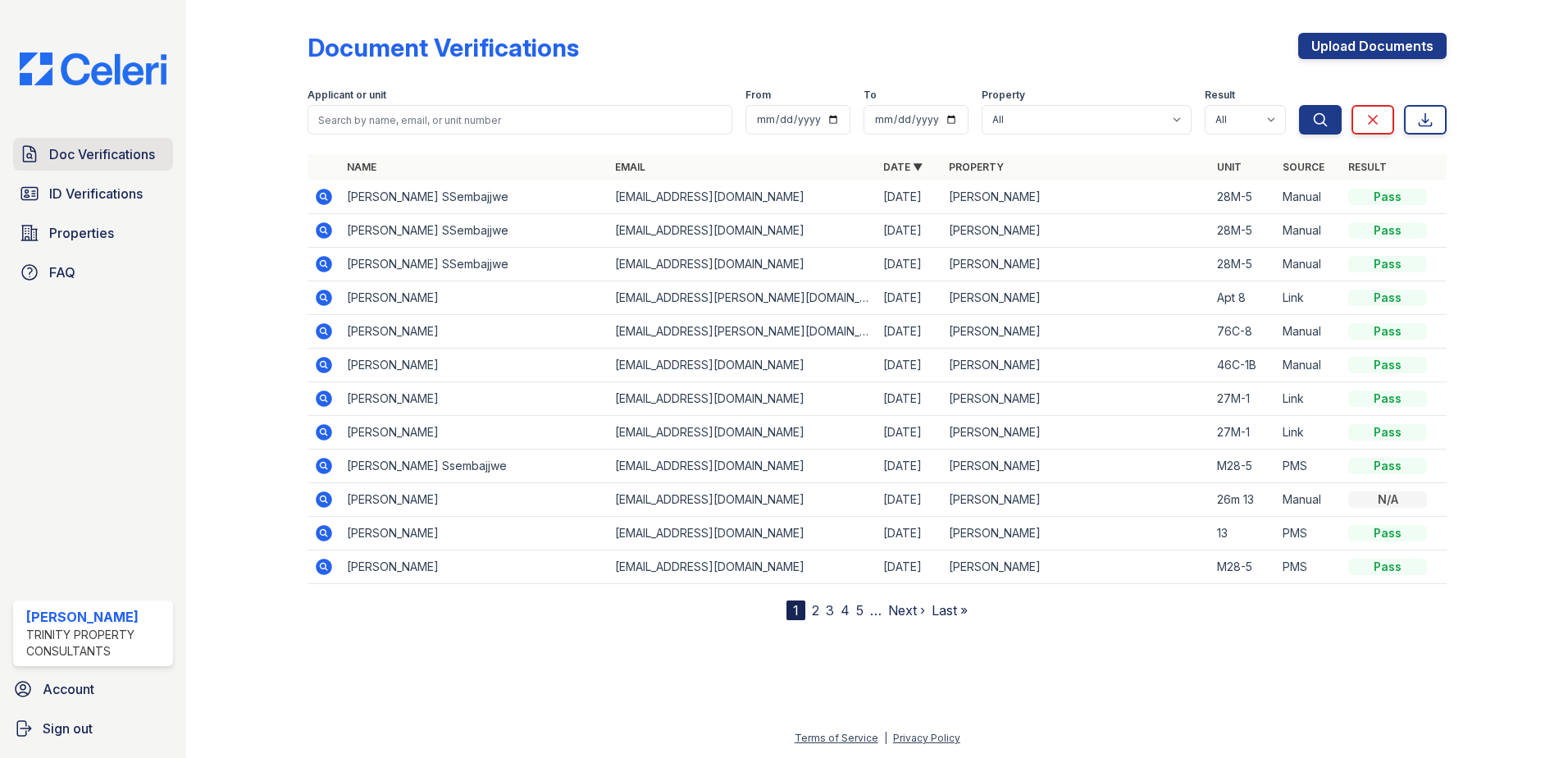
click at [102, 149] on span "Doc Verifications" at bounding box center [101, 154] width 106 height 20
click at [1385, 46] on link "Upload Documents" at bounding box center [1372, 46] width 149 height 27
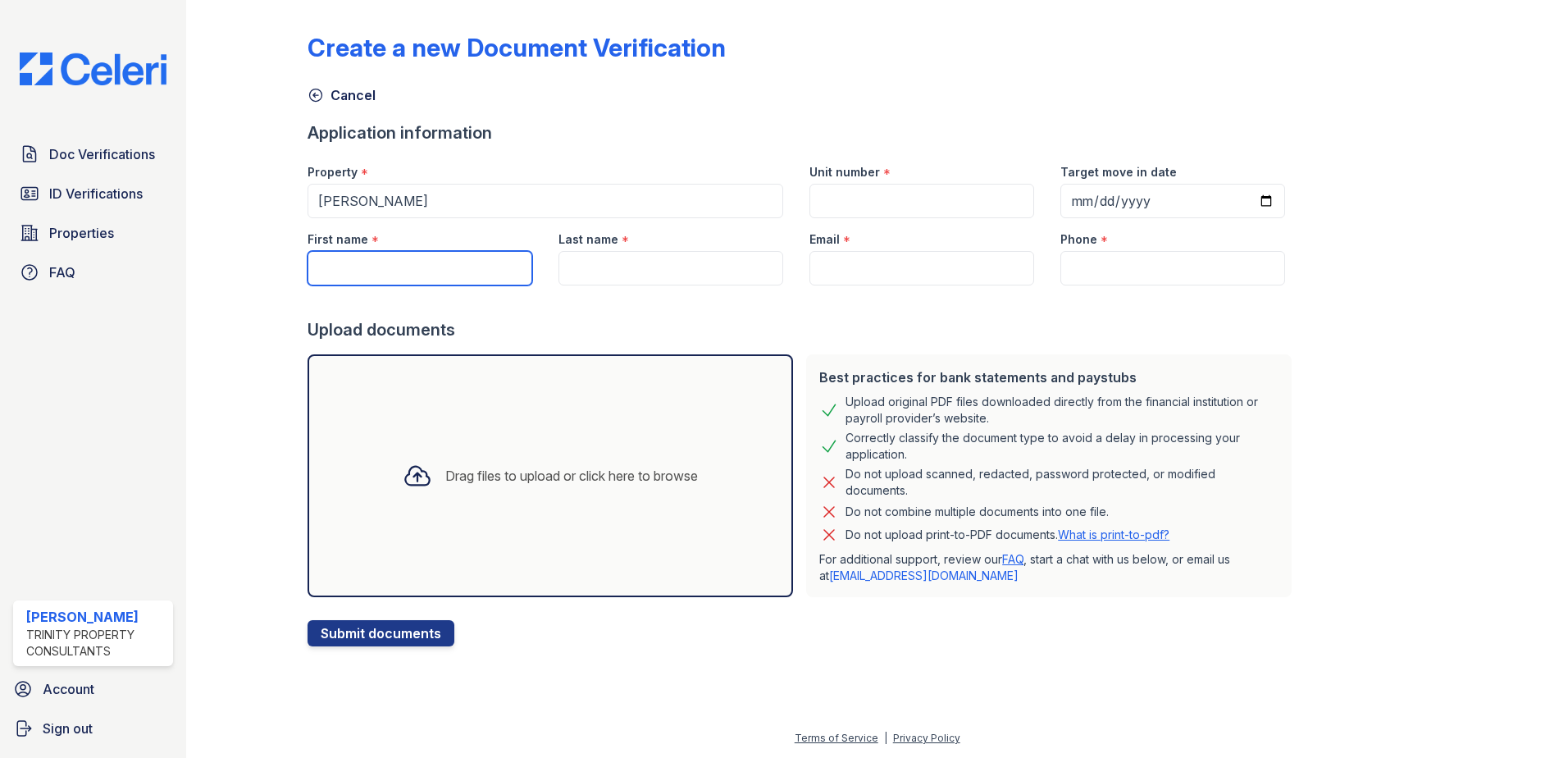
click at [390, 268] on input "First name" at bounding box center [420, 268] width 224 height 34
type input "Agnes"
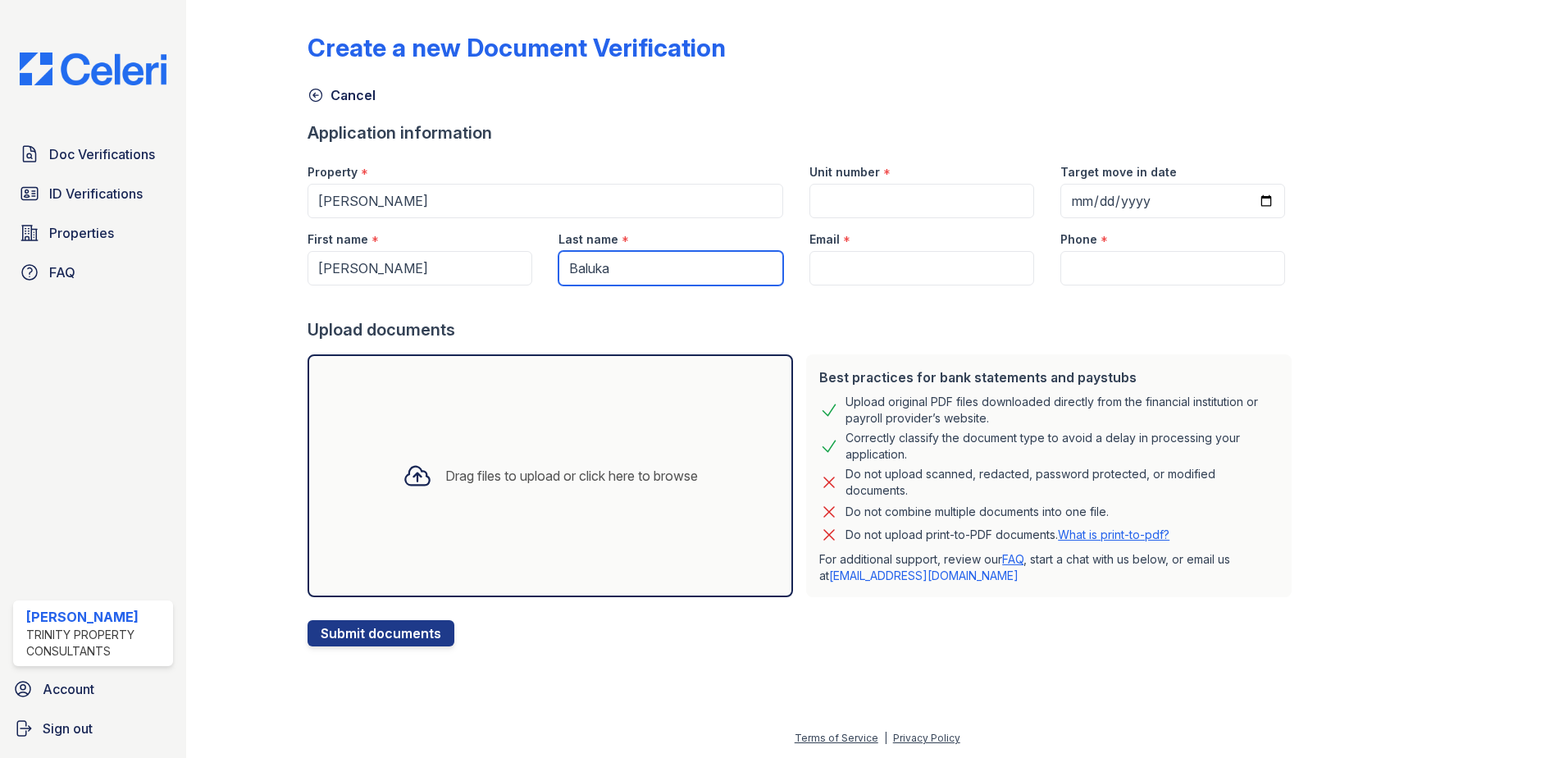
type input "Baluka"
click at [92, 192] on span "ID Verifications" at bounding box center [95, 194] width 94 height 20
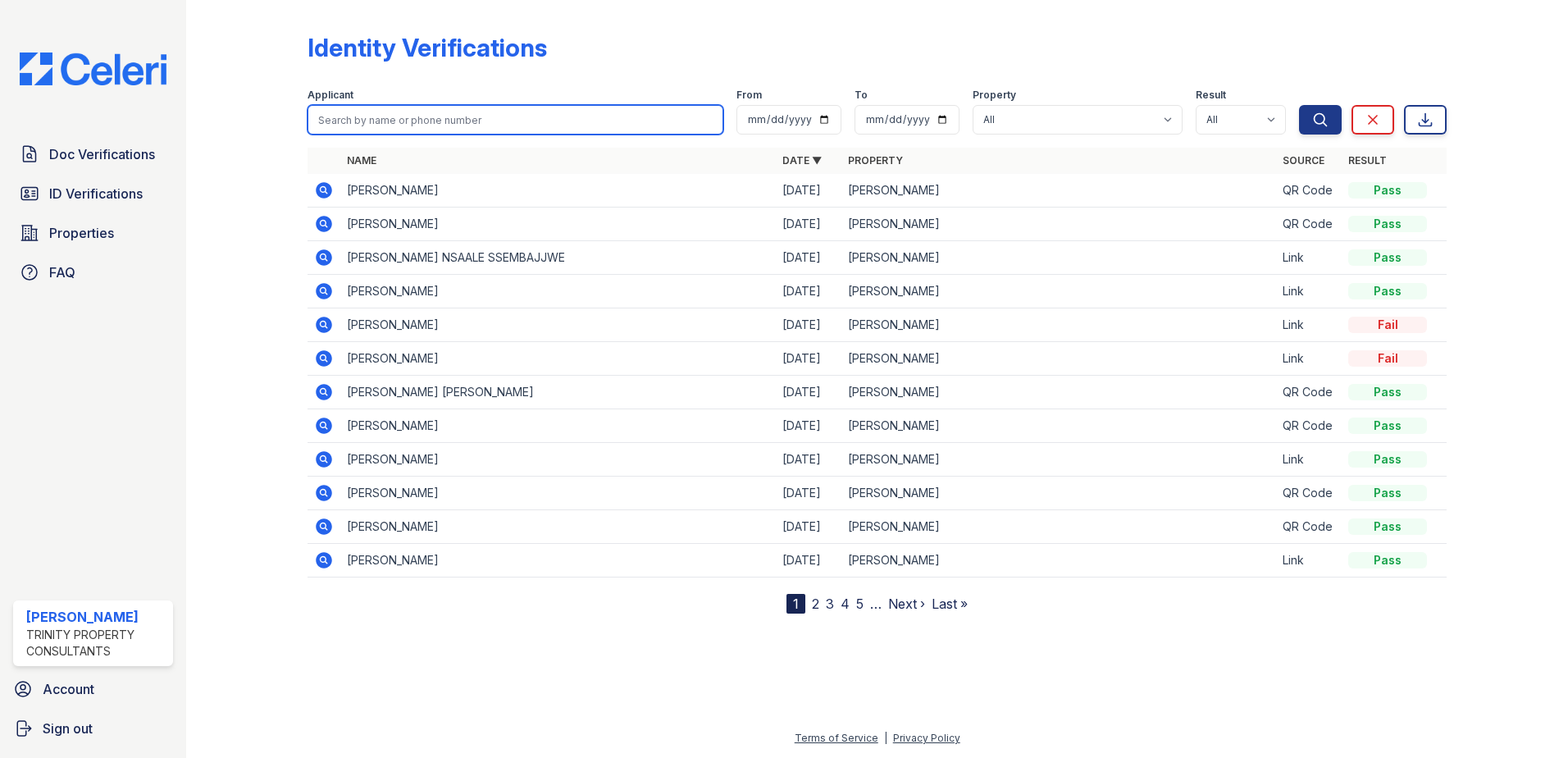
click at [342, 119] on input "search" at bounding box center [515, 120] width 415 height 29
type input "Agnes"
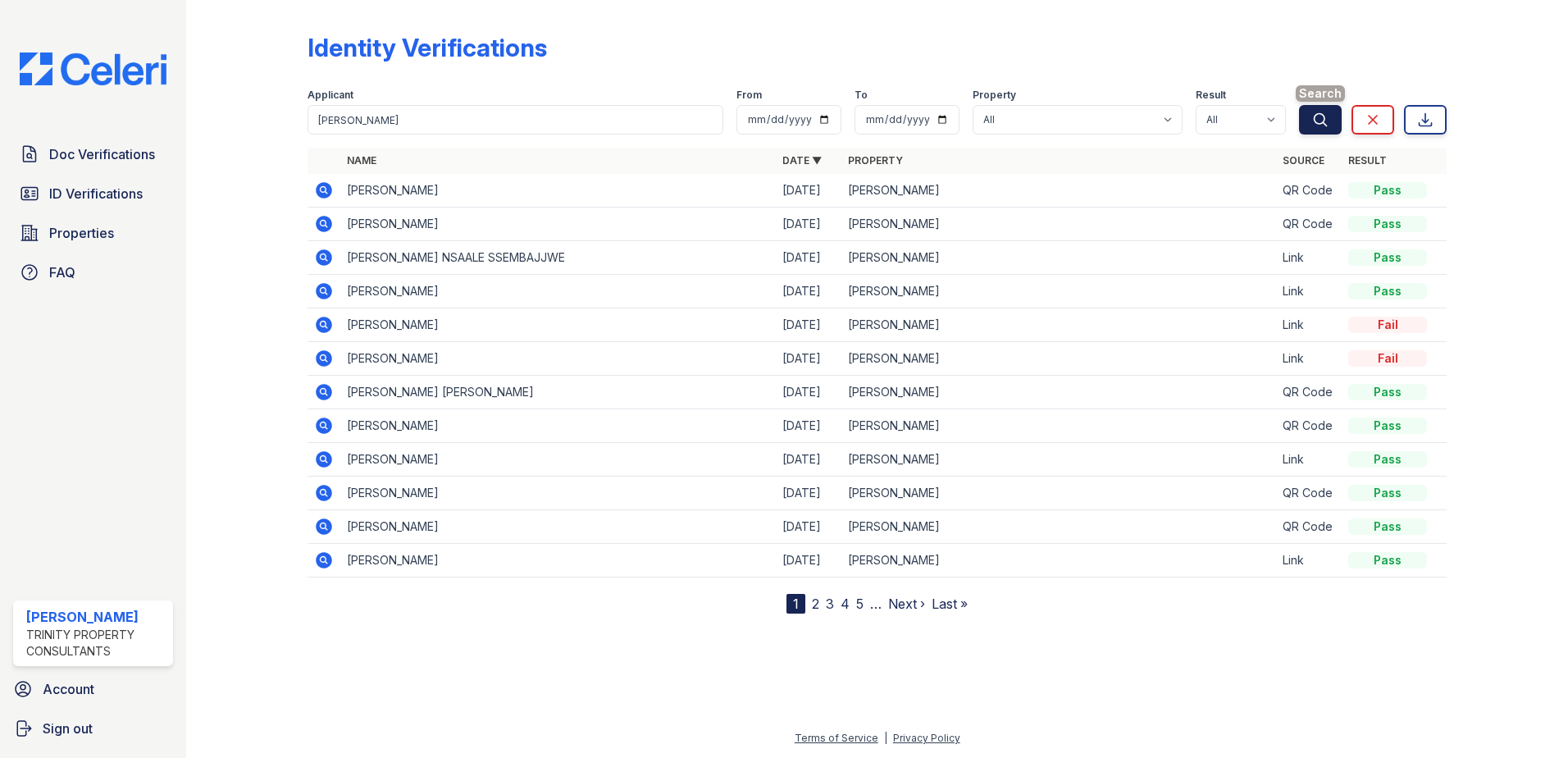
click at [1315, 120] on icon "submit" at bounding box center [1321, 120] width 12 height 12
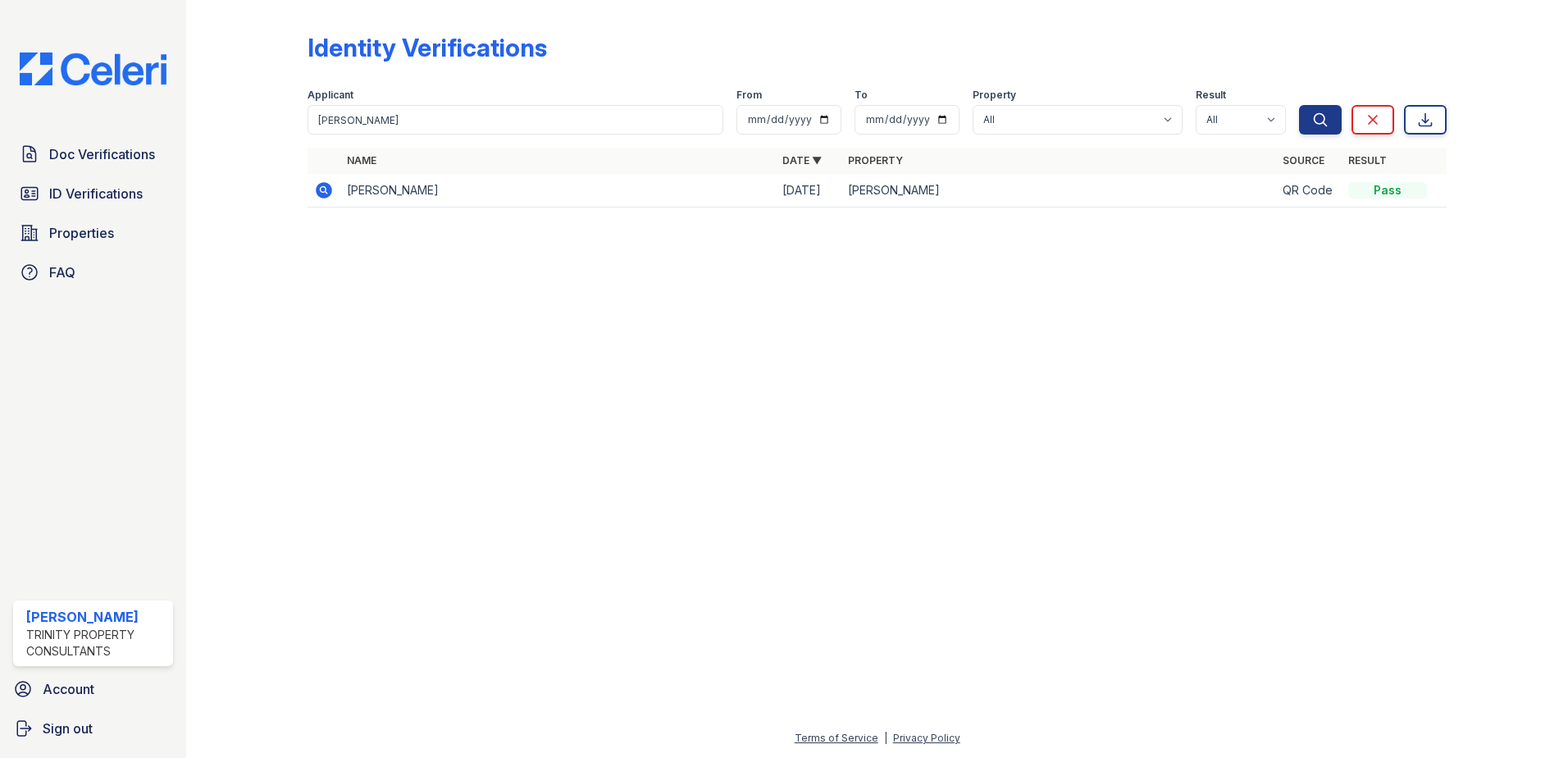
click at [323, 189] on icon at bounding box center [323, 188] width 4 height 4
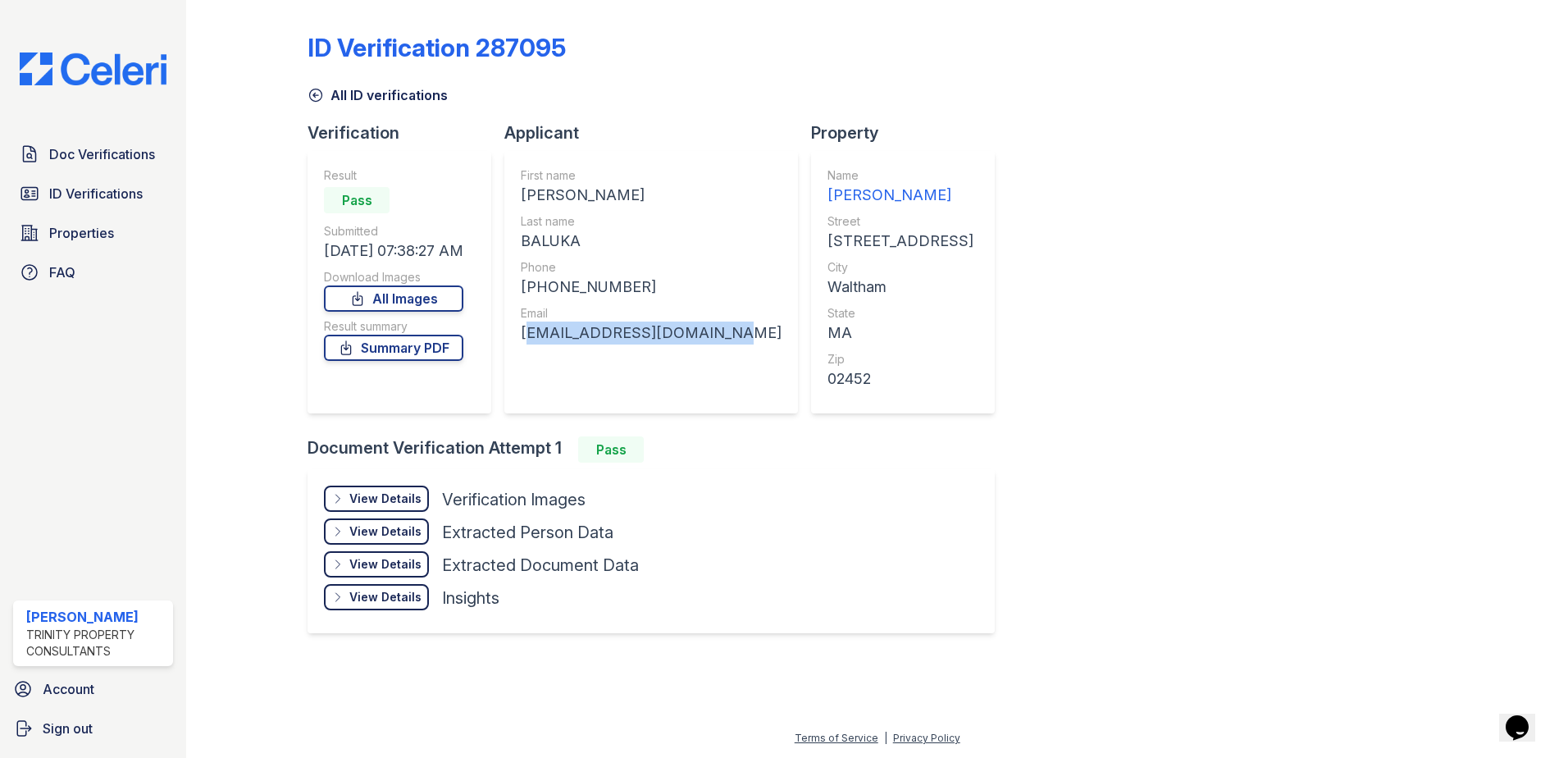
drag, startPoint x: 521, startPoint y: 336, endPoint x: 716, endPoint y: 336, distance: 195.0
click at [716, 336] on div "agnesfavoured2@gmail.com" at bounding box center [651, 333] width 261 height 23
copy div "agnesfavoured2@gmail.com"
click at [128, 149] on span "Doc Verifications" at bounding box center [101, 154] width 106 height 20
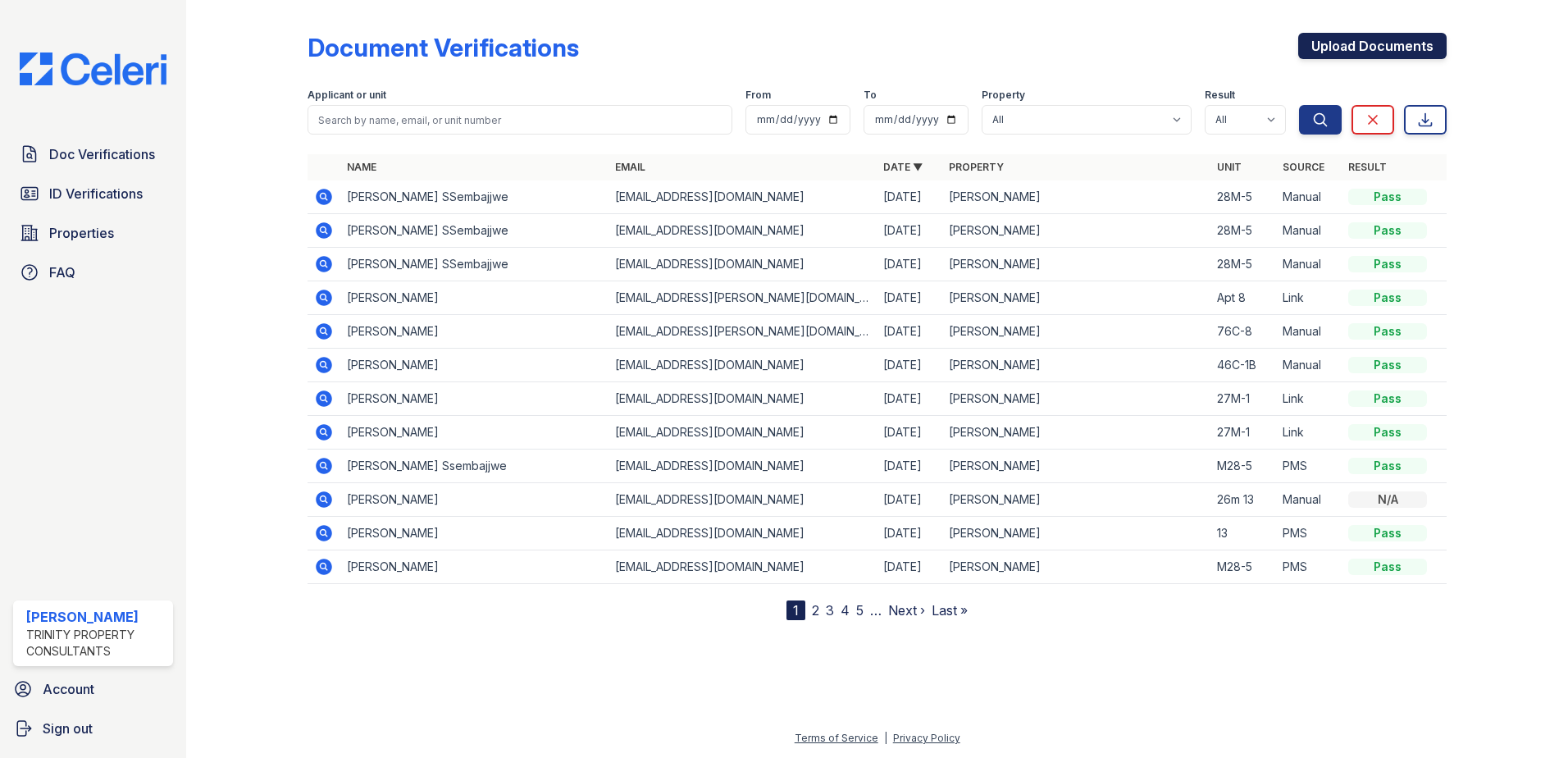
click at [1315, 44] on link "Upload Documents" at bounding box center [1372, 46] width 149 height 27
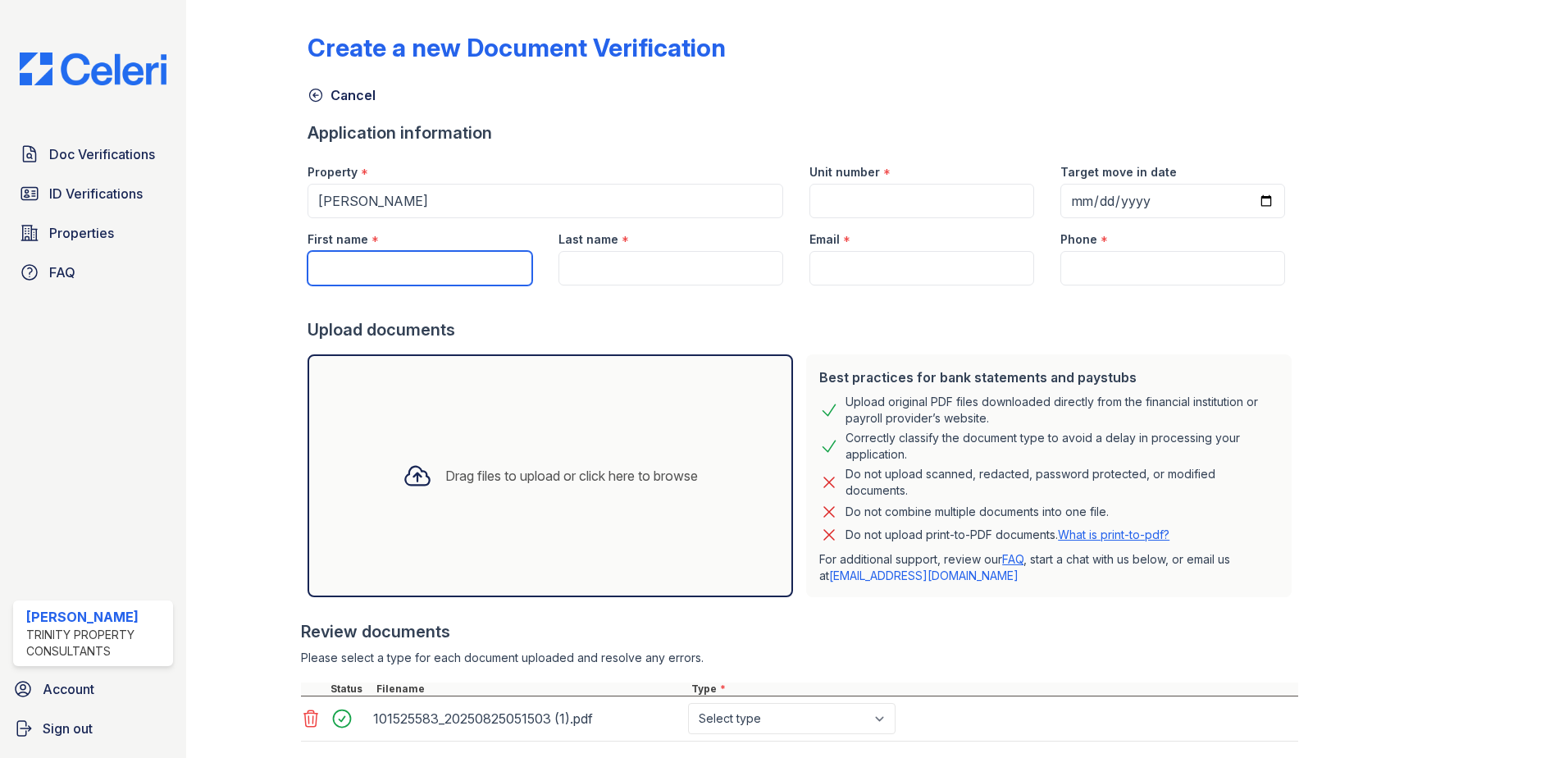
click at [332, 270] on input "First name" at bounding box center [420, 268] width 224 height 34
type input "Agnes"
type input "Baluka"
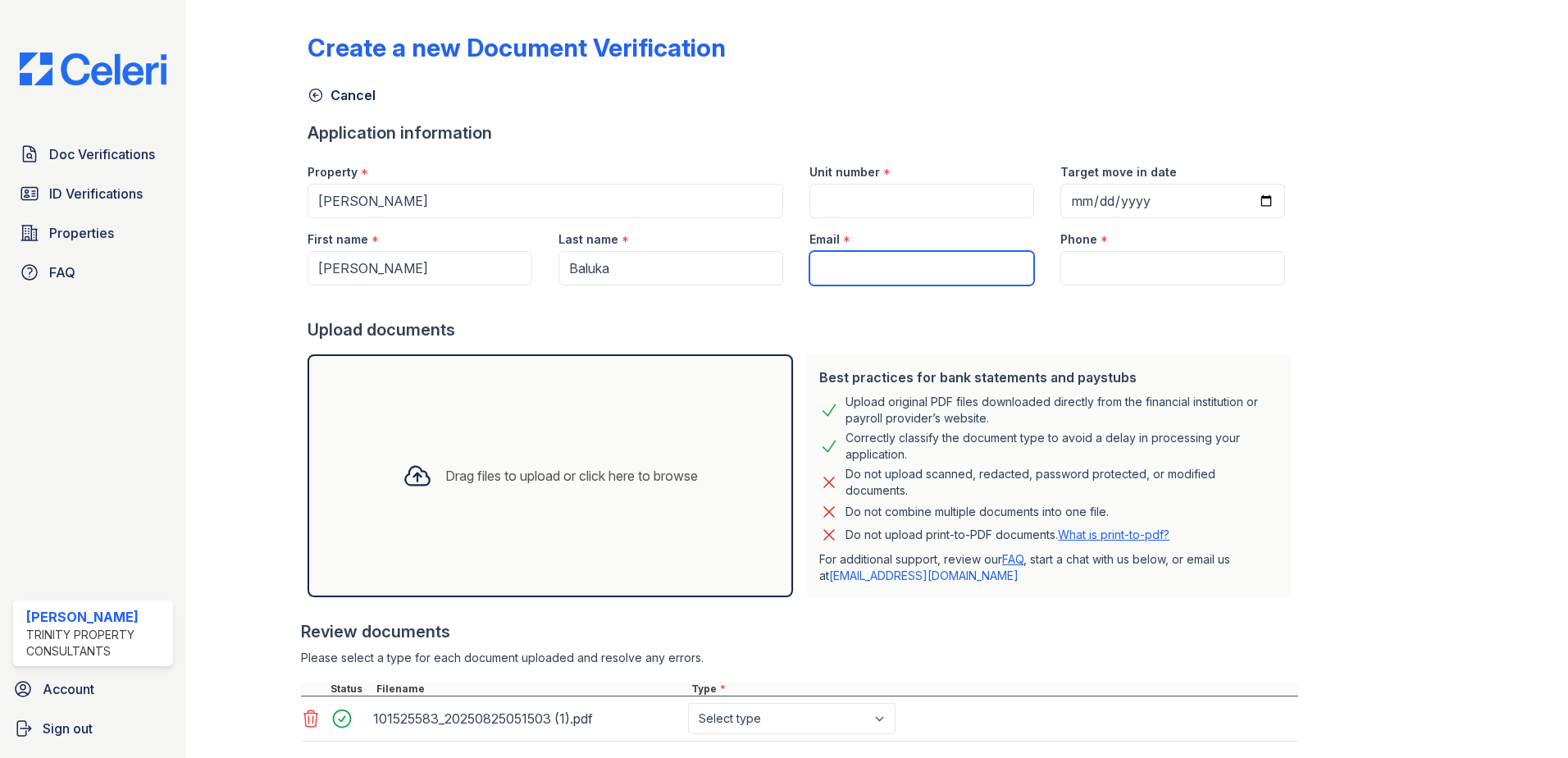
click at [833, 263] on input "Email" at bounding box center [921, 268] width 224 height 34
paste input "agnesfavoured2@gmail.com"
type input "[EMAIL_ADDRESS][DOMAIN_NAME]"
click at [905, 194] on input "Unit number" at bounding box center [921, 201] width 224 height 34
type input "28M-5"
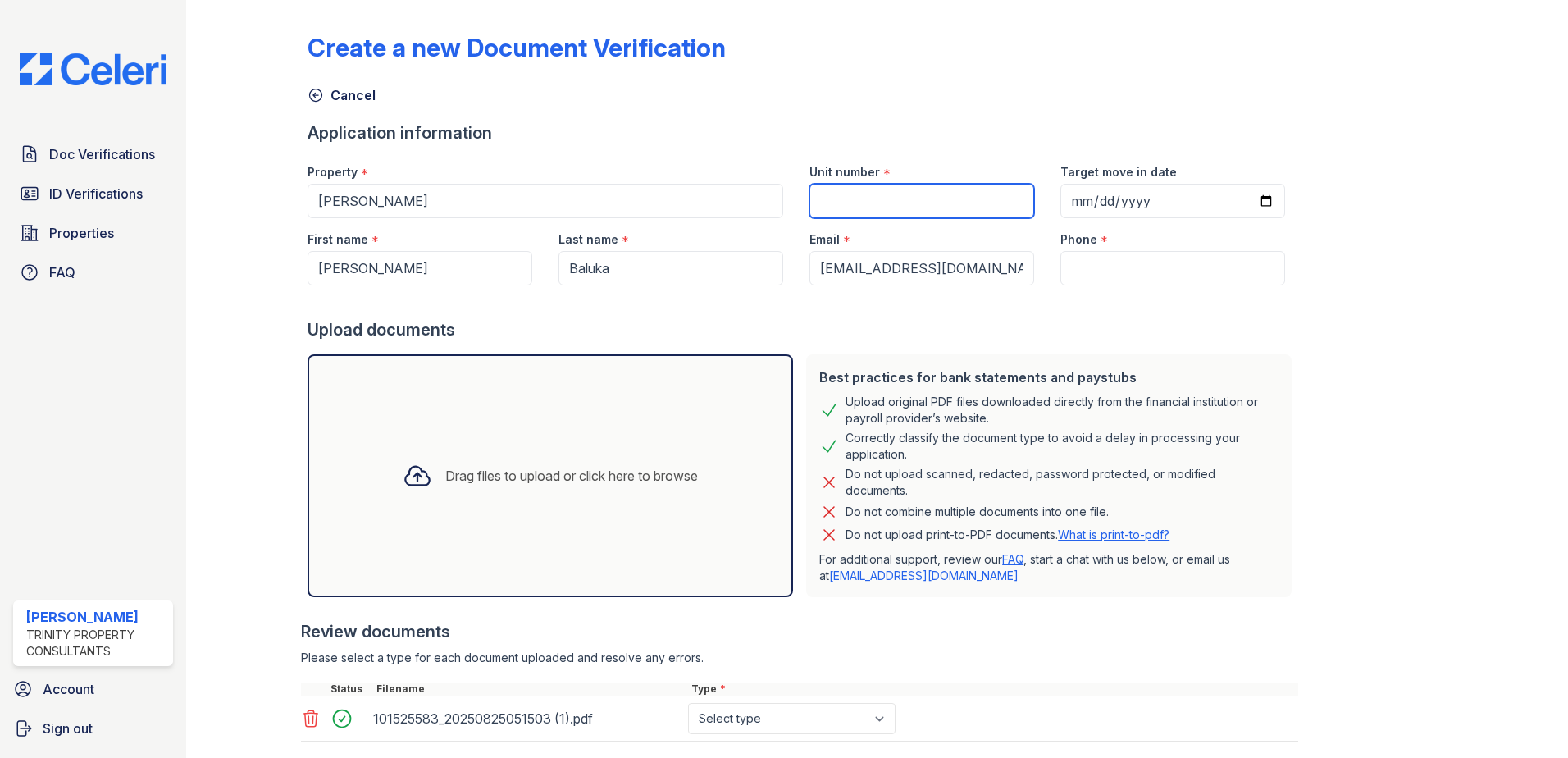
type input "2025-09-01"
click at [1143, 295] on div at bounding box center [803, 302] width 991 height 33
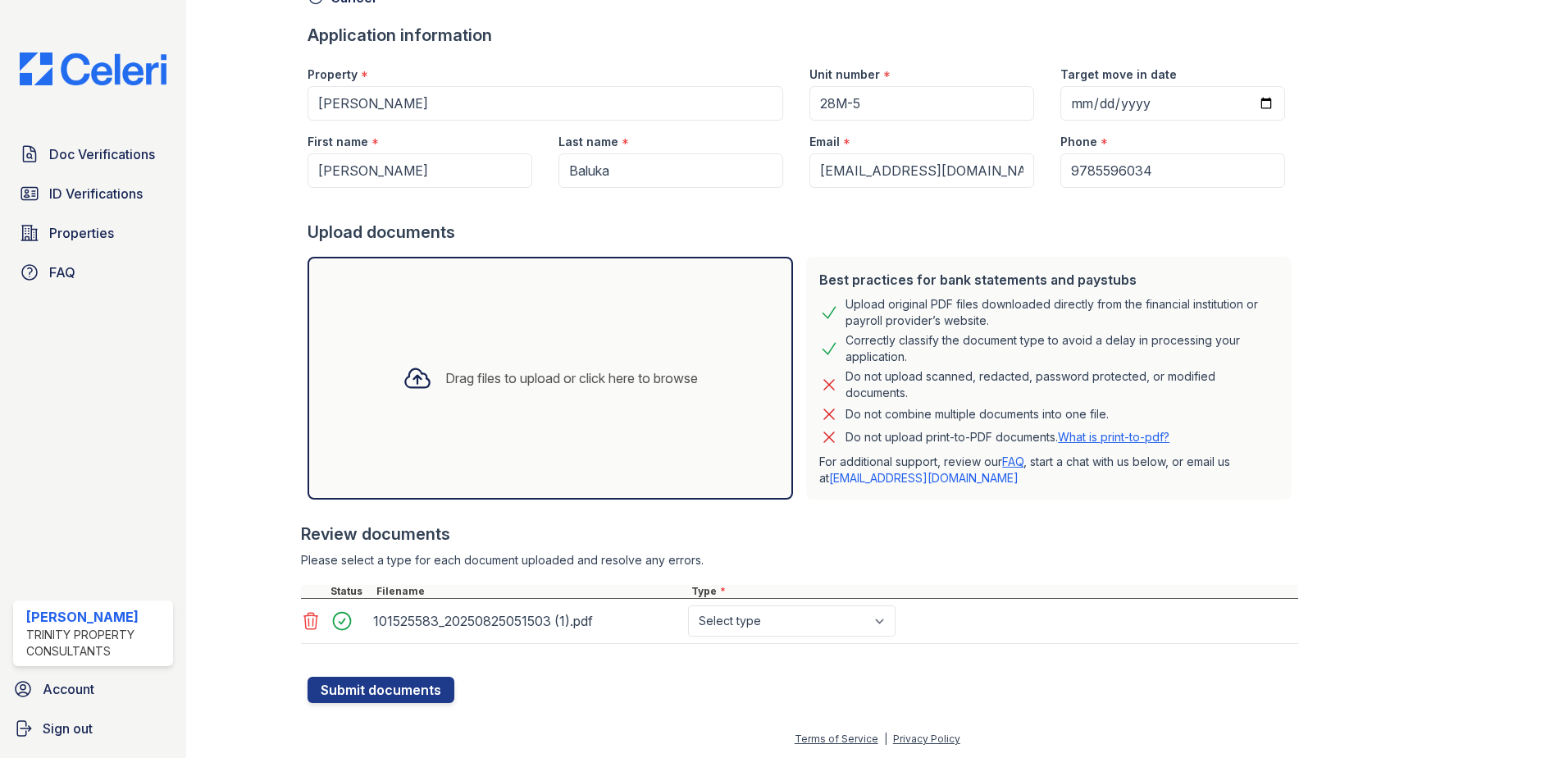
scroll to position [98, 0]
click at [753, 616] on select "Select type Paystub Bank Statement Offer Letter Tax Documents Benefit Award Let…" at bounding box center [791, 620] width 207 height 31
click at [940, 252] on div "Best practices for bank statements and paystubs Upload original PDF files downl…" at bounding box center [1049, 378] width 499 height 256
drag, startPoint x: 1148, startPoint y: 167, endPoint x: 989, endPoint y: 162, distance: 159.1
click at [989, 162] on div "First name * Agnes Last name * Baluka Email * agnesfavoured2@gmail.com Phone * …" at bounding box center [796, 153] width 1004 height 67
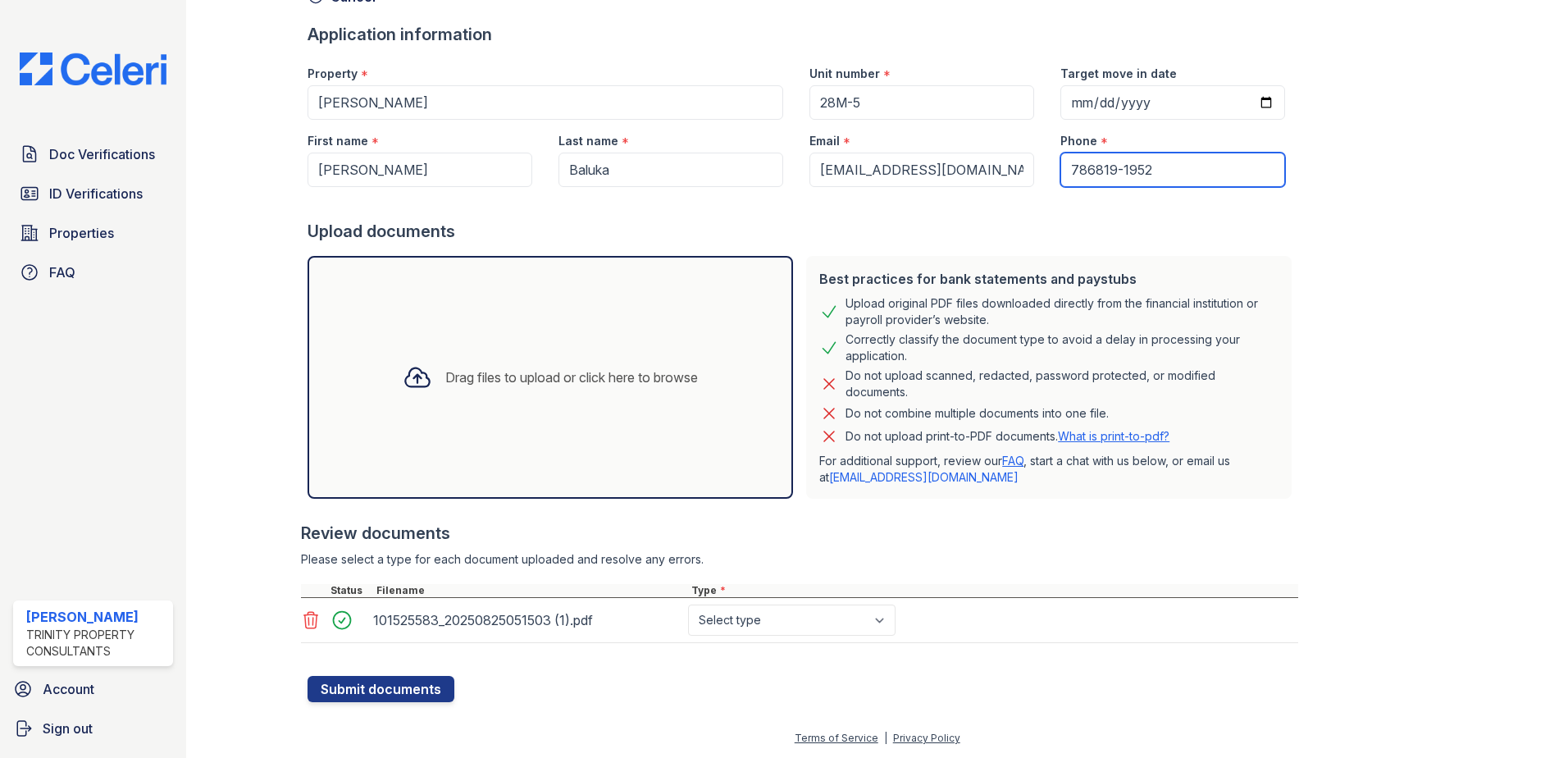
click at [1079, 170] on input "786819-1952" at bounding box center [1172, 169] width 224 height 34
type input "786-819-1952"
click at [749, 620] on select "Select type Paystub Bank Statement Offer Letter Tax Documents Benefit Award Let…" at bounding box center [791, 620] width 207 height 31
select select "paystub"
click at [688, 605] on select "Select type Paystub Bank Statement Offer Letter Tax Documents Benefit Award Let…" at bounding box center [791, 620] width 207 height 31
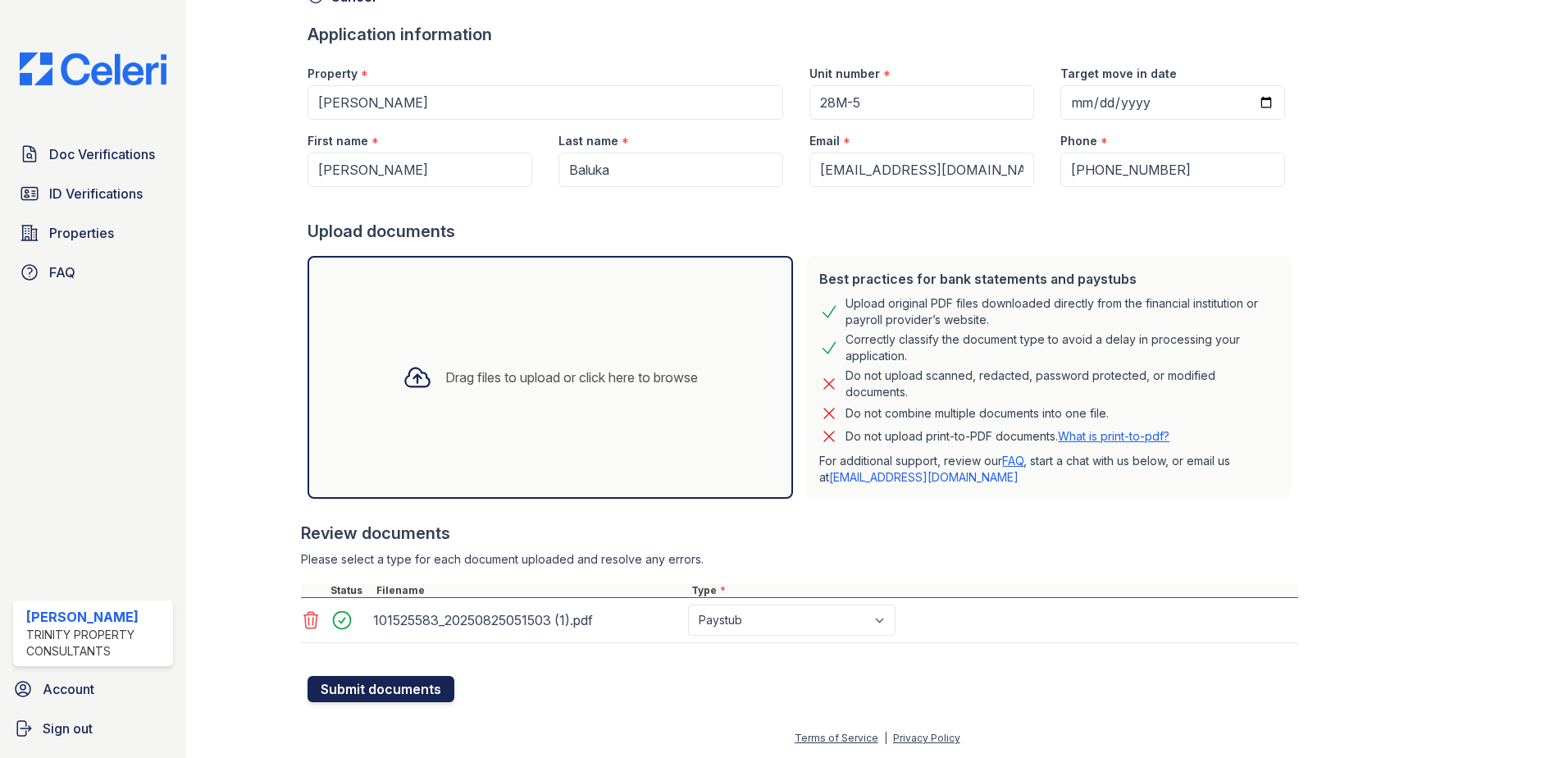
click at [426, 689] on button "Submit documents" at bounding box center [381, 689] width 147 height 27
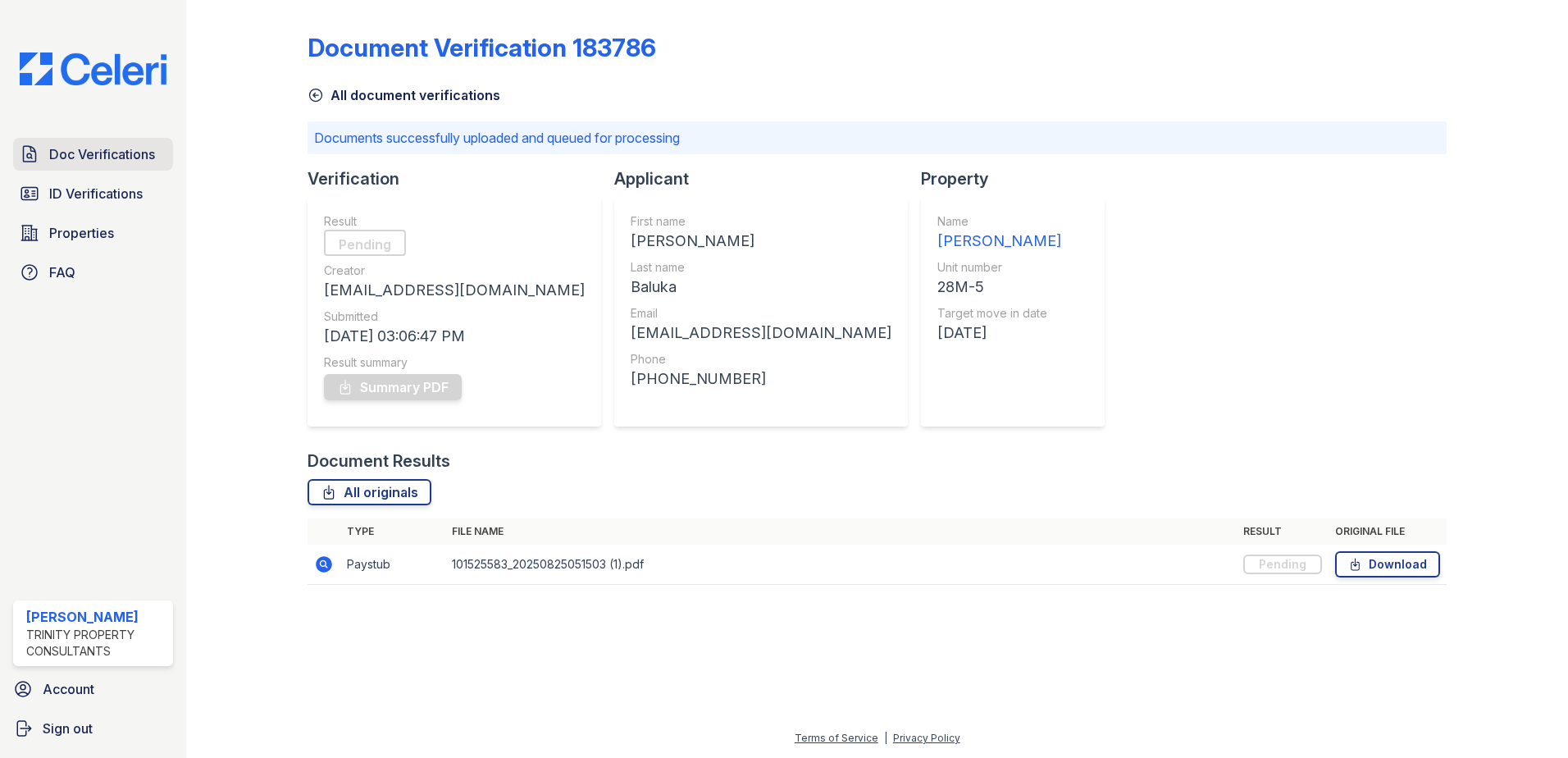
click at [152, 151] on span "Doc Verifications" at bounding box center [101, 154] width 106 height 20
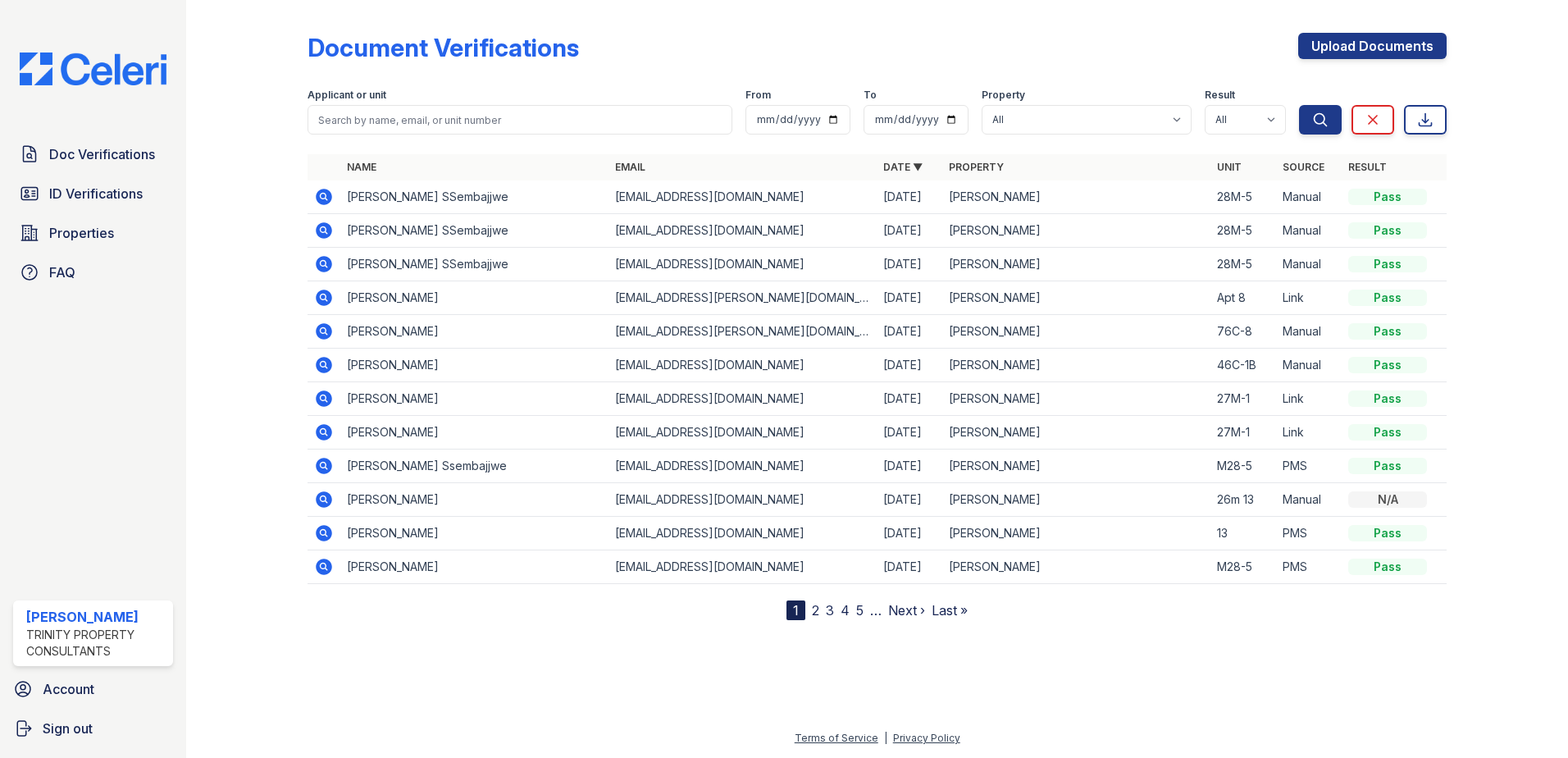
click at [325, 198] on icon at bounding box center [323, 196] width 20 height 20
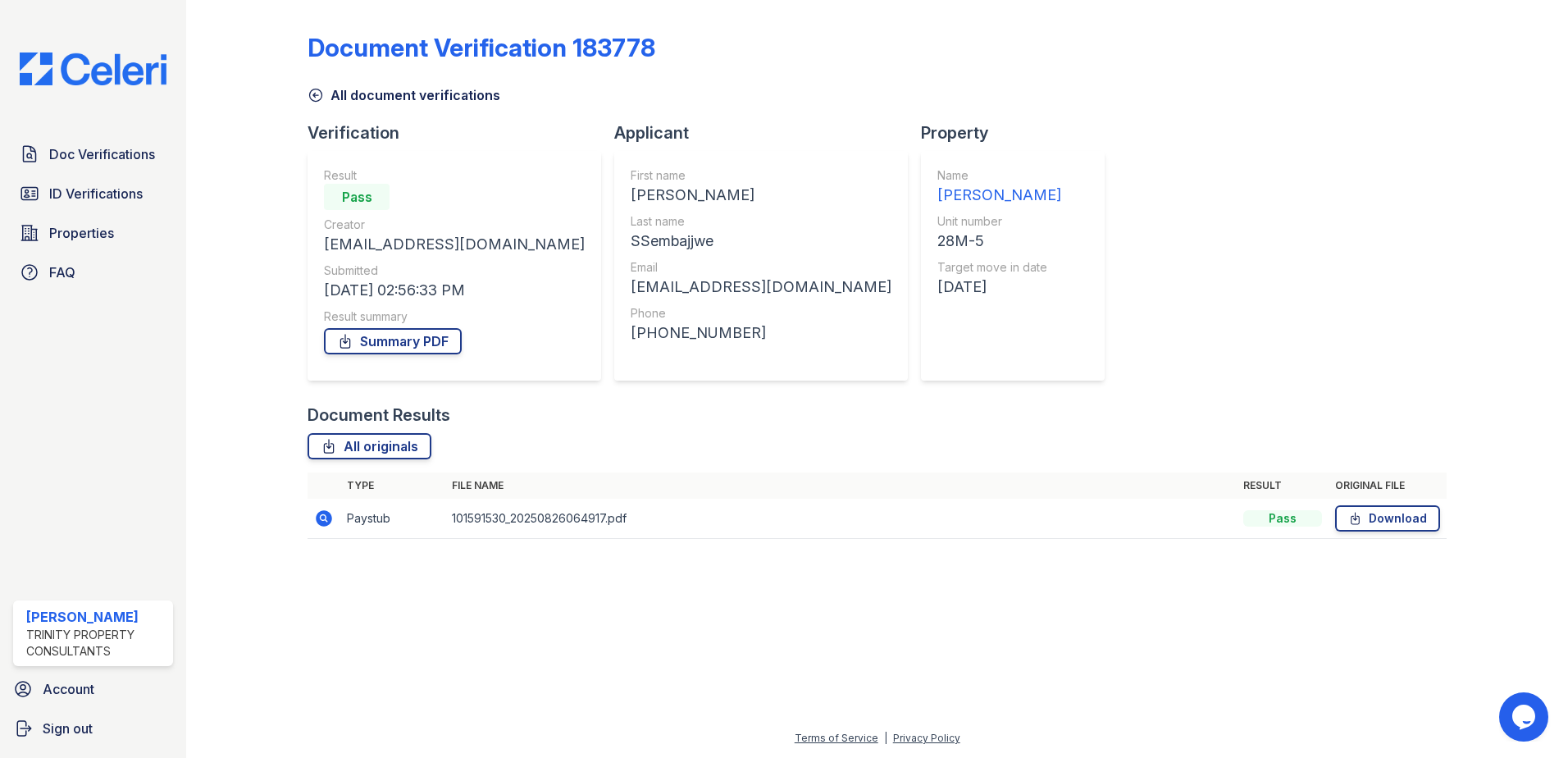
drag, startPoint x: 1342, startPoint y: 576, endPoint x: 1332, endPoint y: 576, distance: 10.0
click at [1335, 576] on div "Document Verification 183778 All document verifications Verification Result Pas…" at bounding box center [877, 291] width 1330 height 582
drag, startPoint x: 459, startPoint y: 521, endPoint x: 433, endPoint y: 522, distance: 26.0
click at [433, 522] on tr "Paystub 101591530_20250826064917.pdf Pass Download" at bounding box center [877, 519] width 1139 height 40
drag, startPoint x: 433, startPoint y: 522, endPoint x: 526, endPoint y: 514, distance: 93.3
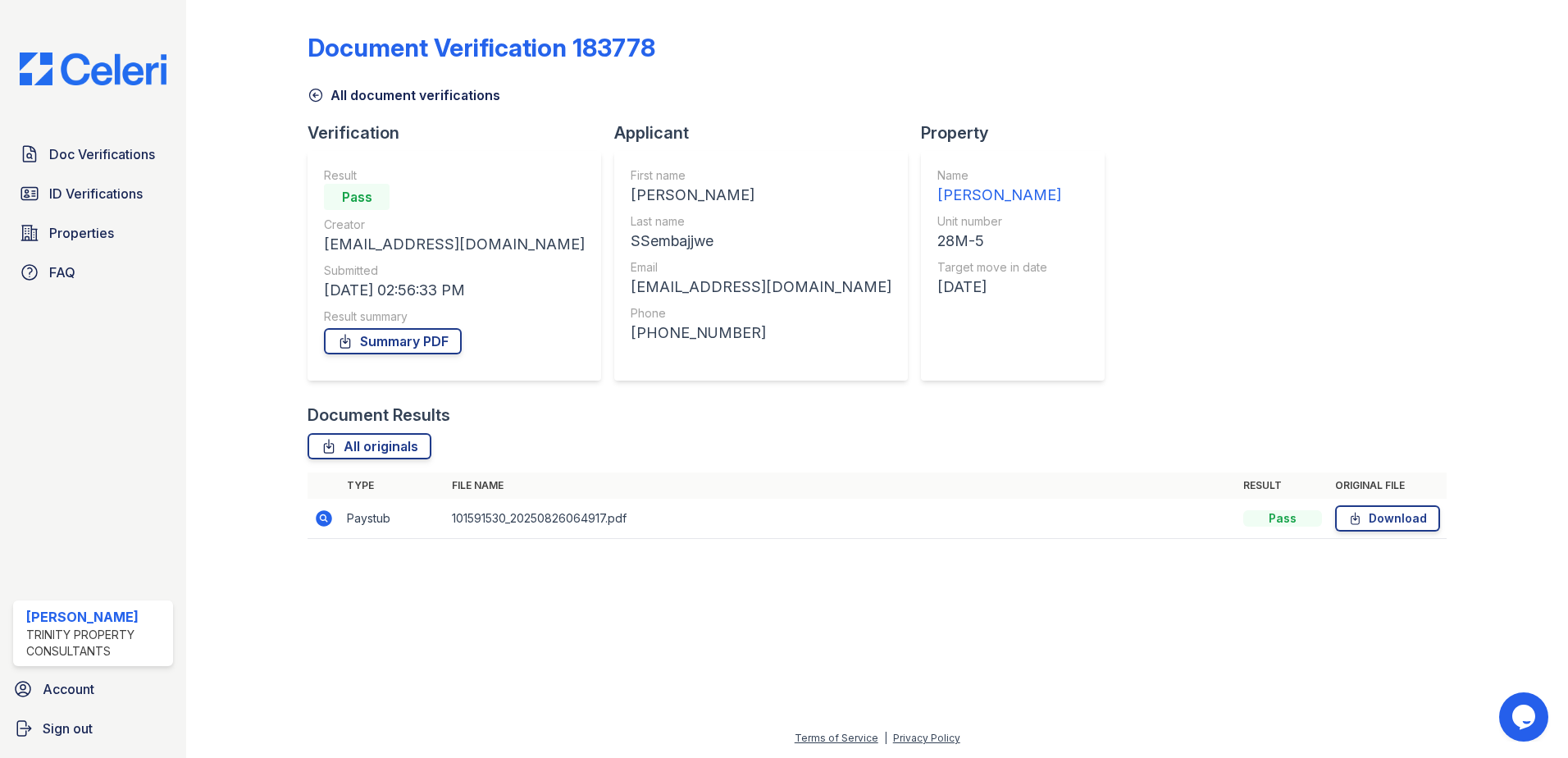
click at [526, 514] on td "101591530_20250826064917.pdf" at bounding box center [841, 519] width 791 height 40
click at [362, 518] on td "Paystub" at bounding box center [393, 519] width 105 height 40
click at [327, 521] on icon at bounding box center [323, 518] width 20 height 20
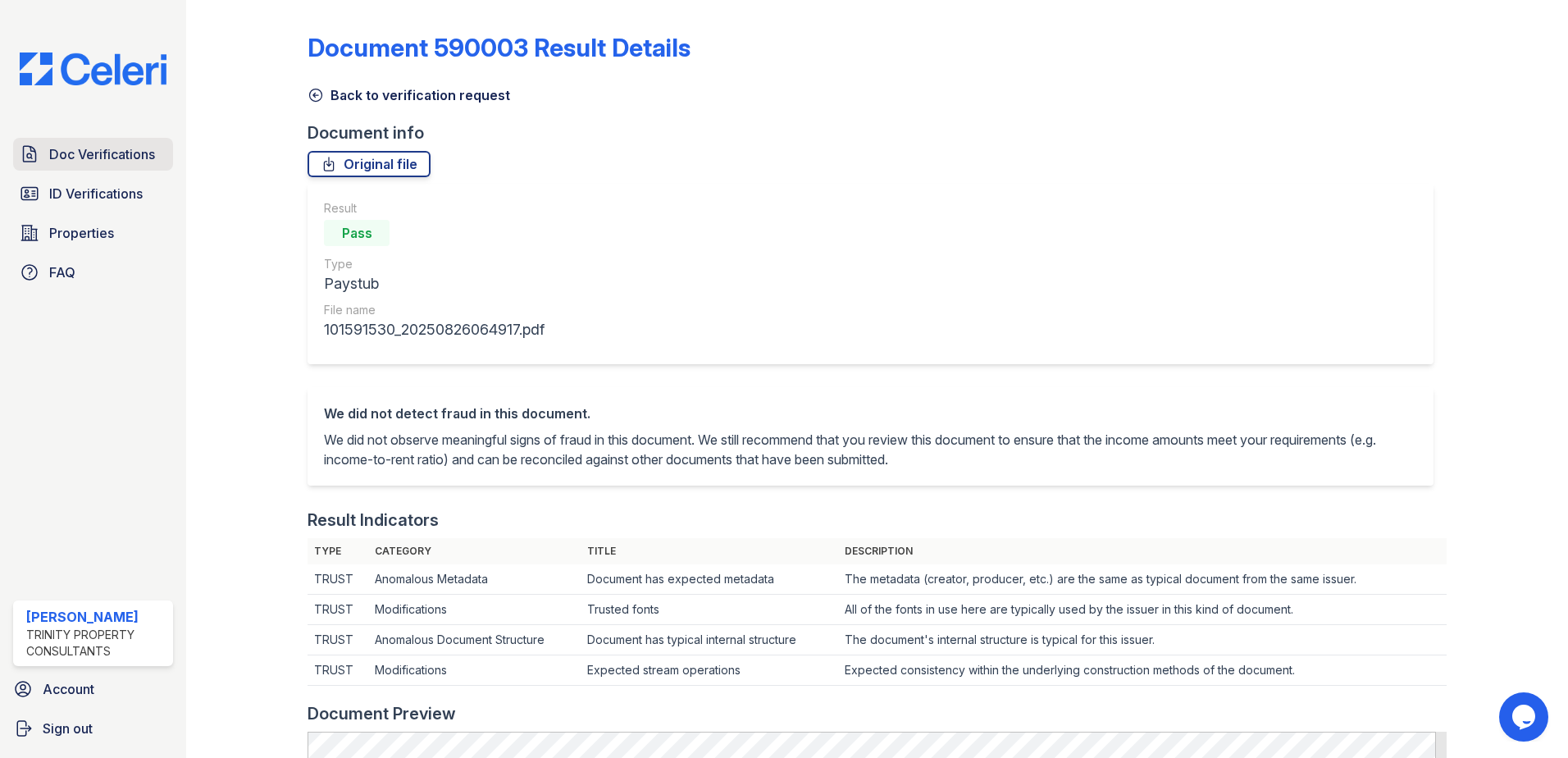
click at [136, 151] on span "Doc Verifications" at bounding box center [101, 154] width 106 height 20
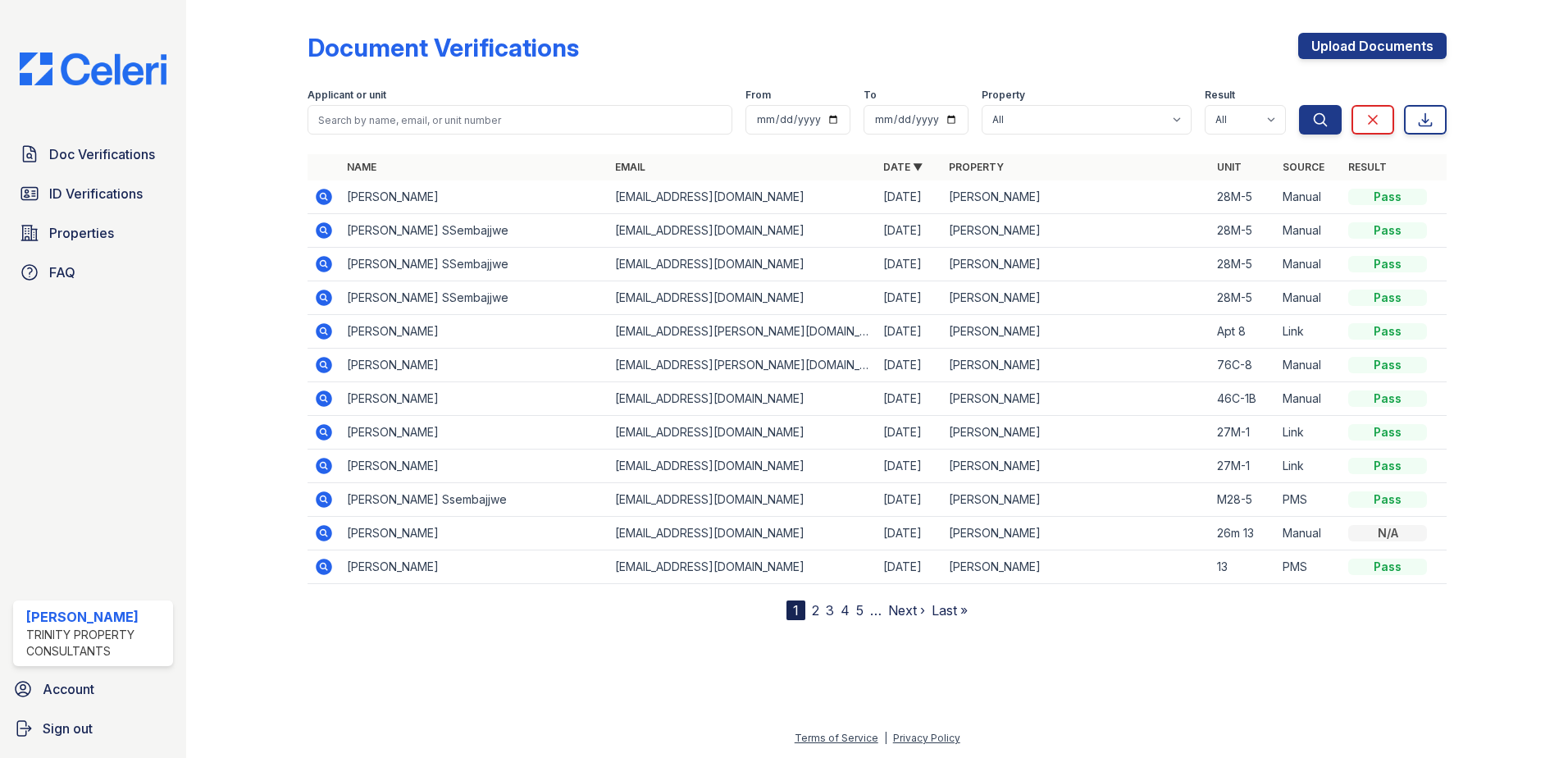
click at [319, 199] on icon at bounding box center [323, 196] width 16 height 16
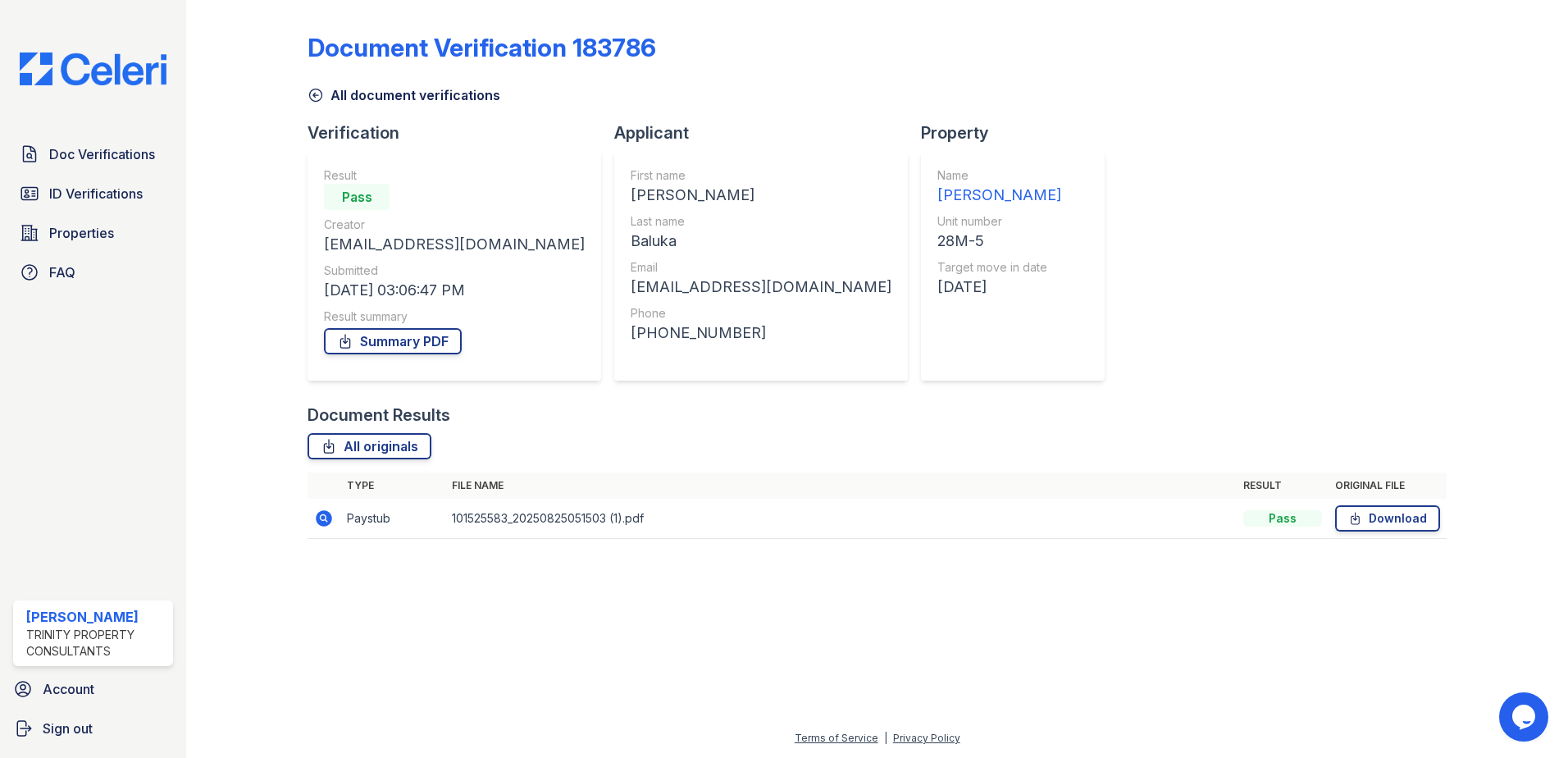
click at [318, 518] on icon at bounding box center [323, 518] width 16 height 16
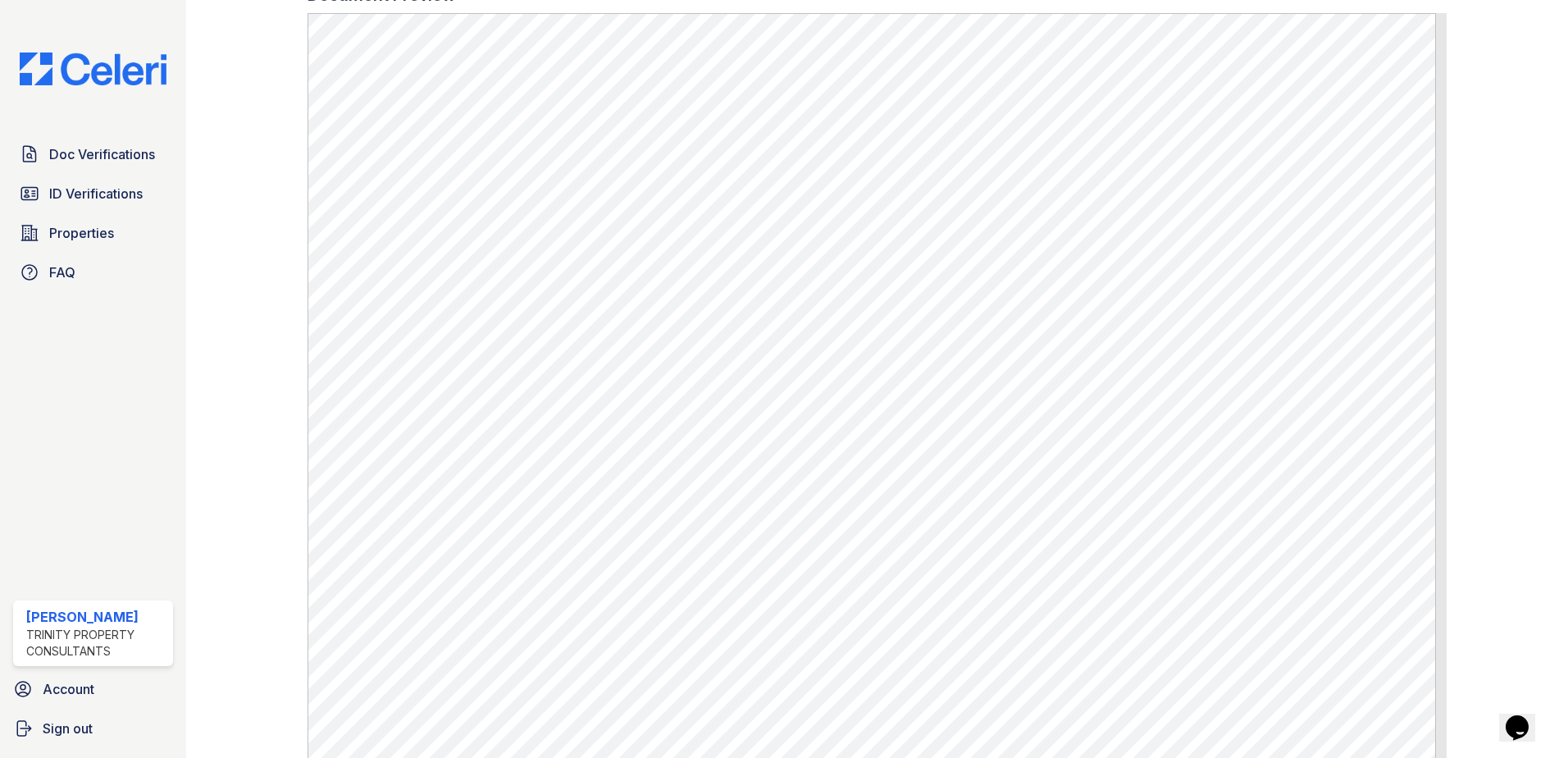
scroll to position [738, 0]
